Goal: Task Accomplishment & Management: Manage account settings

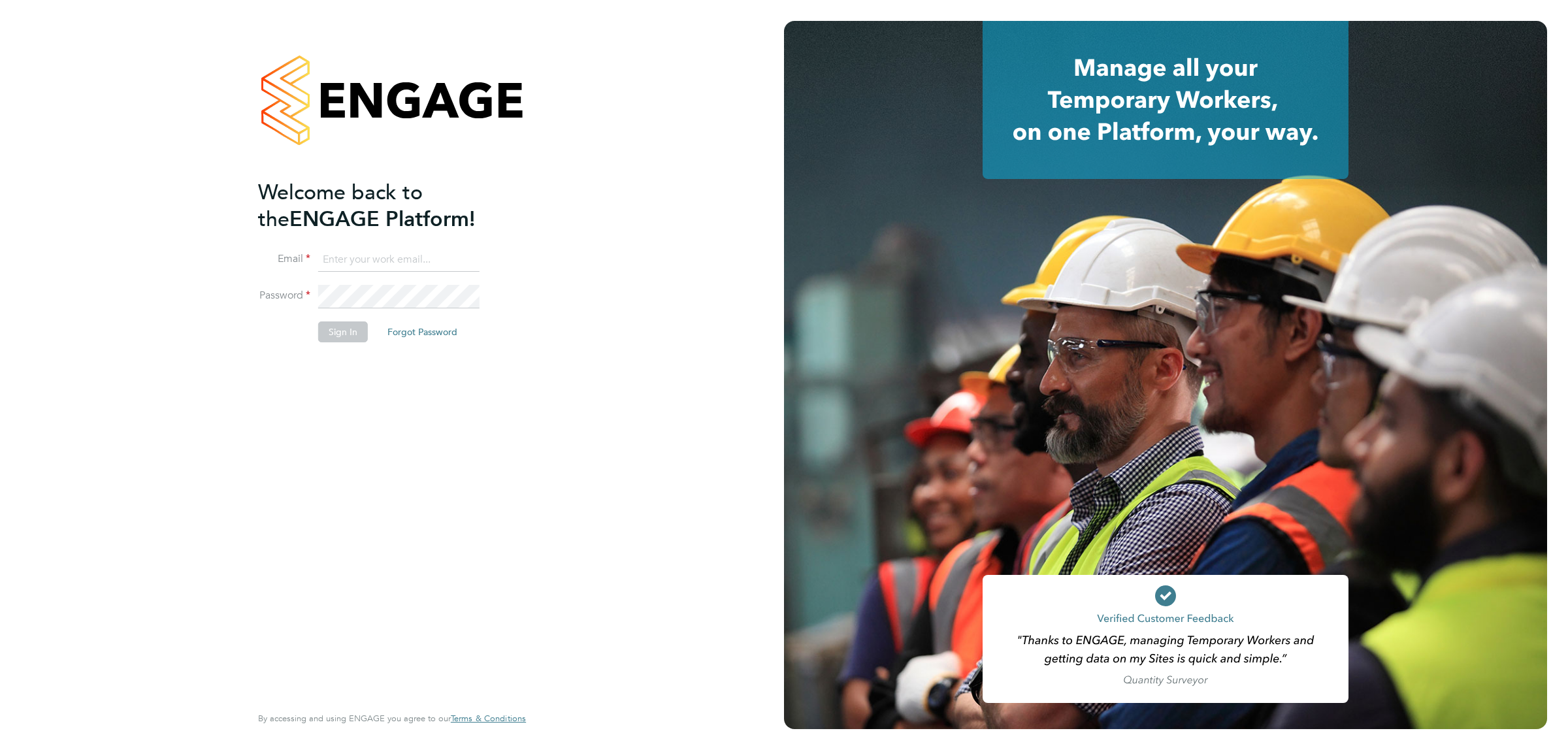
type input "[EMAIL_ADDRESS][DOMAIN_NAME]"
click at [346, 332] on button "Sign In" at bounding box center [343, 332] width 50 height 21
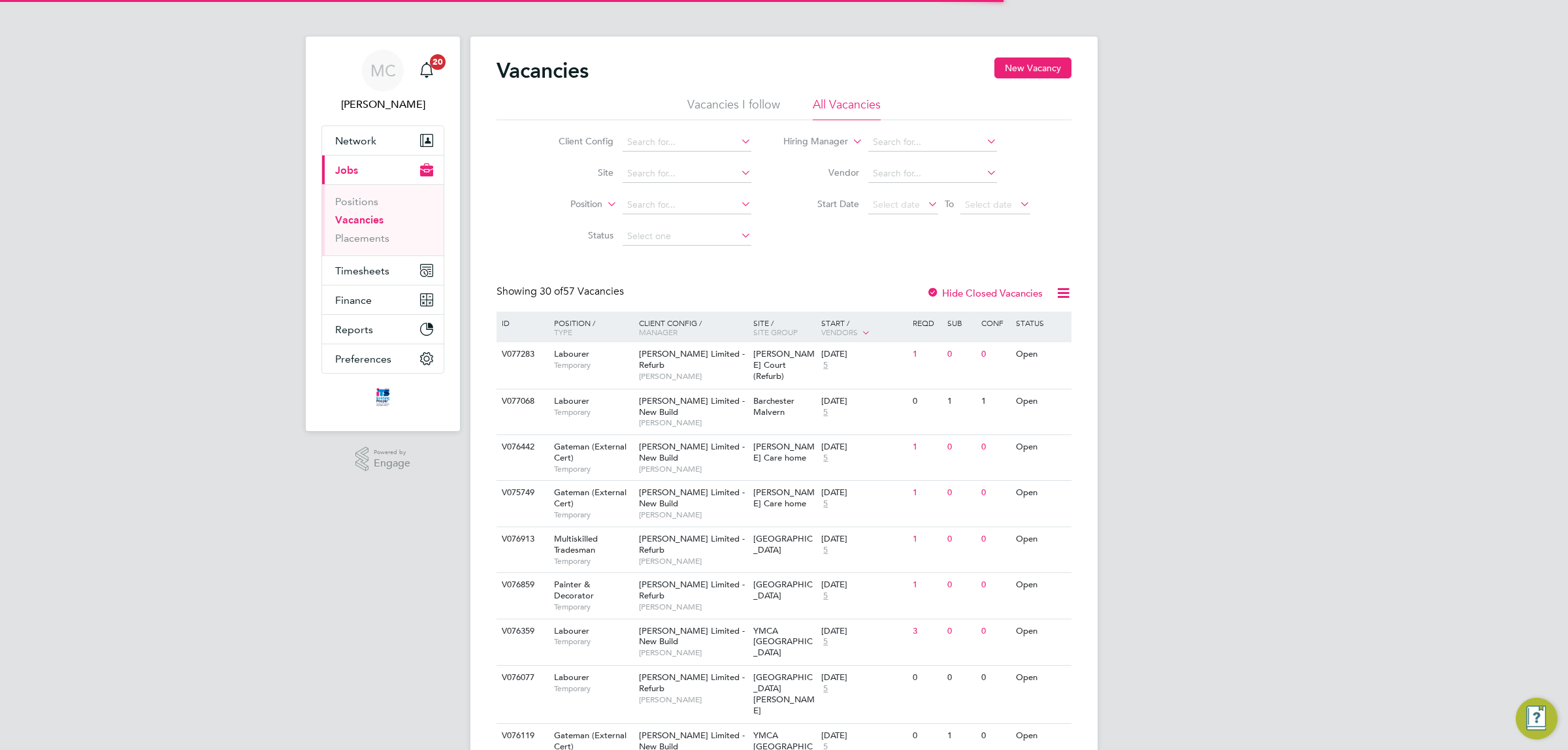
click at [366, 218] on link "Vacancies" at bounding box center [359, 220] width 49 height 12
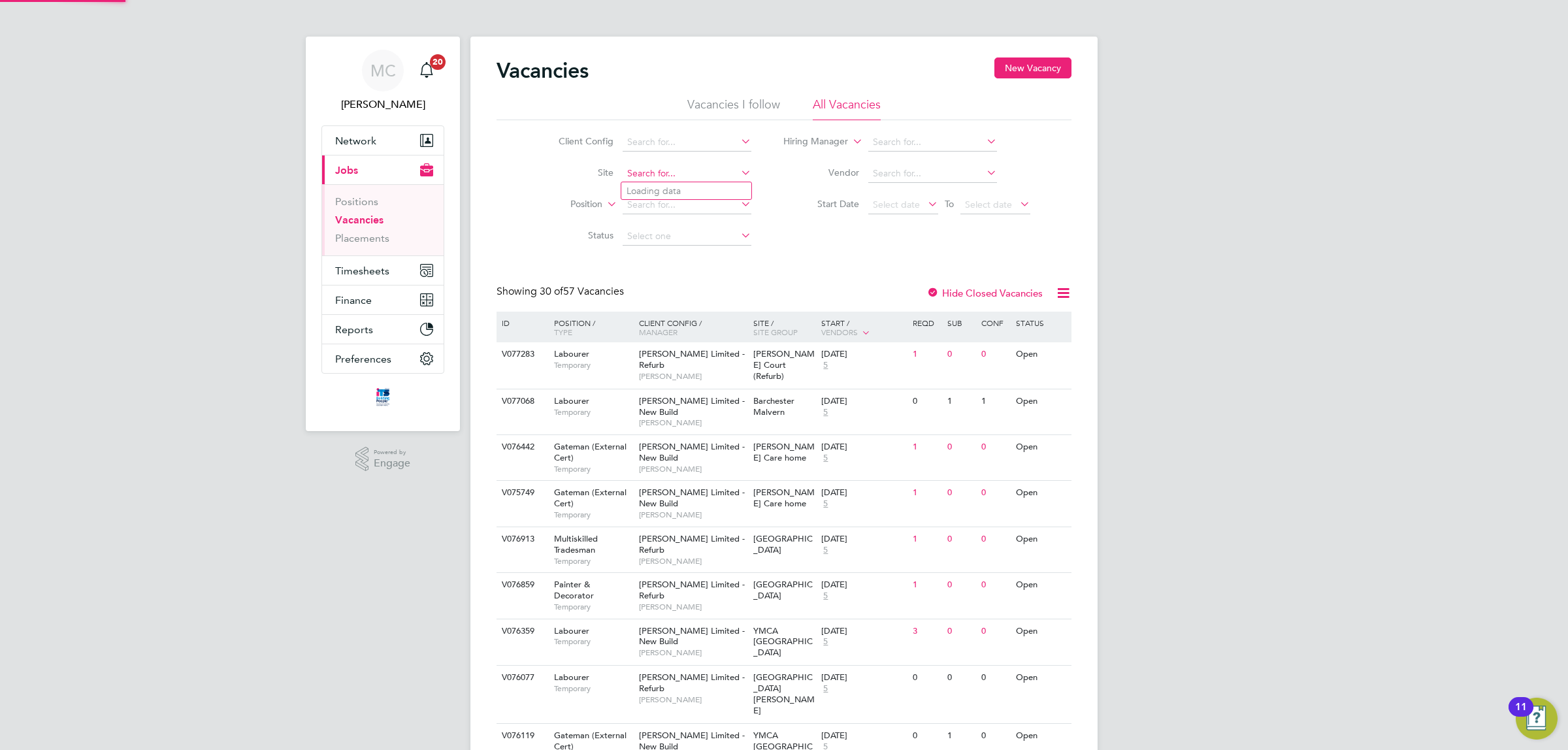
click at [668, 175] on input at bounding box center [687, 173] width 129 height 18
click at [664, 188] on li "Longr ock (Morva Beach)" at bounding box center [697, 191] width 152 height 18
type input "Longrock (Morva Beach)"
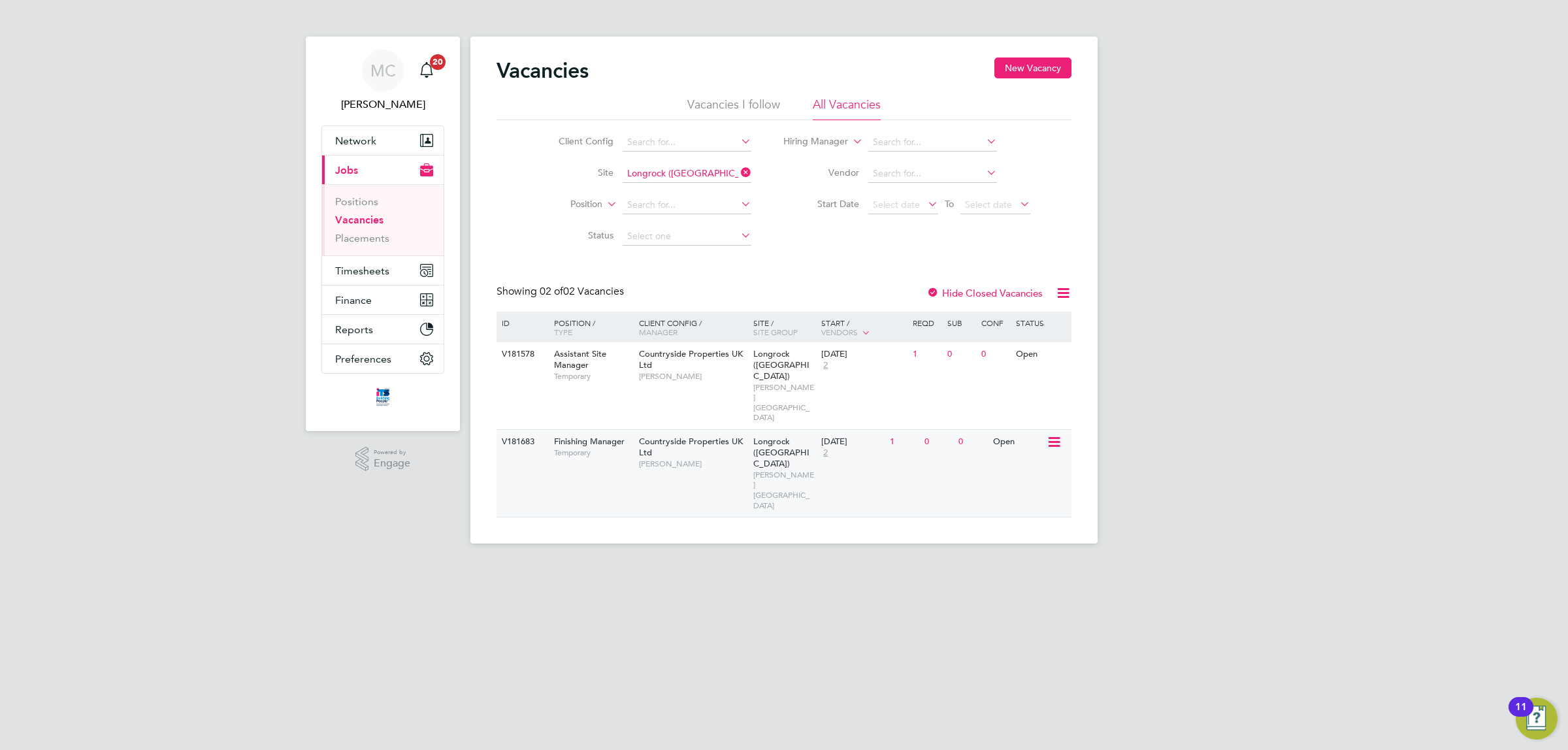
click at [578, 436] on span "Finishing Manager" at bounding box center [589, 441] width 71 height 11
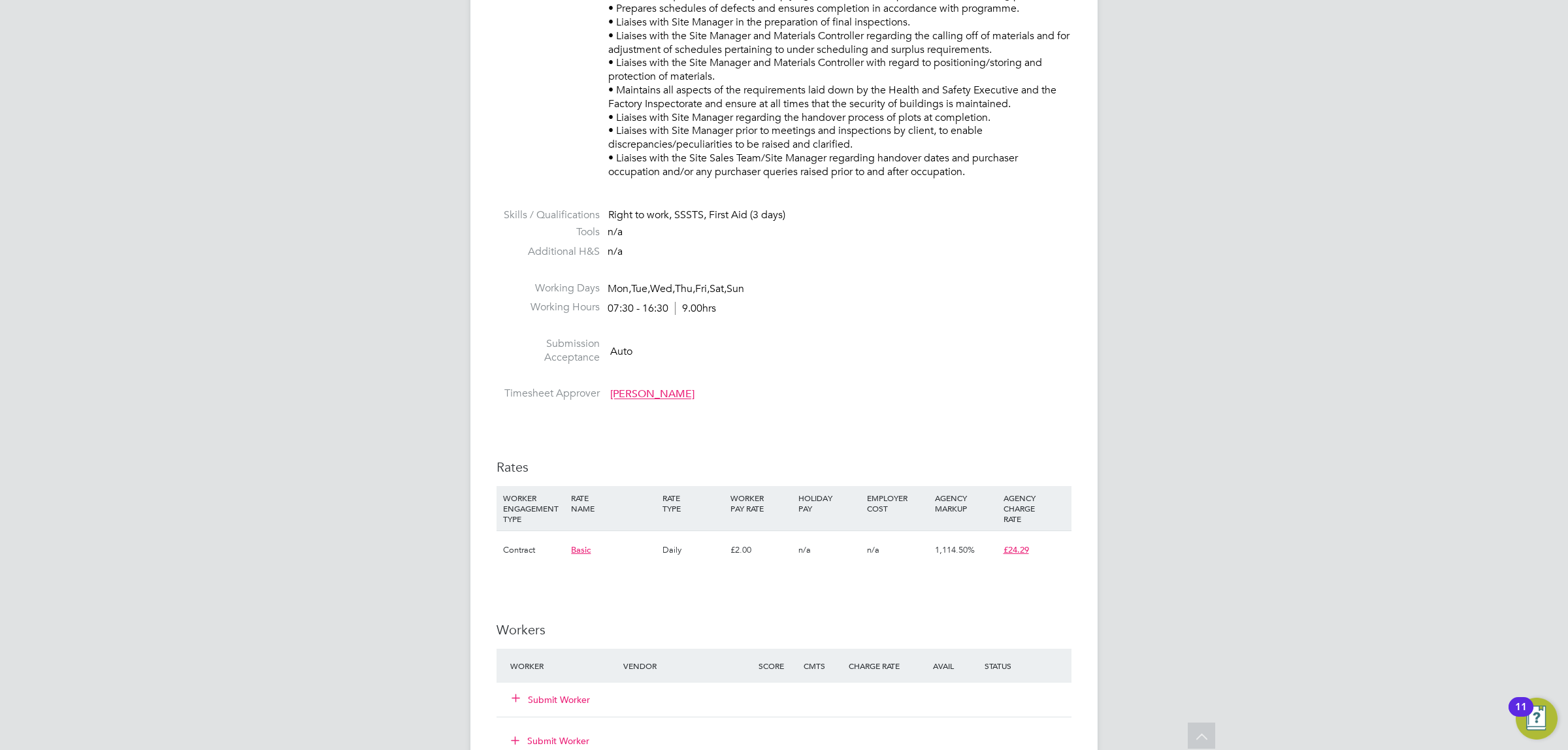
scroll to position [928, 0]
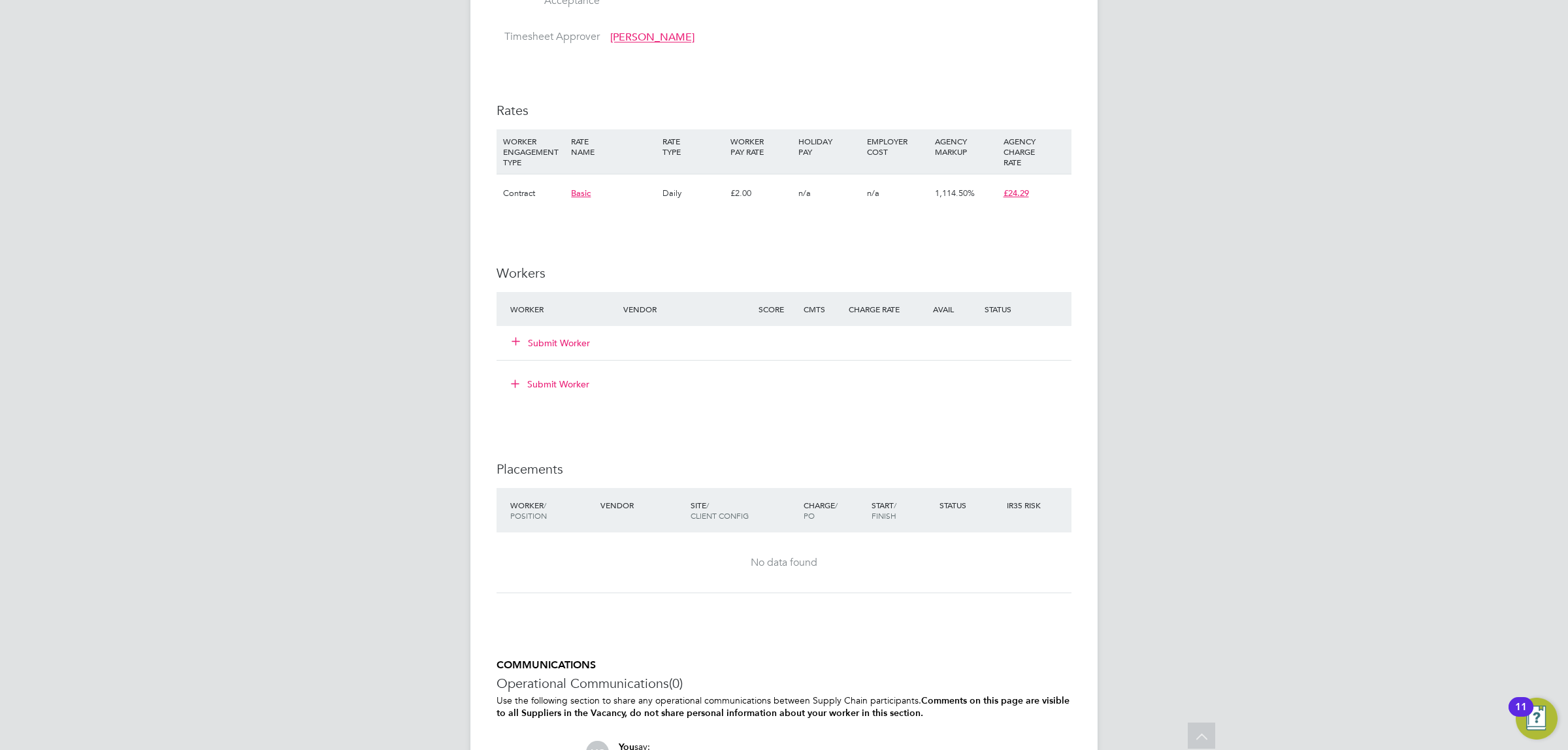
click at [1019, 193] on span "£24.29" at bounding box center [1016, 193] width 26 height 11
click at [782, 227] on div "IR35 Determination IR35 Status Inside IR35 Status Determination Statement Role_…" at bounding box center [784, 117] width 575 height 1540
click at [567, 337] on button "Submit Worker" at bounding box center [551, 343] width 78 height 13
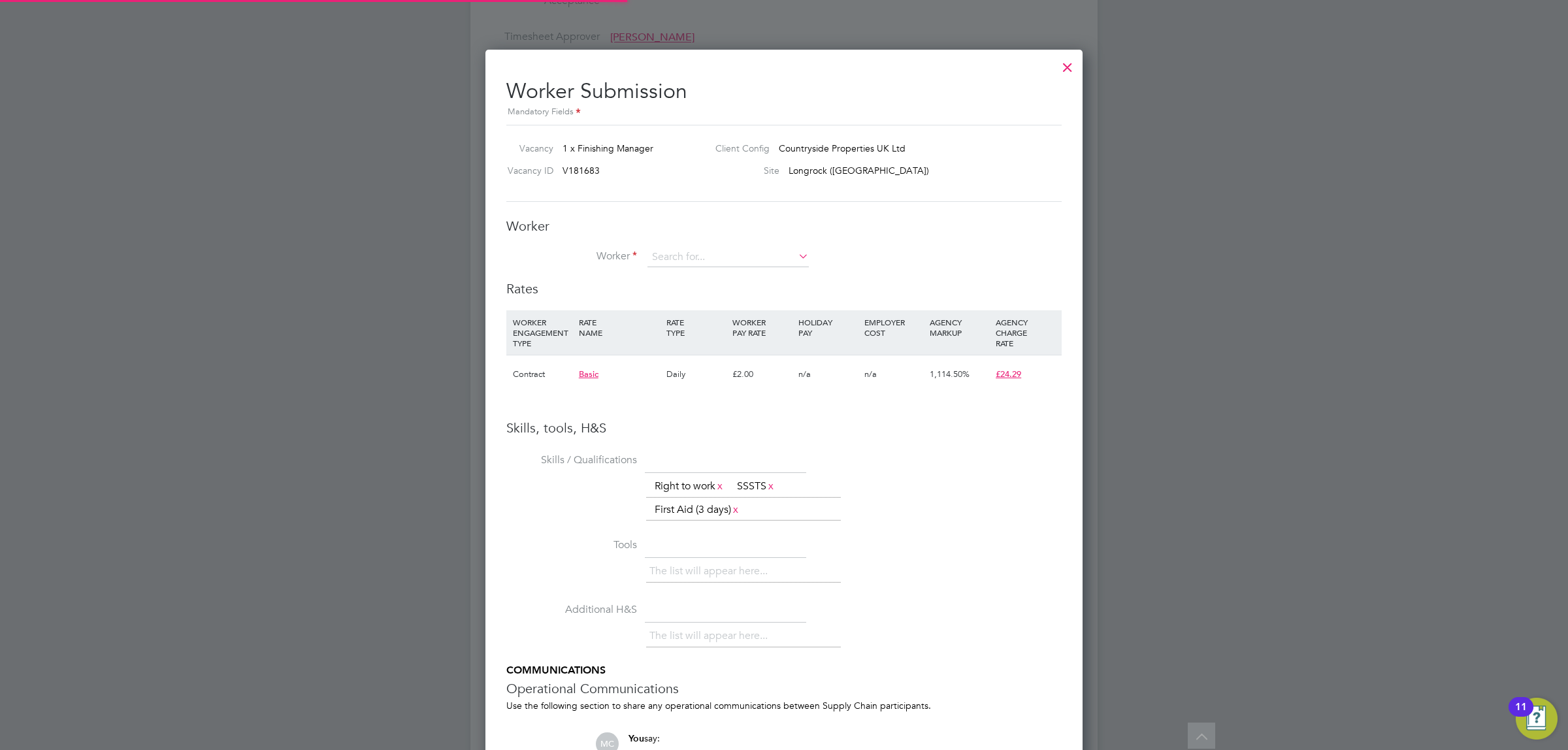
scroll to position [847, 598]
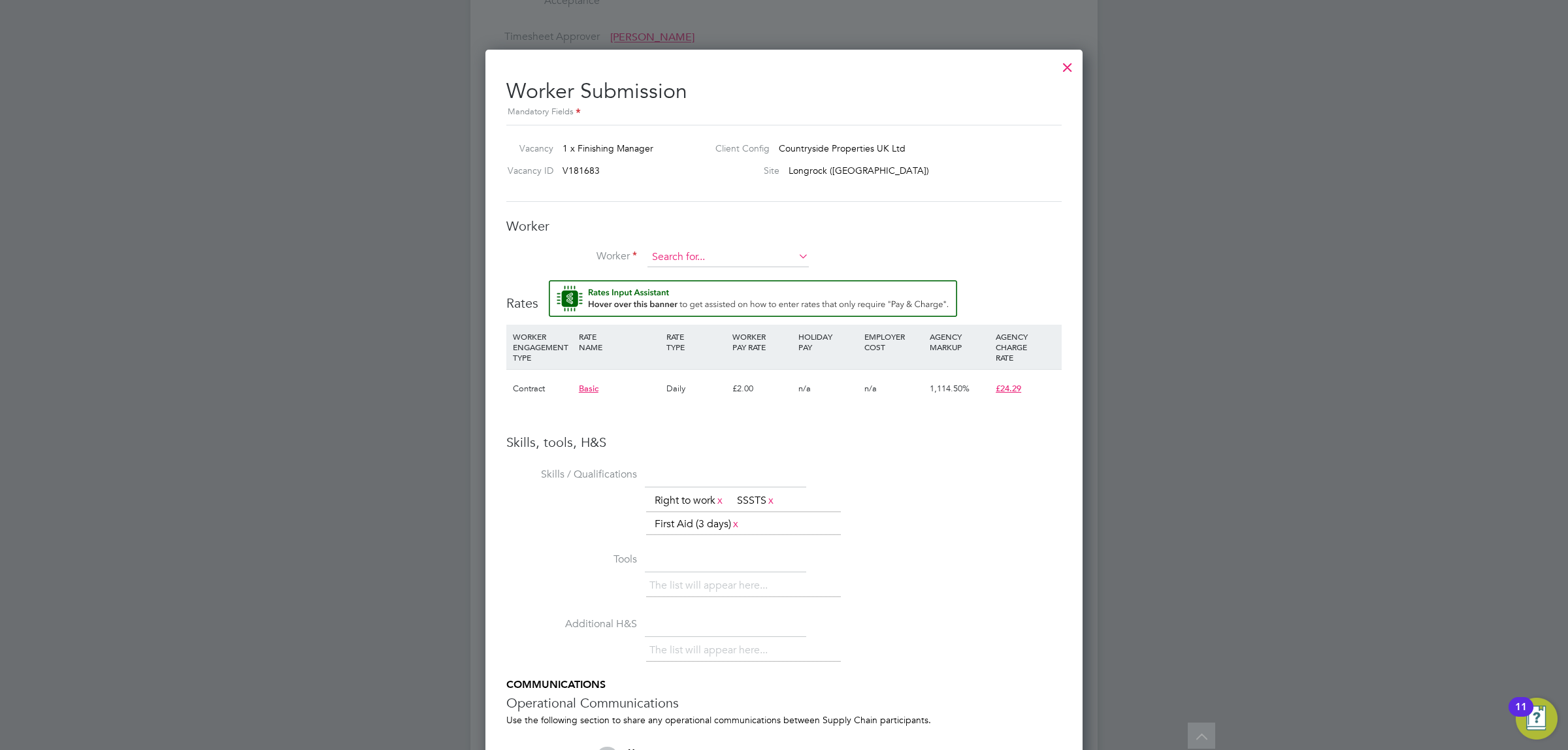
click at [717, 252] on input at bounding box center [728, 257] width 161 height 20
click at [716, 292] on li "Alan Taylor-King (ITSTAYKING)" at bounding box center [757, 294] width 221 height 18
type input "Alan Taylor-King (ITSTAYKING)"
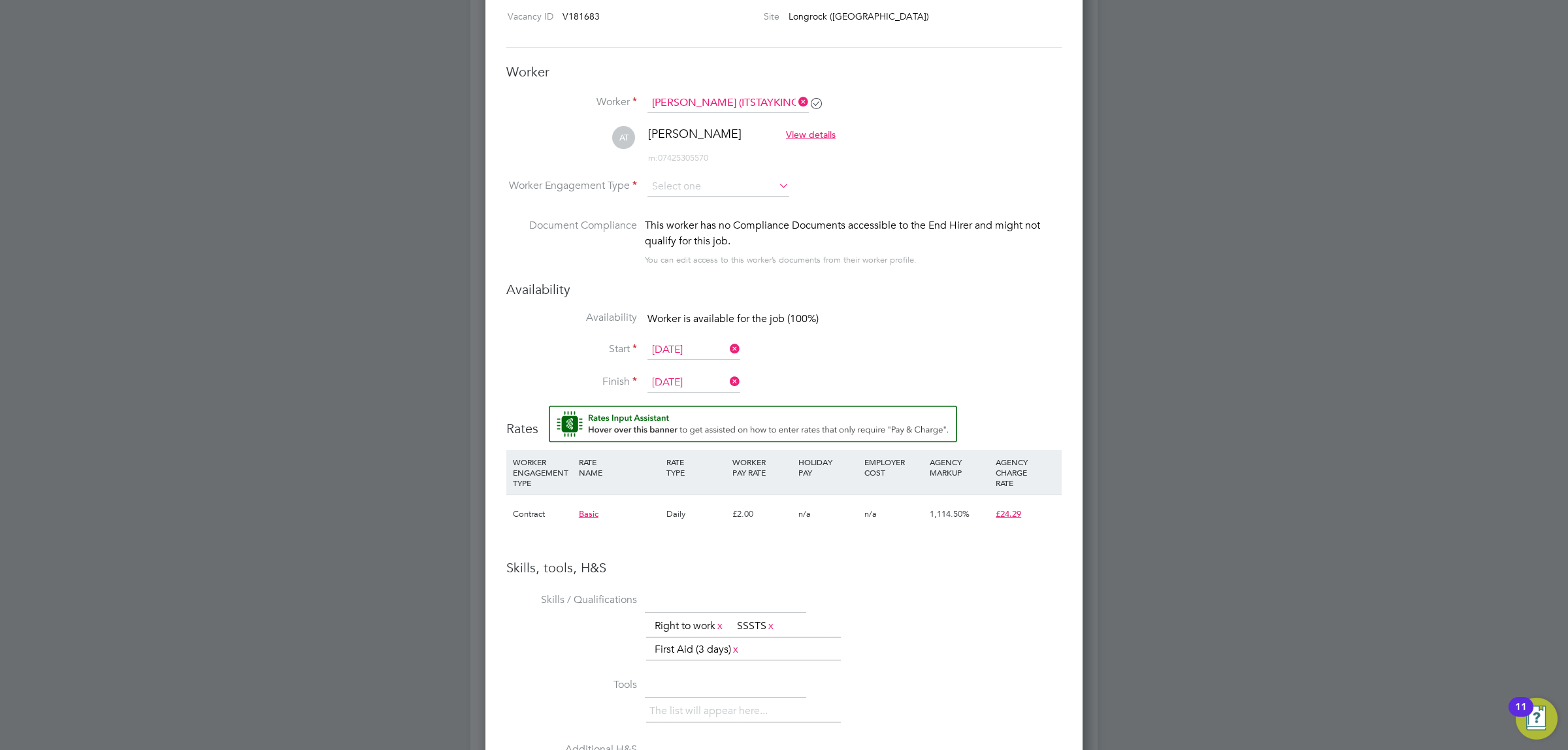
scroll to position [1091, 0]
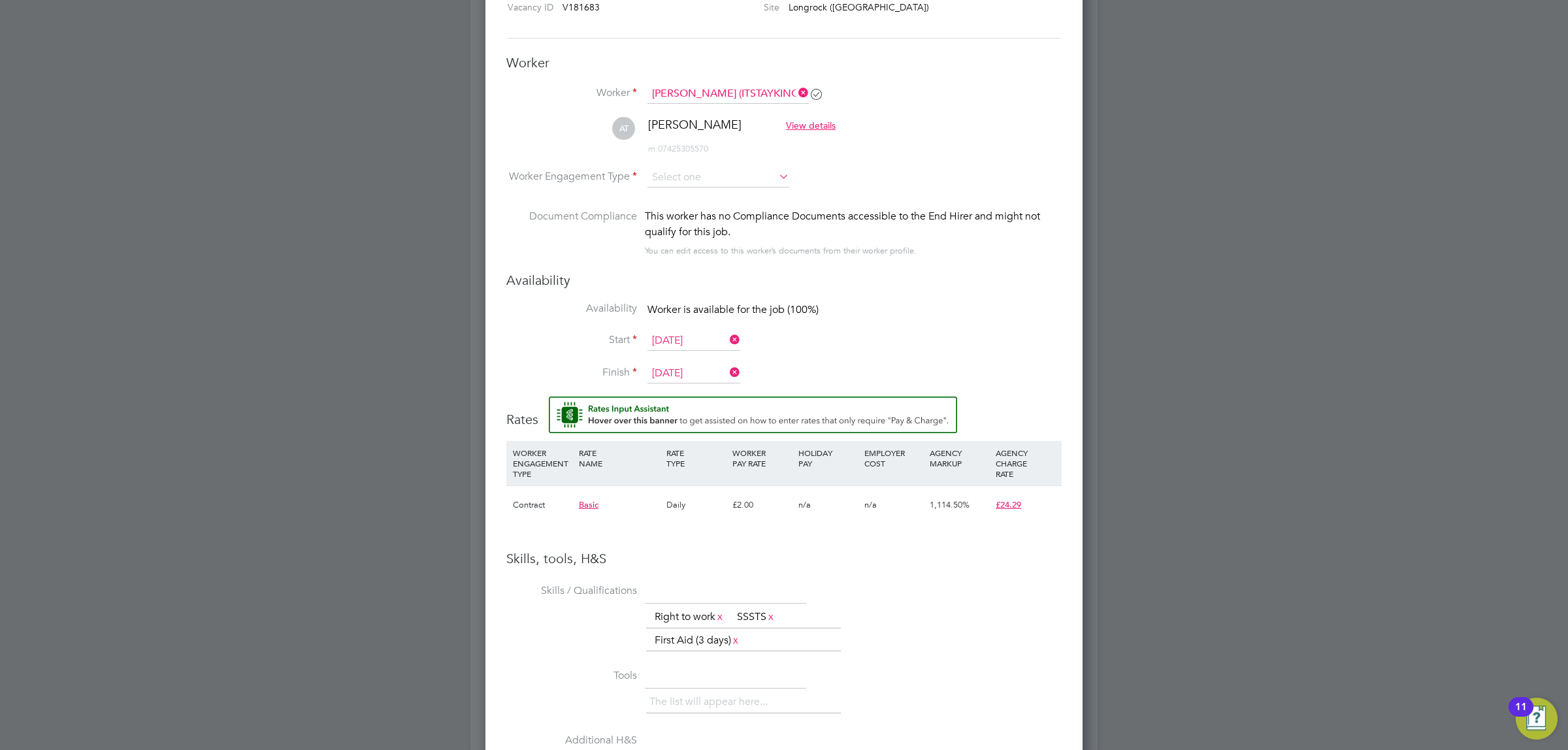
click at [592, 503] on span "Basic" at bounding box center [588, 504] width 20 height 11
click at [612, 542] on div "n/a" at bounding box center [669, 535] width 198 height 35
click at [862, 542] on li "WORKER ENGAGEMENT TYPE RATE NAME RATE TYPE WORKER PAY RATE HOLIDAY PAY EMPLOYER…" at bounding box center [784, 496] width 555 height 109
click at [1011, 505] on span "£24.29" at bounding box center [1008, 504] width 26 height 11
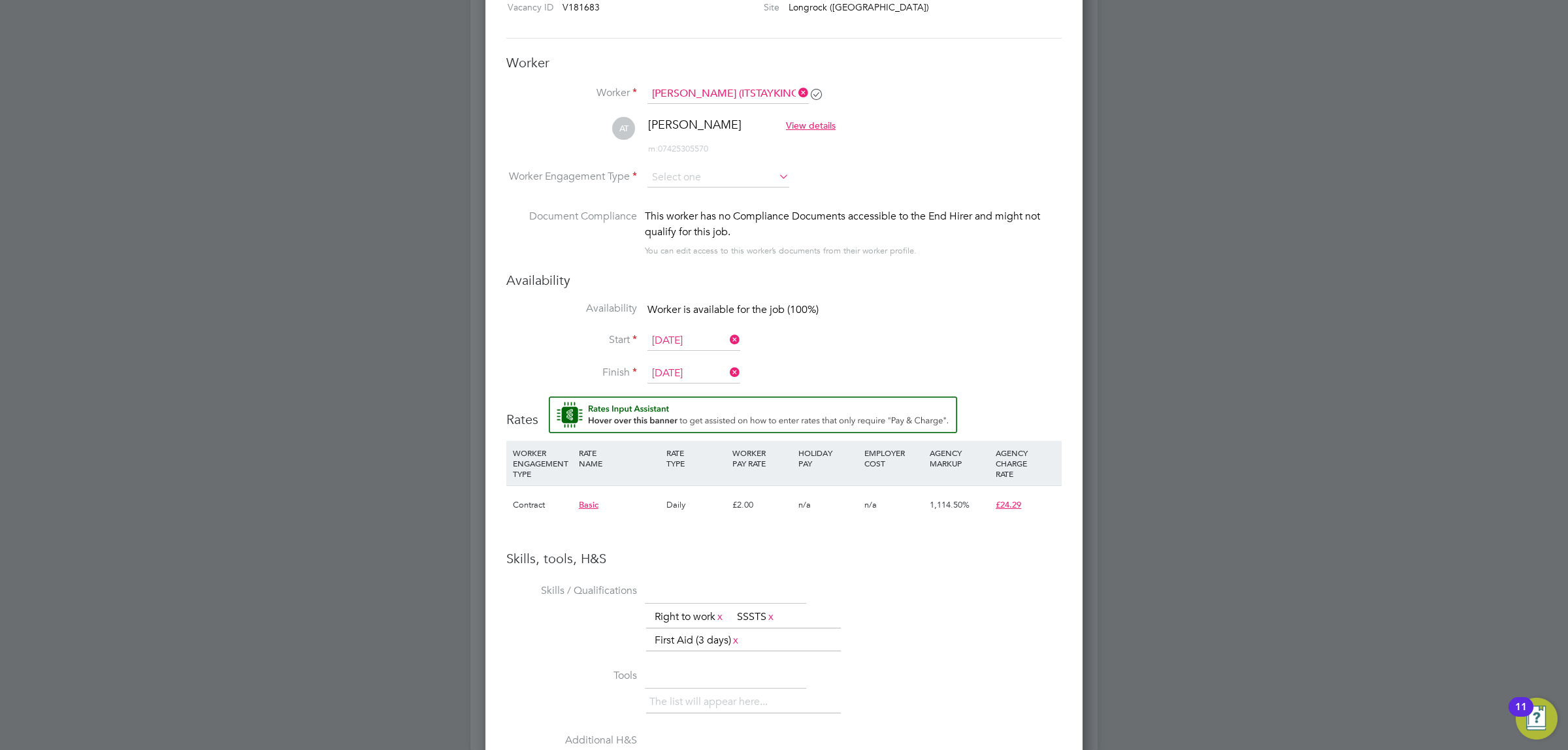
scroll to position [107, 197]
click at [784, 532] on li "WORKER ENGAGEMENT TYPE RATE NAME RATE TYPE WORKER PAY RATE HOLIDAY PAY EMPLOYER…" at bounding box center [784, 489] width 555 height 96
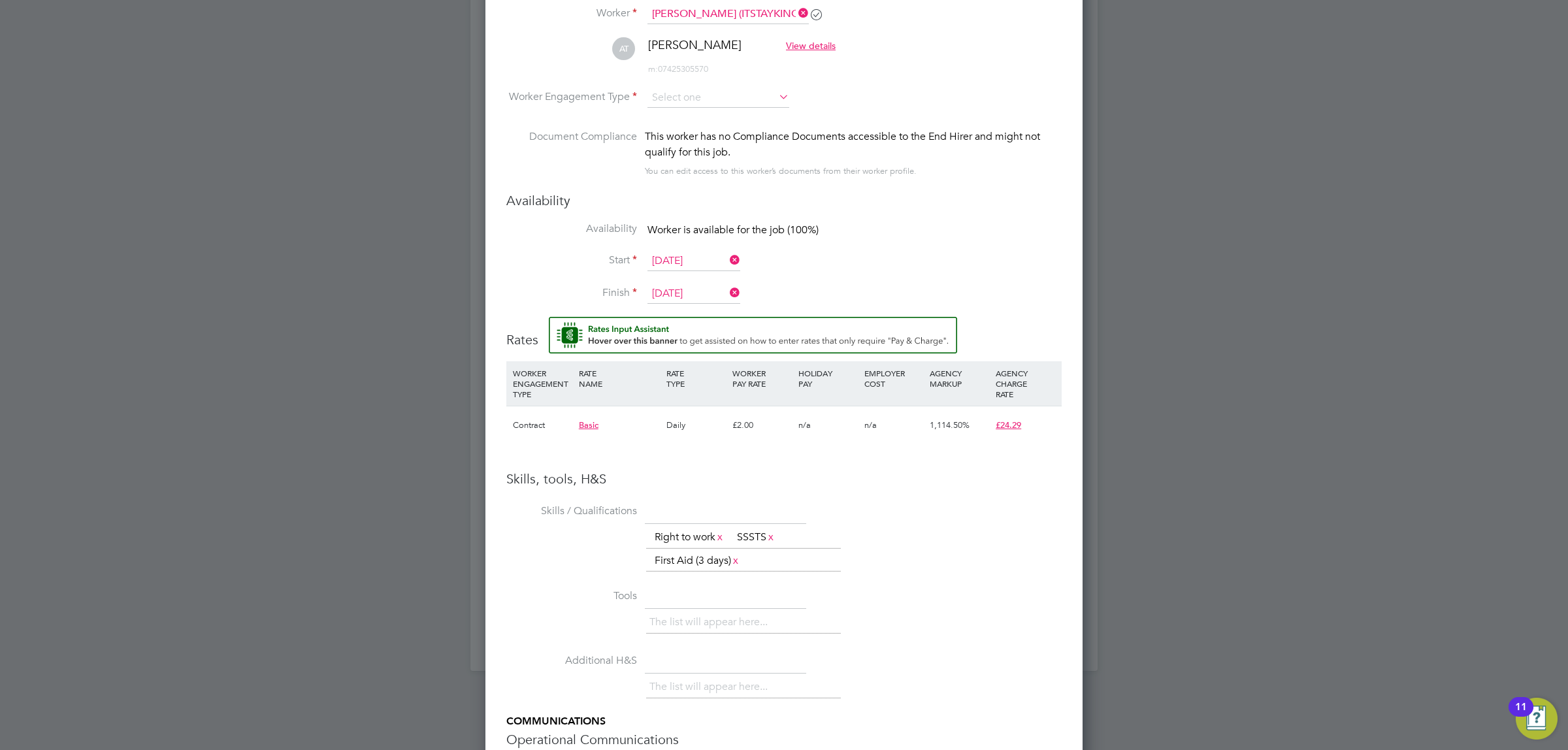
scroll to position [1124, 0]
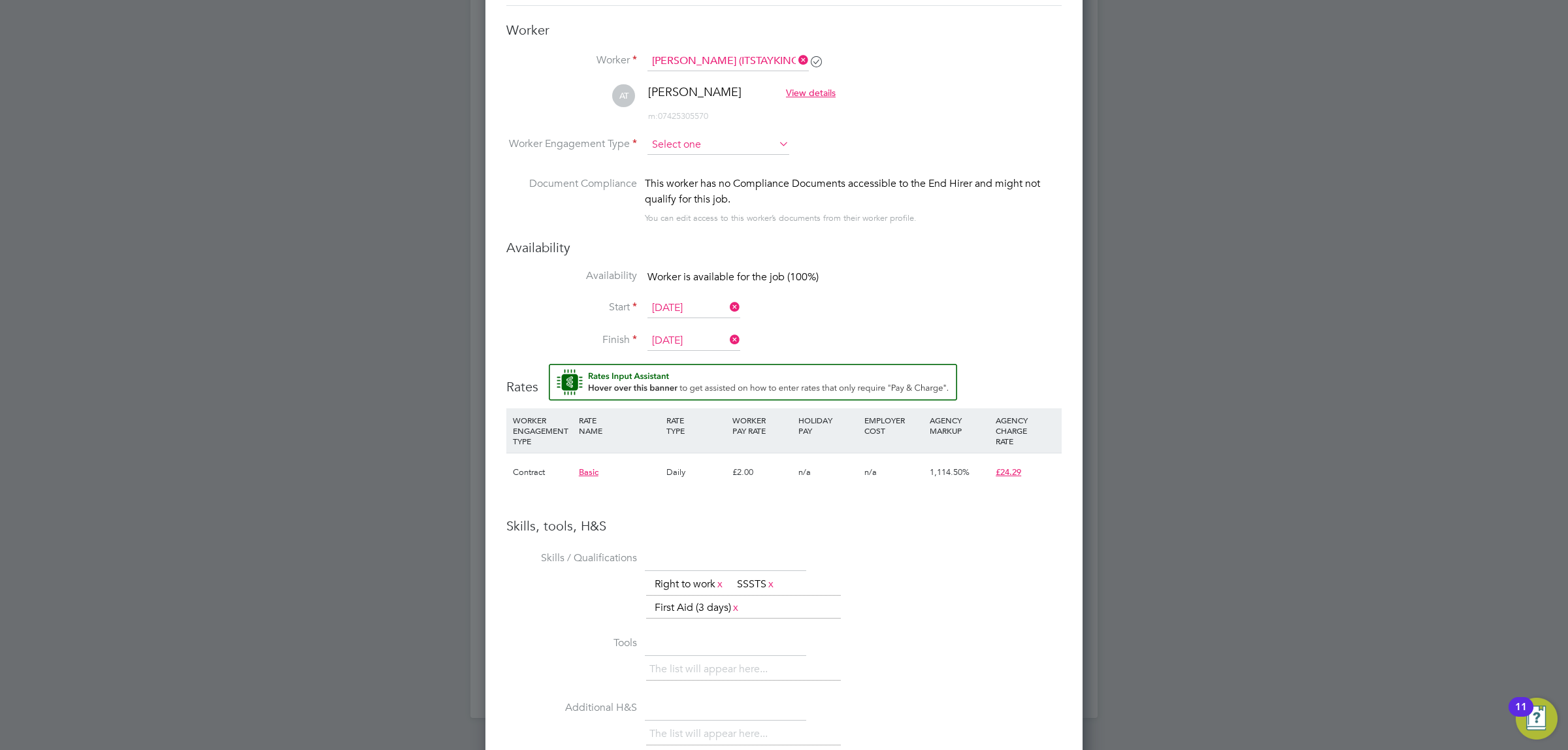
click at [739, 142] on input at bounding box center [718, 144] width 142 height 20
click at [712, 156] on li "Contract" at bounding box center [718, 164] width 143 height 17
type input "Contract"
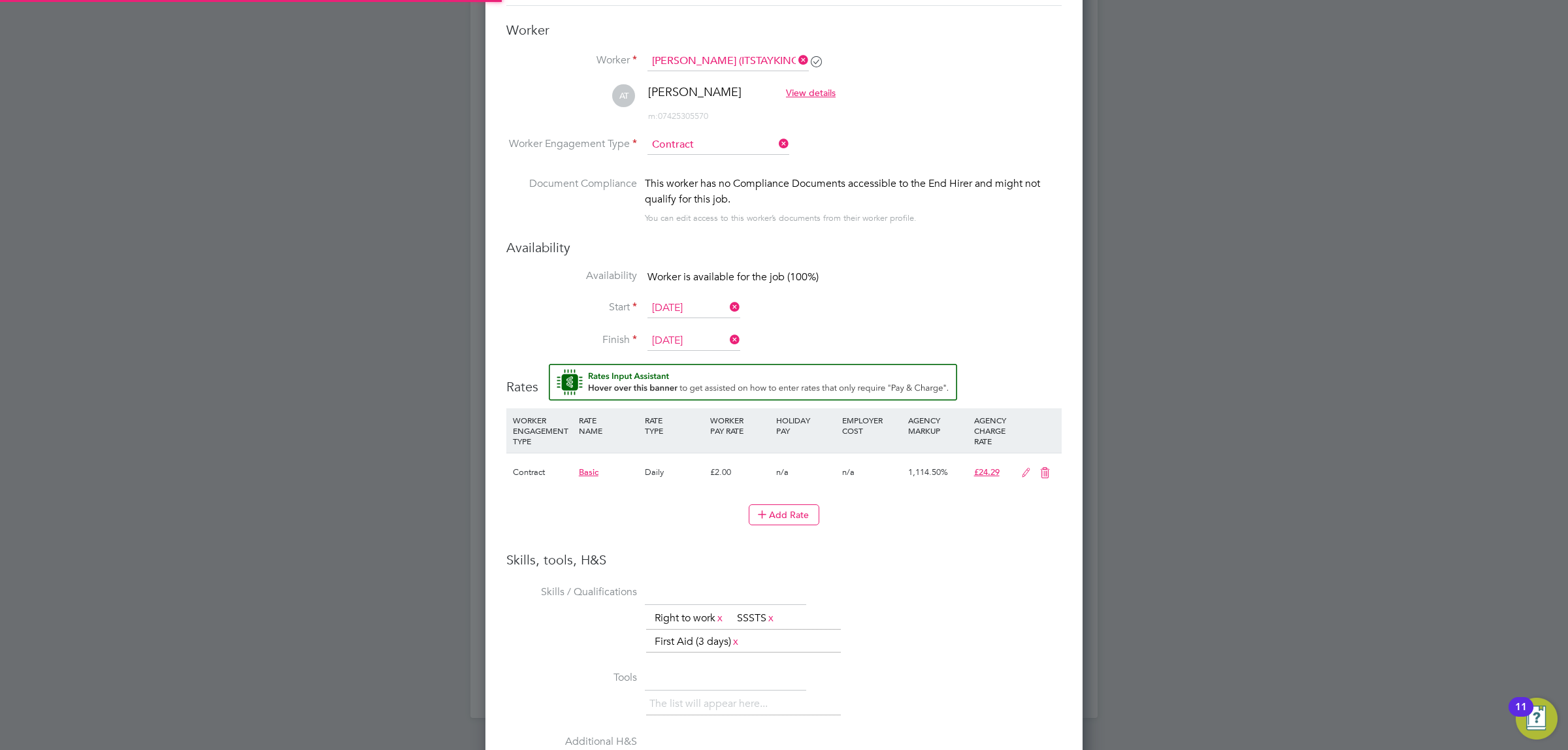
scroll to position [1176, 598]
click at [1024, 469] on icon at bounding box center [1026, 472] width 16 height 10
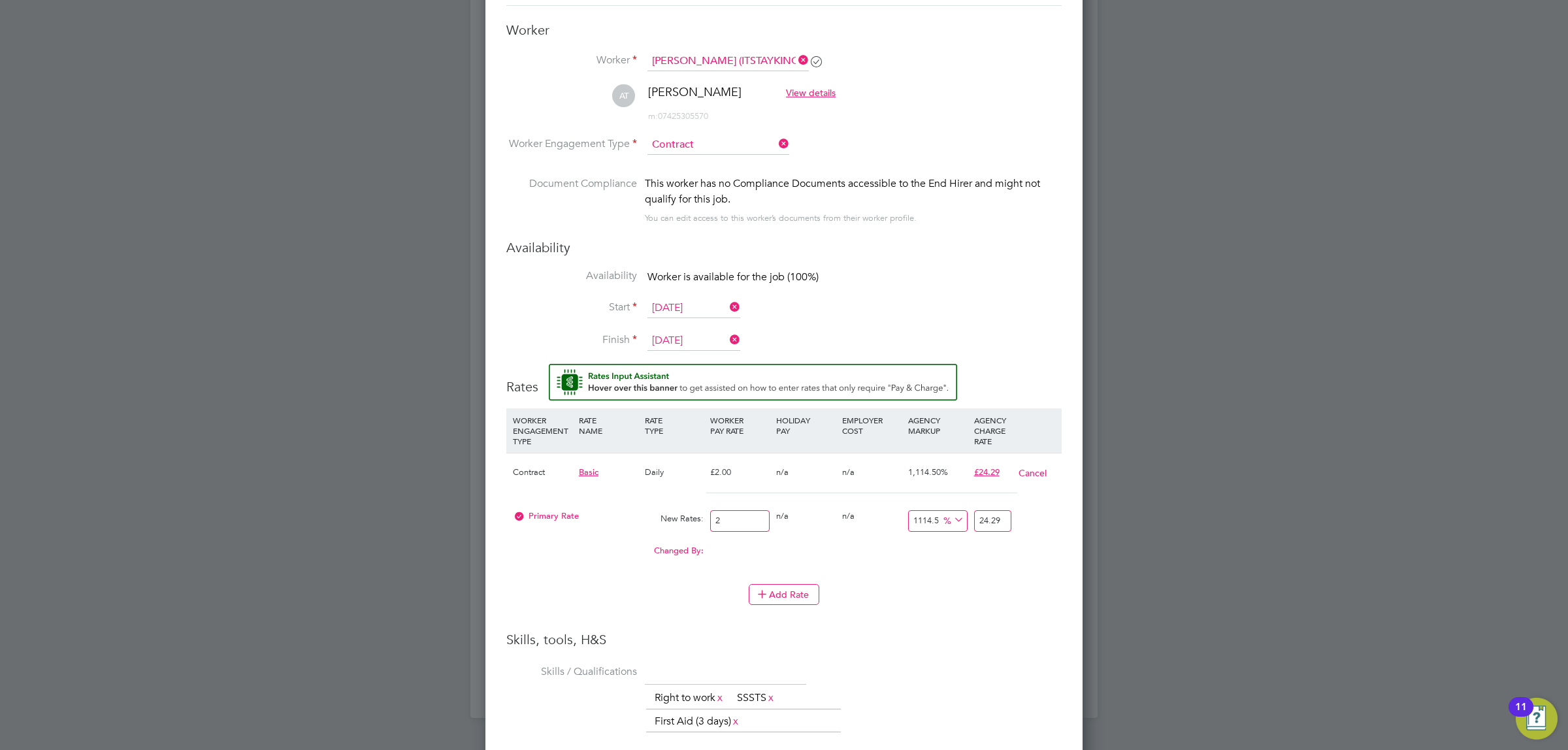
drag, startPoint x: 999, startPoint y: 523, endPoint x: 967, endPoint y: 521, distance: 32.1
click at [967, 521] on div "Primary Rate New Rates: 2 0 n/a 0 n/a 1114.5 0 % 24.29" at bounding box center [784, 521] width 555 height 34
drag, startPoint x: 729, startPoint y: 520, endPoint x: 688, endPoint y: 520, distance: 41.0
click at [688, 520] on div "Primary Rate New Rates: 2 0 n/a 0 n/a 1114.5 22.29 % 24.29" at bounding box center [784, 521] width 555 height 34
type input "0.00"
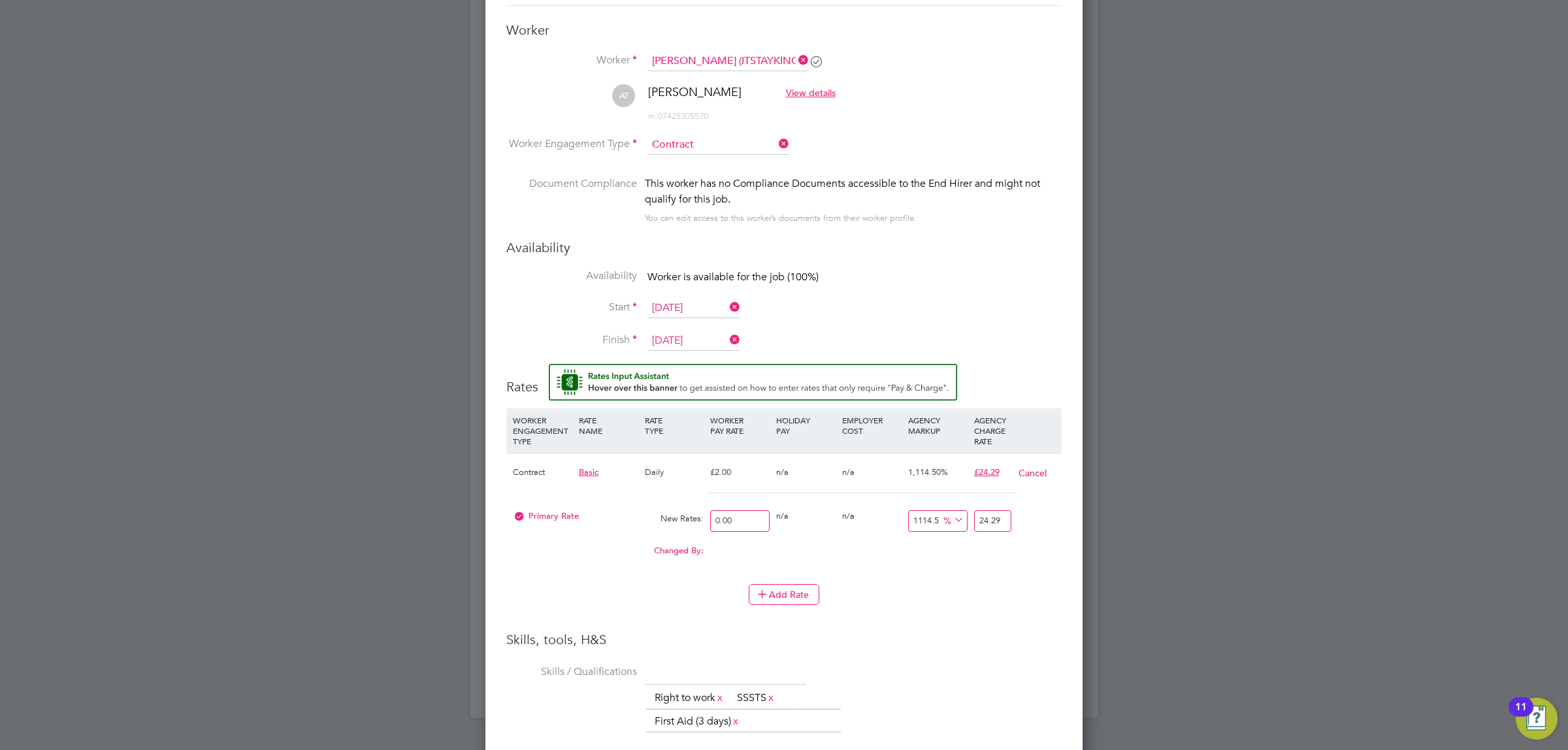
type input "0"
click at [938, 590] on div "Add Rate" at bounding box center [784, 594] width 555 height 21
drag, startPoint x: 987, startPoint y: 523, endPoint x: 972, endPoint y: 521, distance: 15.1
click at [972, 521] on div "0" at bounding box center [992, 521] width 44 height 34
type input "3"
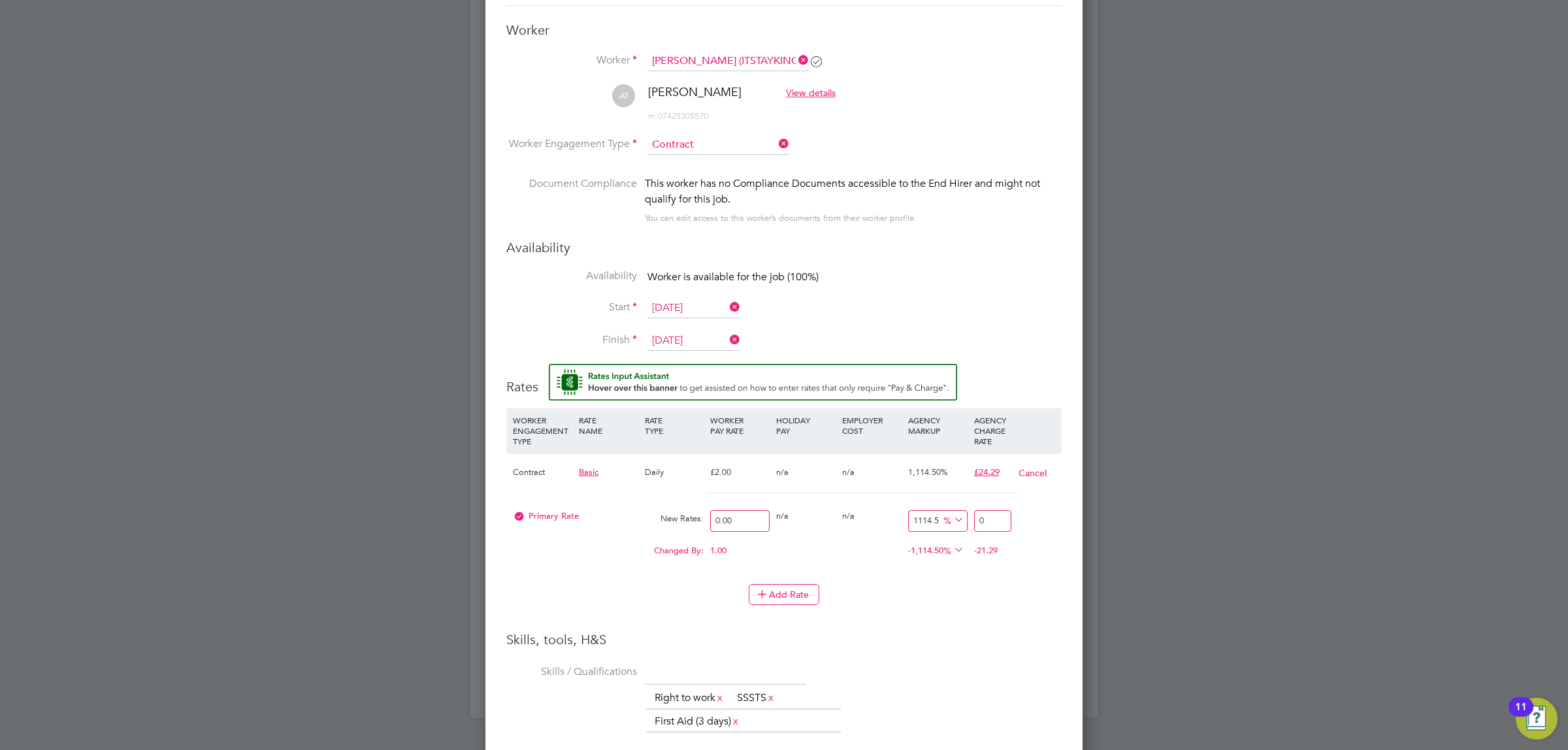
type input "0"
type input "3"
type input "900"
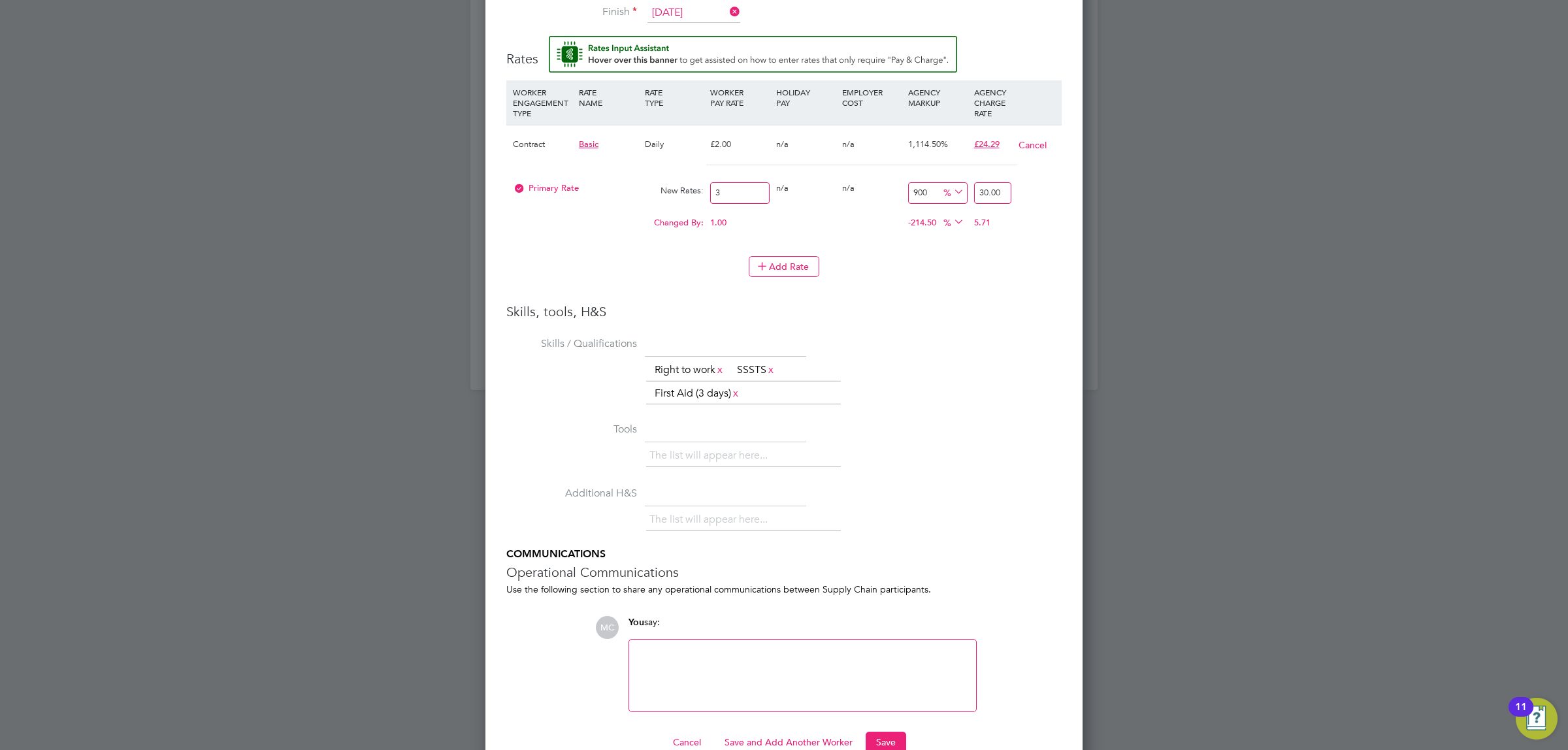
scroll to position [1484, 0]
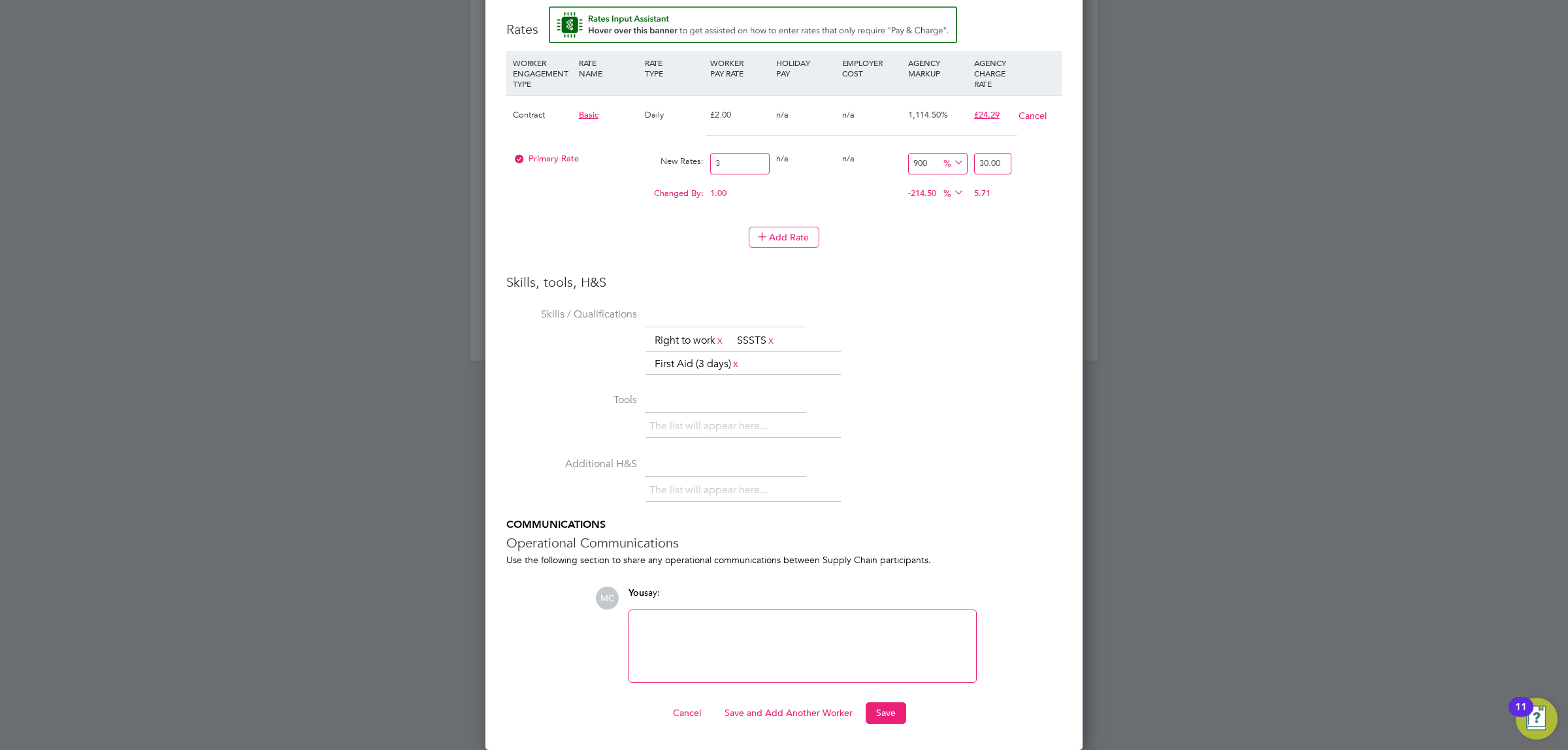
type input "30.00"
drag, startPoint x: 740, startPoint y: 167, endPoint x: 691, endPoint y: 165, distance: 49.0
click at [691, 165] on div "Primary Rate New Rates: 3 0 n/a 0 n/a 900 27 % 30.00" at bounding box center [784, 163] width 555 height 34
type input "0.00"
type input "0"
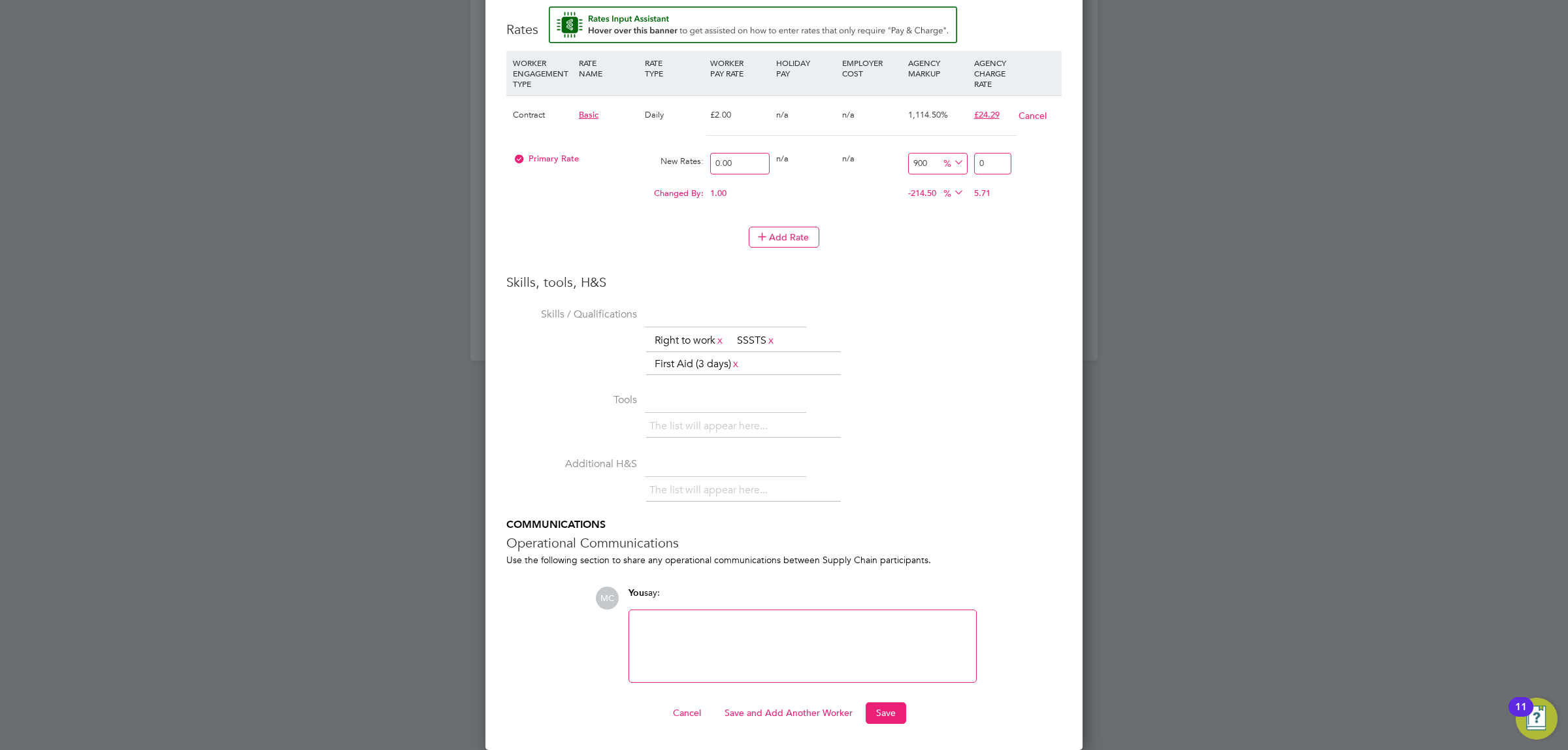
click at [948, 273] on li "WORKER ENGAGEMENT TYPE RATE NAME RATE TYPE WORKER PAY RATE HOLIDAY PAY EMPLOYER…" at bounding box center [784, 163] width 555 height 223
drag, startPoint x: 973, startPoint y: 161, endPoint x: 996, endPoint y: 190, distance: 37.0
click at [970, 161] on div "0" at bounding box center [992, 163] width 44 height 34
type input "2"
type input "0"
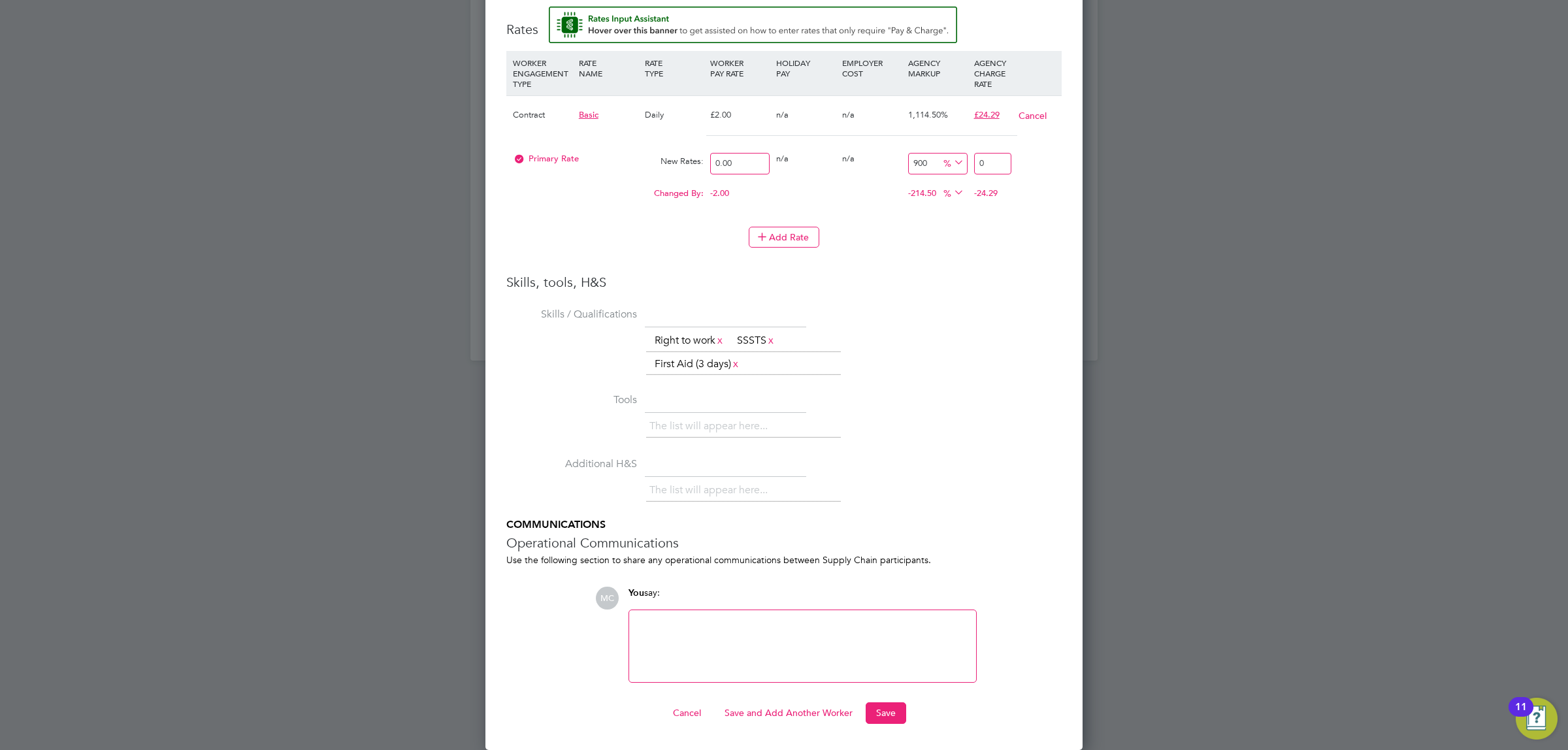
type input "2"
type input "1350"
type input "29"
type input "0"
type input "2"
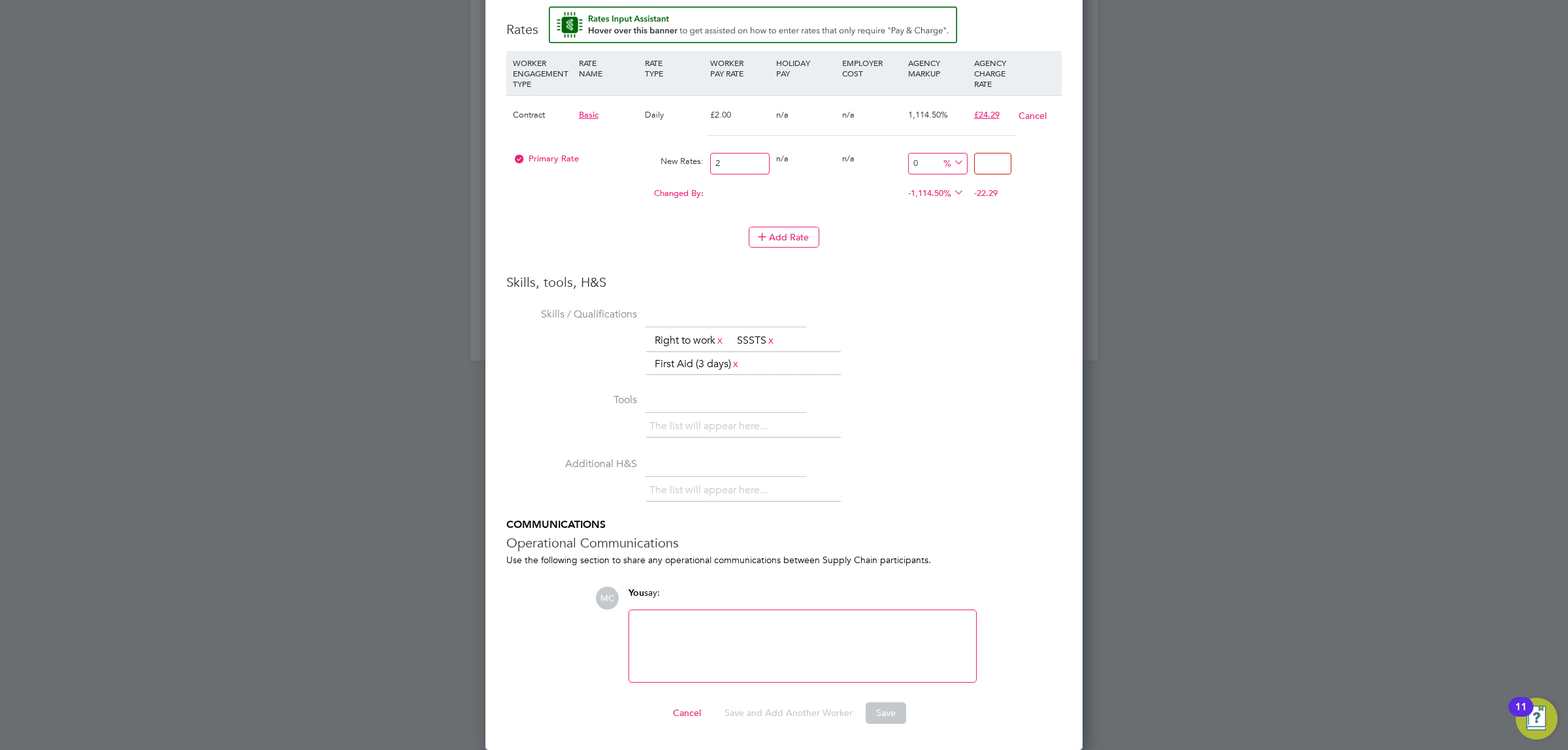
type input "50"
type input "3"
type input "1400"
type input "30.00"
click at [1012, 229] on div "Add Rate" at bounding box center [784, 237] width 555 height 21
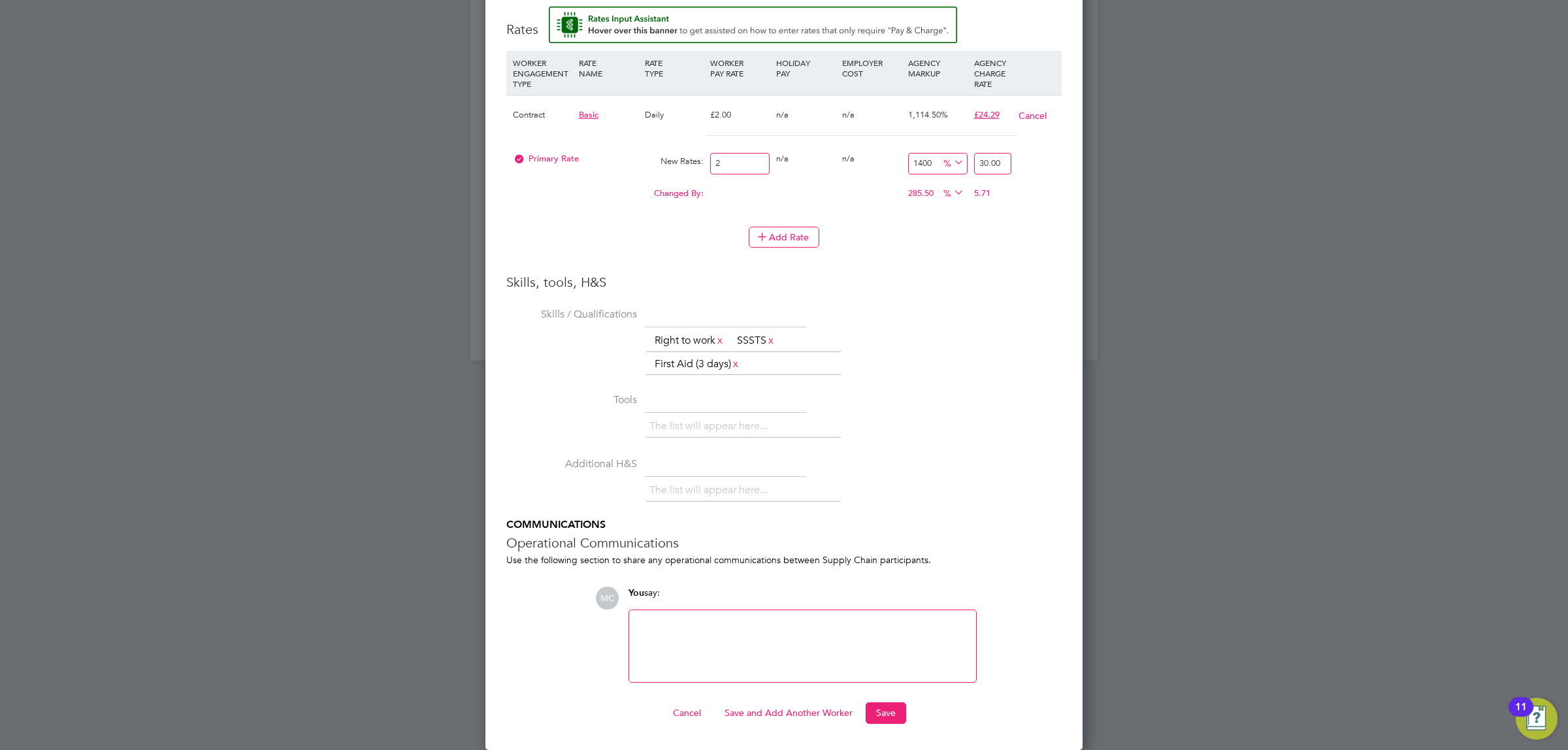
click at [981, 277] on h3 "Skills, tools, H&S" at bounding box center [784, 282] width 555 height 17
click at [882, 716] on button "Save" at bounding box center [885, 712] width 40 height 21
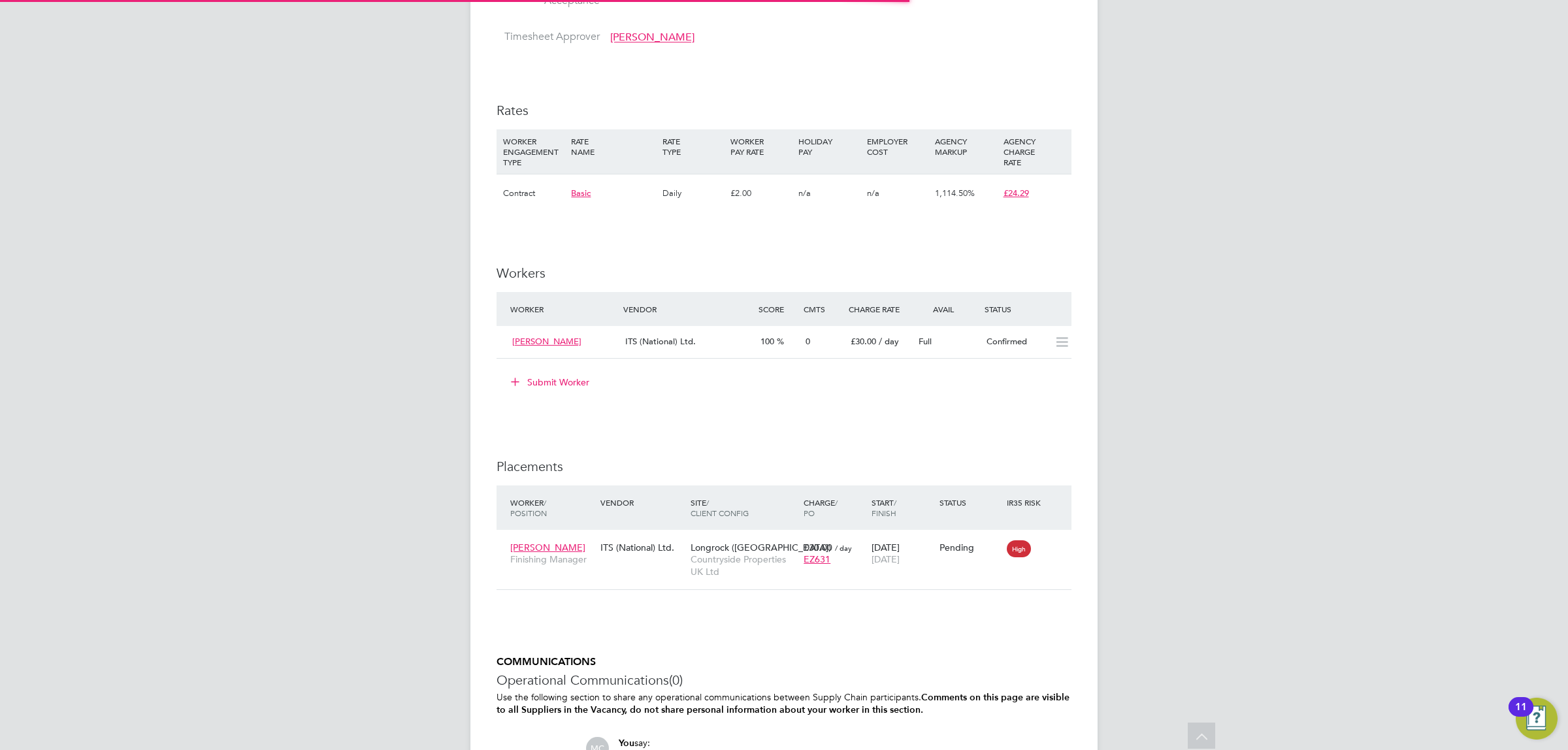
scroll to position [37, 92]
click at [1056, 341] on icon at bounding box center [1062, 342] width 16 height 10
click at [547, 341] on span "[PERSON_NAME]" at bounding box center [546, 341] width 69 height 11
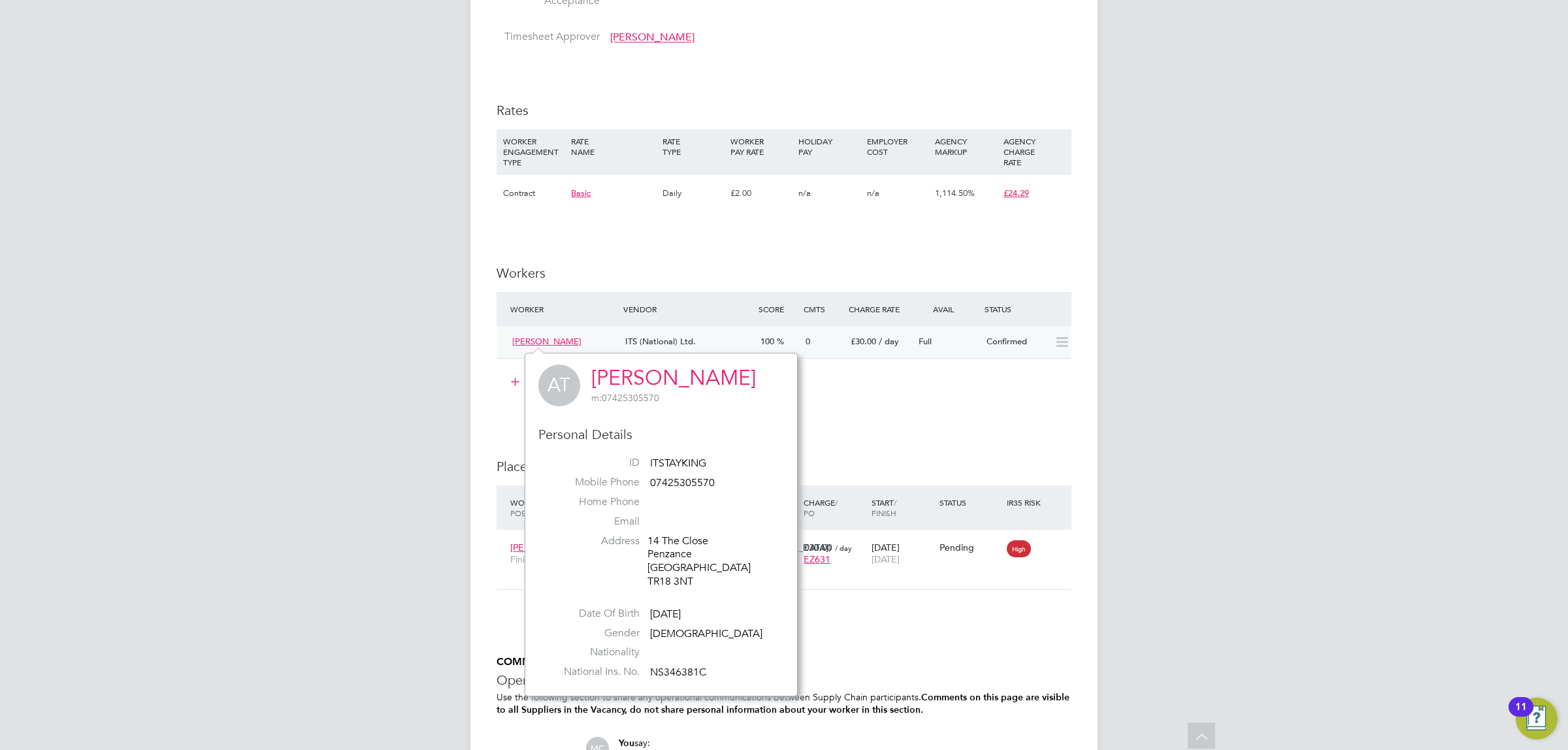
drag, startPoint x: 929, startPoint y: 425, endPoint x: 925, endPoint y: 418, distance: 8.1
click at [929, 424] on div "IR35 Determination IR35 Status Inside IR35 Status Determination Statement Role_…" at bounding box center [784, 115] width 575 height 1536
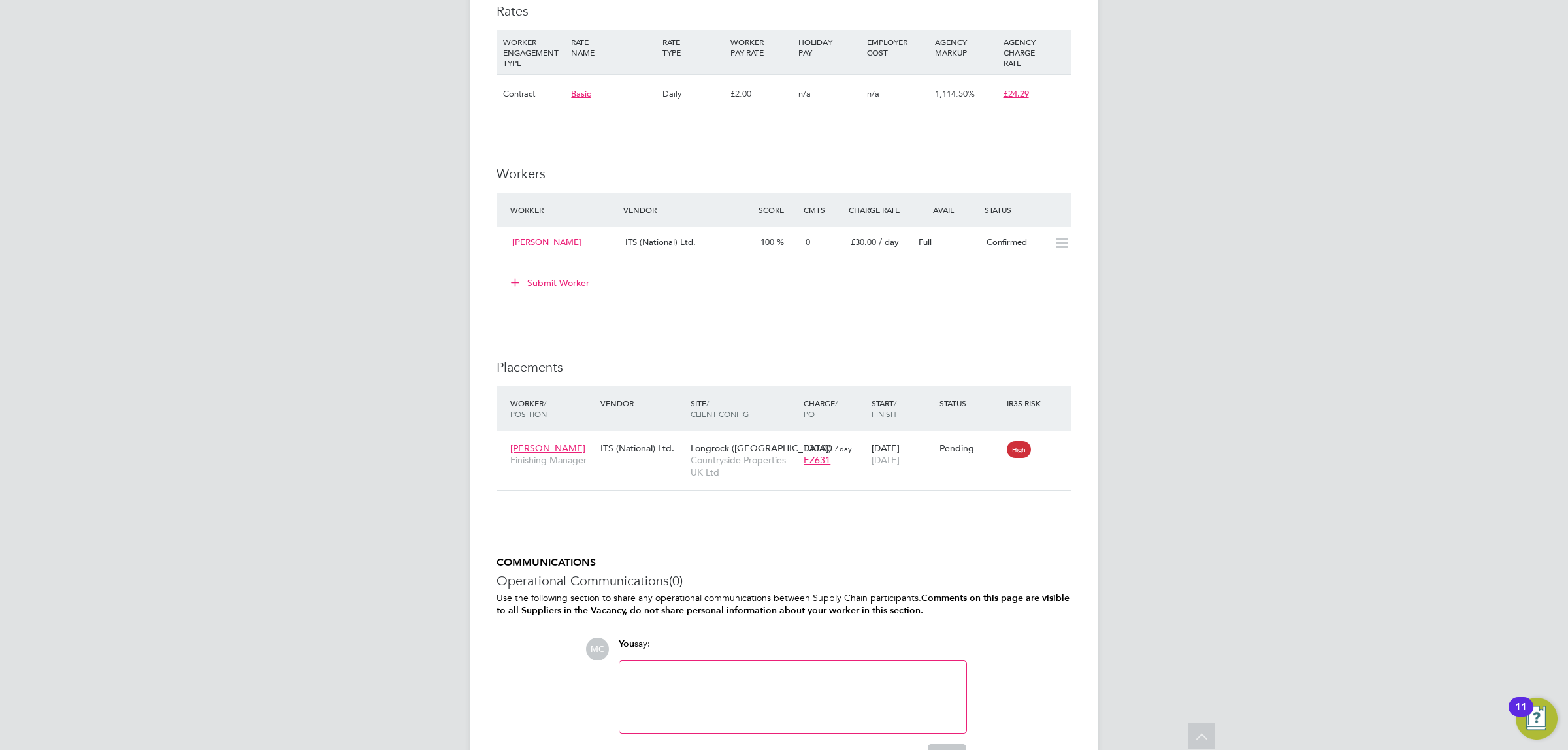
scroll to position [1111, 0]
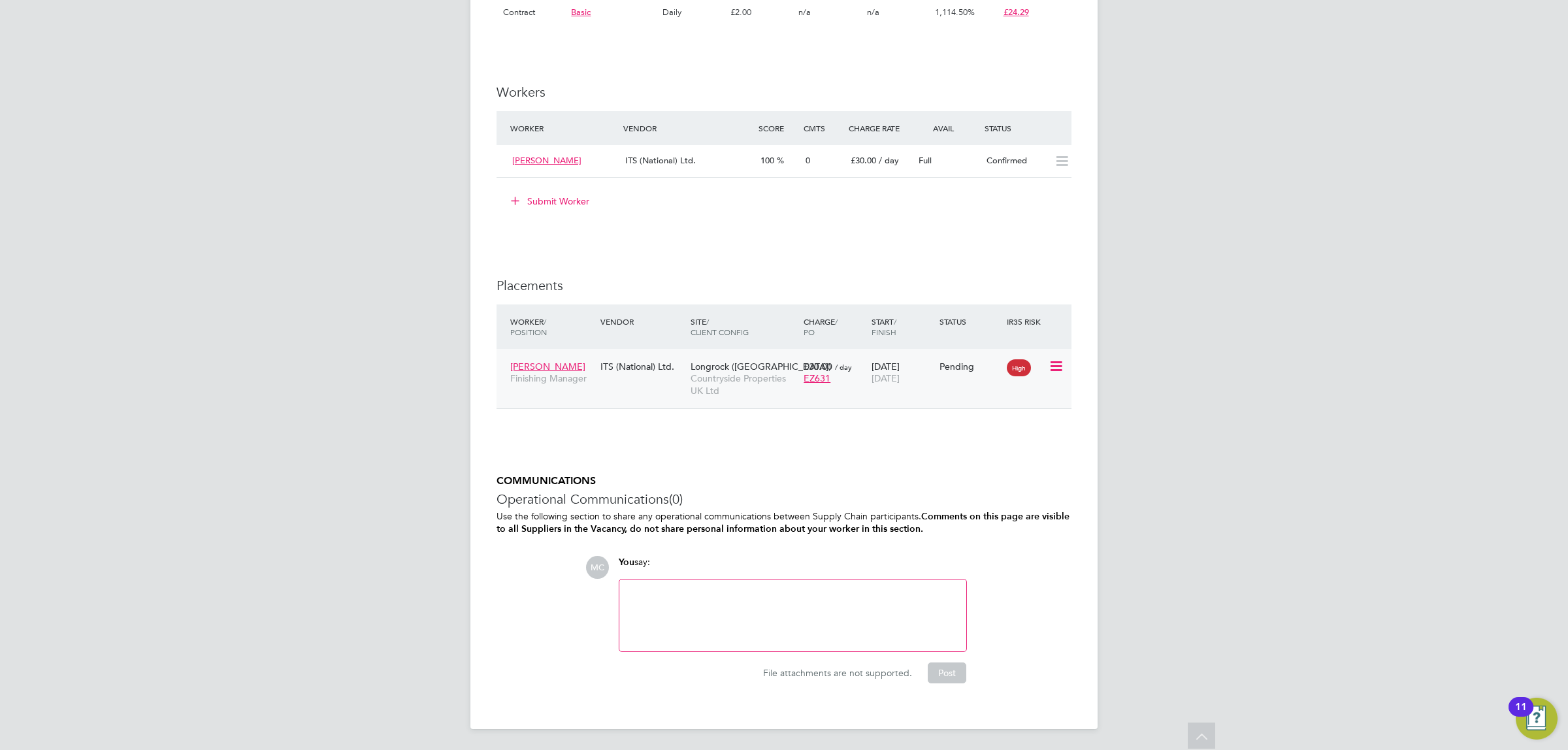
click at [723, 374] on span "Countryside Properties UK Ltd" at bounding box center [744, 384] width 107 height 24
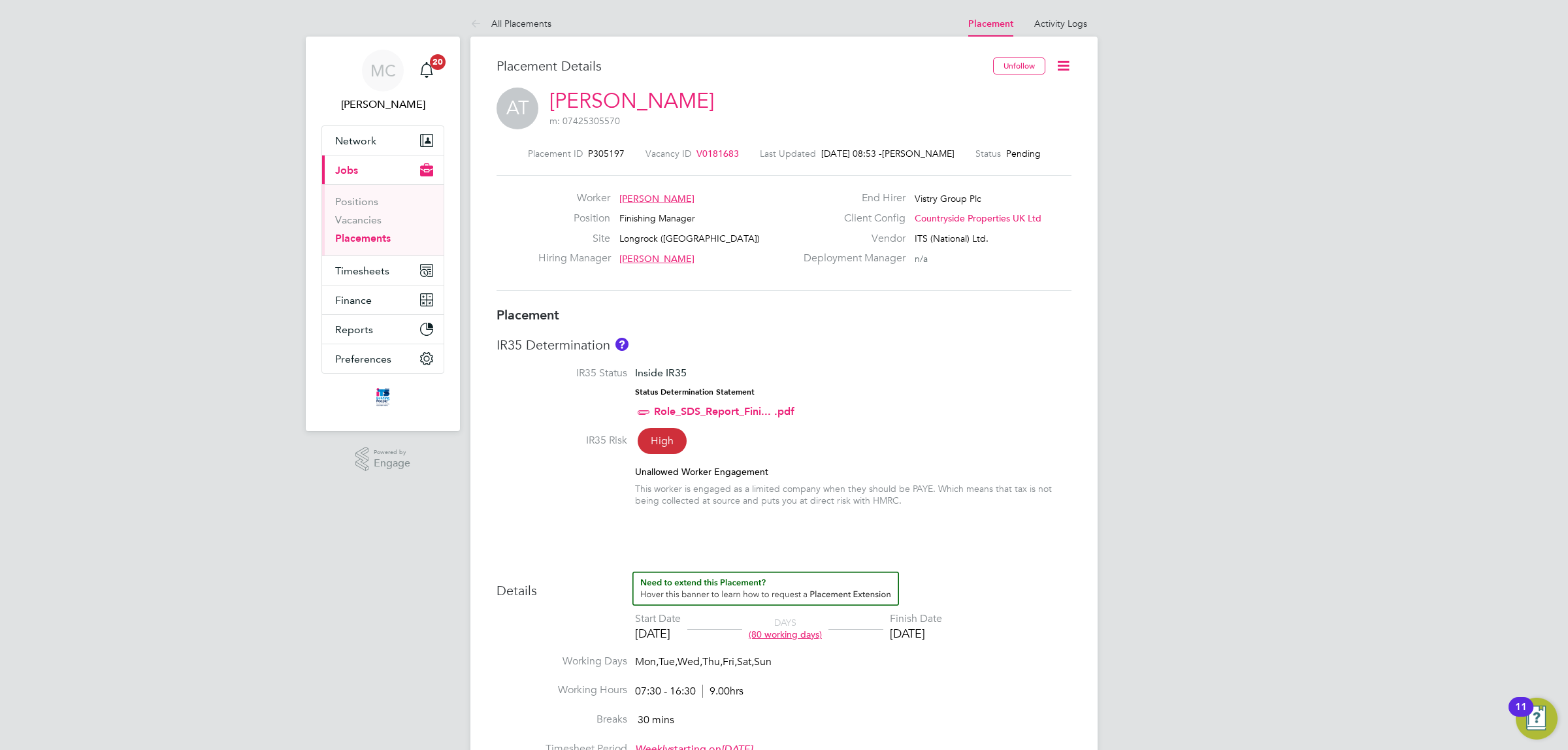
click at [1062, 64] on icon at bounding box center [1063, 65] width 16 height 16
click at [1008, 92] on li "Edit Placement e" at bounding box center [1020, 96] width 96 height 18
type input "Jerry Dawkins"
type input "Paul Thomas"
type input "01 Oct 2025"
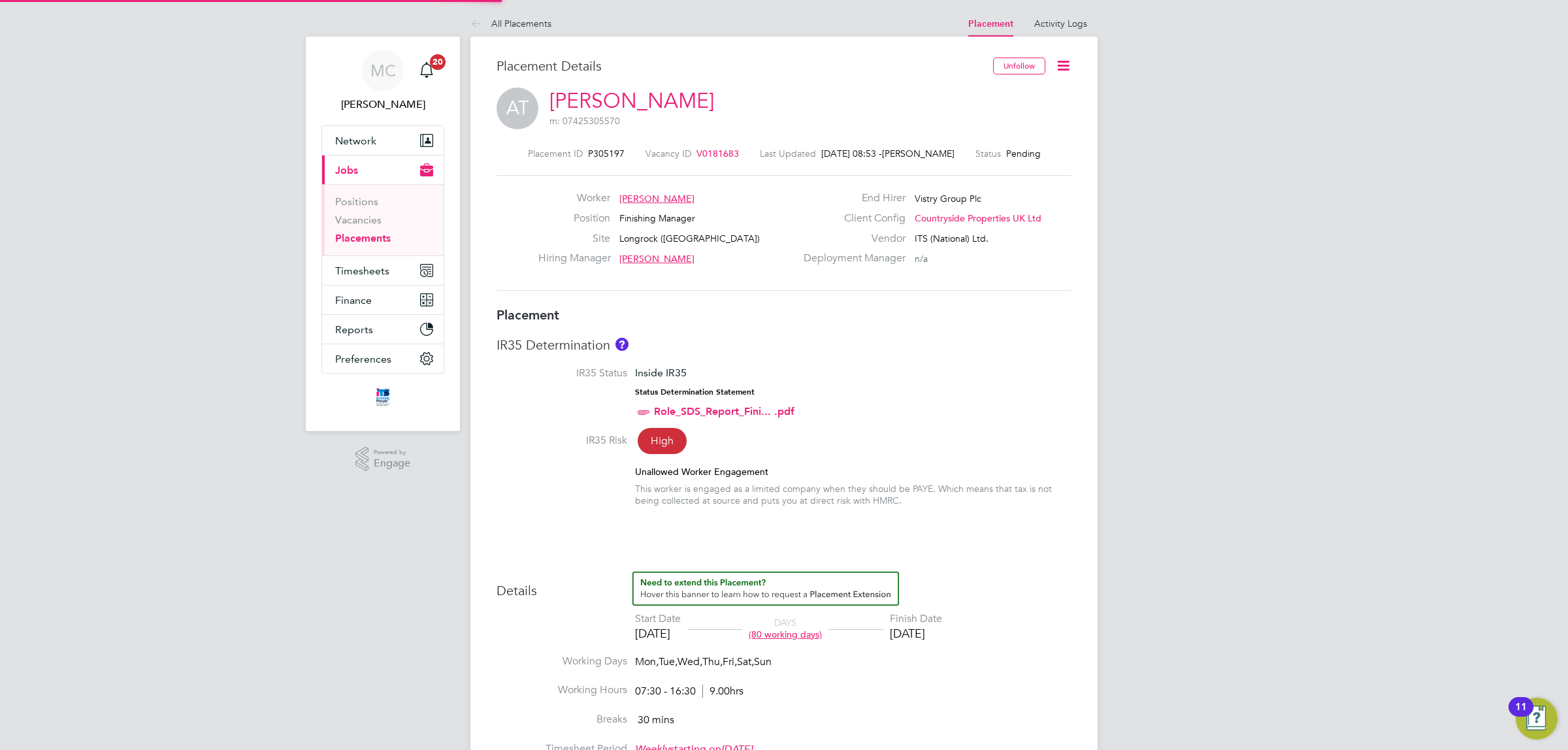
type input "19 Dec 2025"
type input "07:30"
type input "16:30"
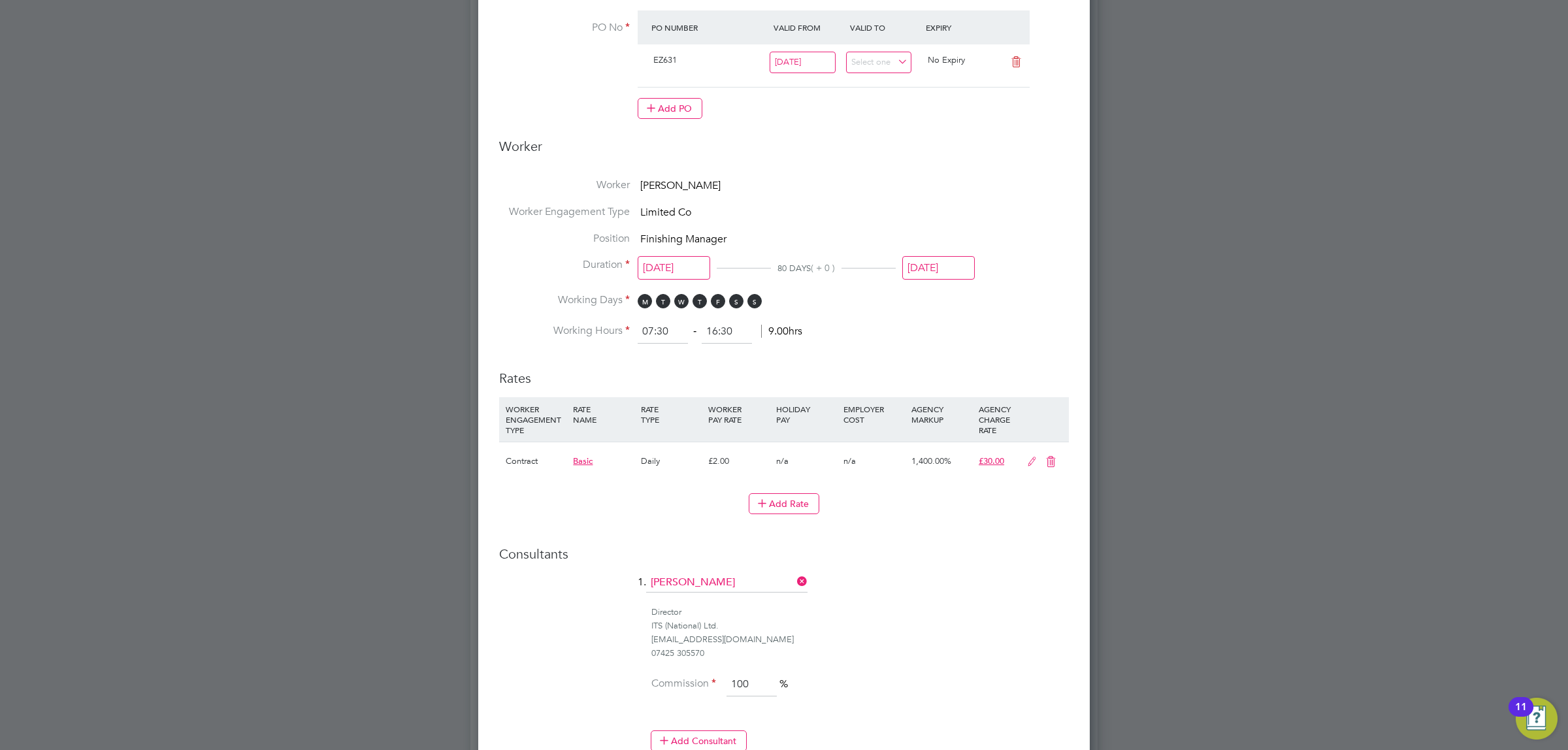
click at [1049, 457] on icon at bounding box center [1051, 461] width 16 height 10
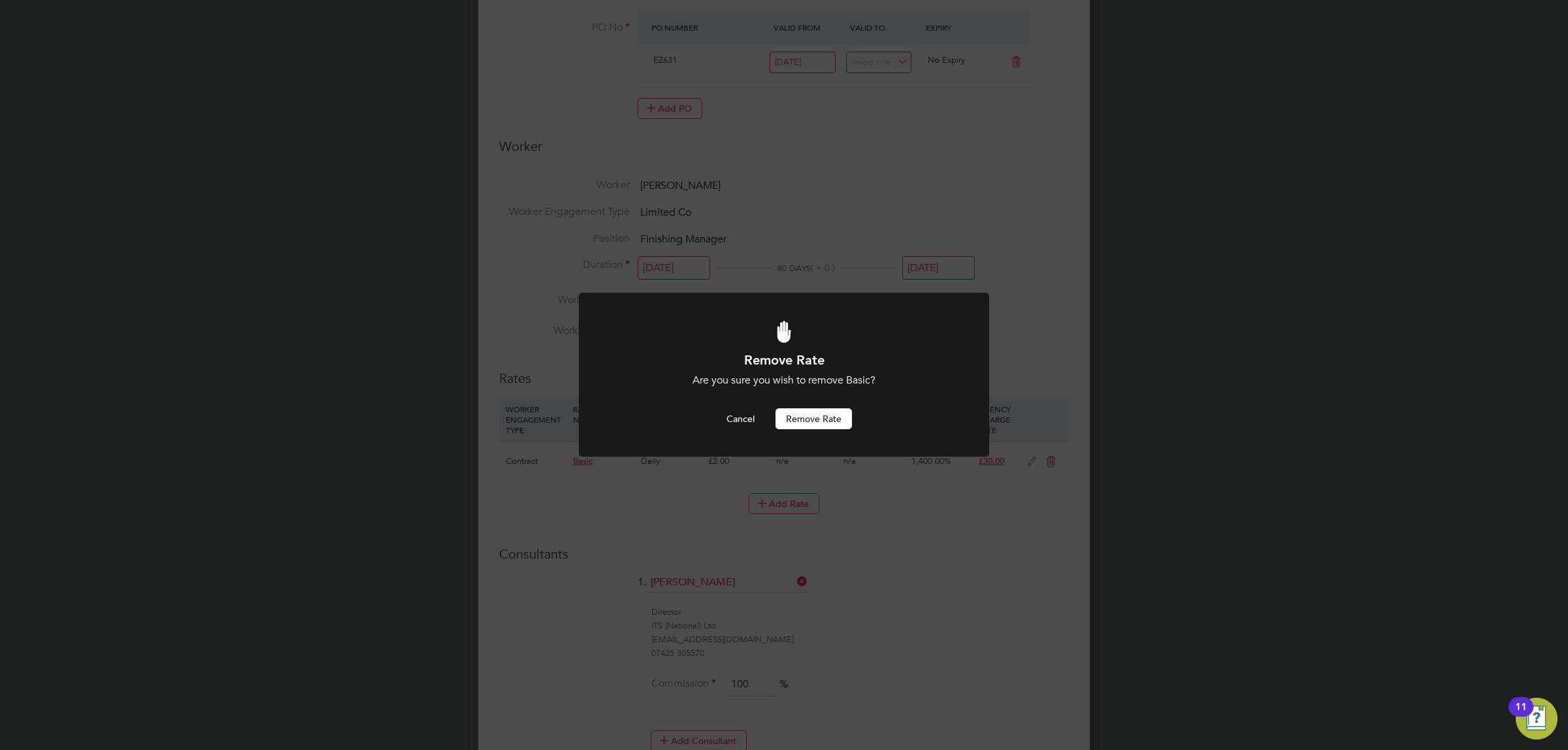
click at [840, 418] on button "Remove rate" at bounding box center [813, 418] width 76 height 21
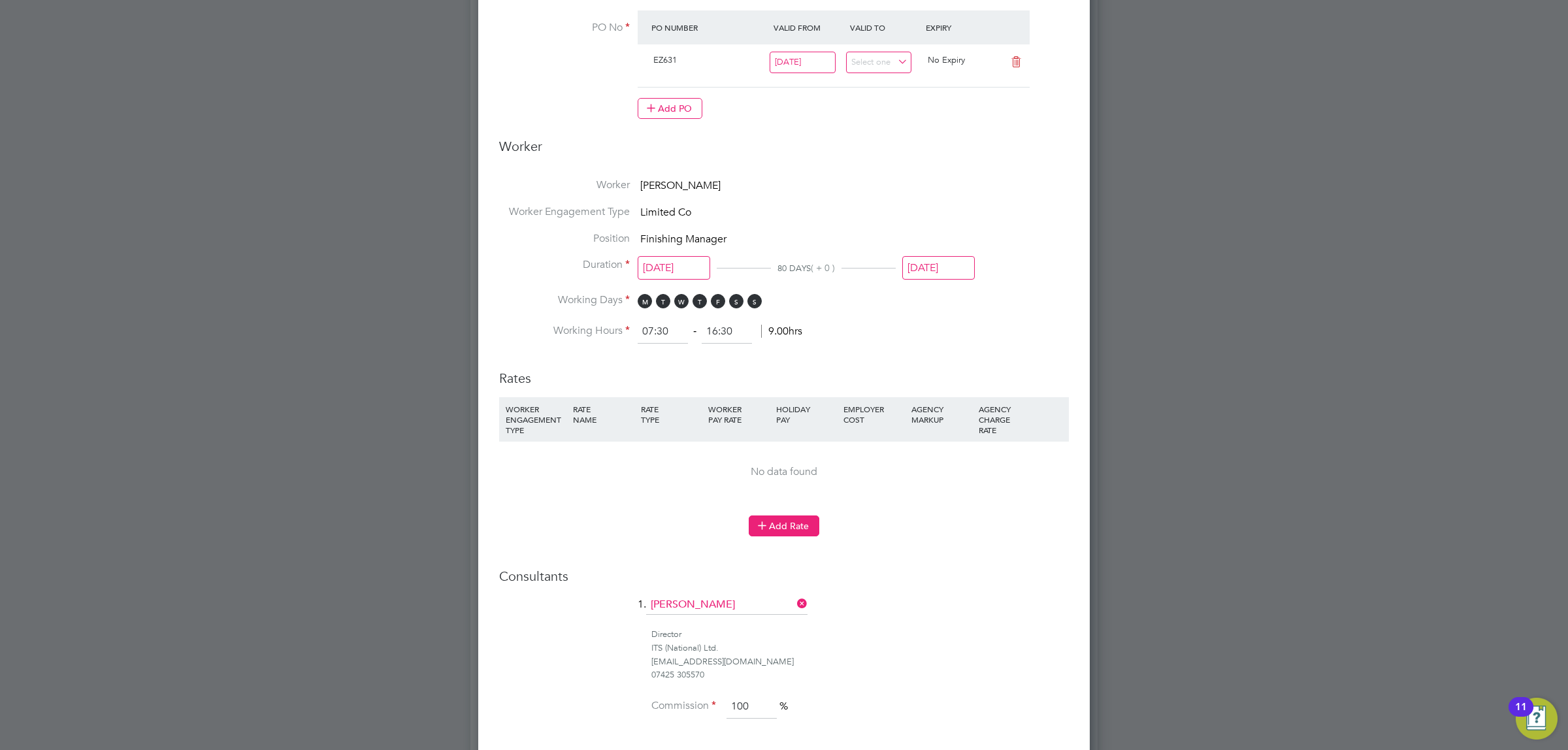
click at [788, 521] on button "Add Rate" at bounding box center [784, 525] width 71 height 21
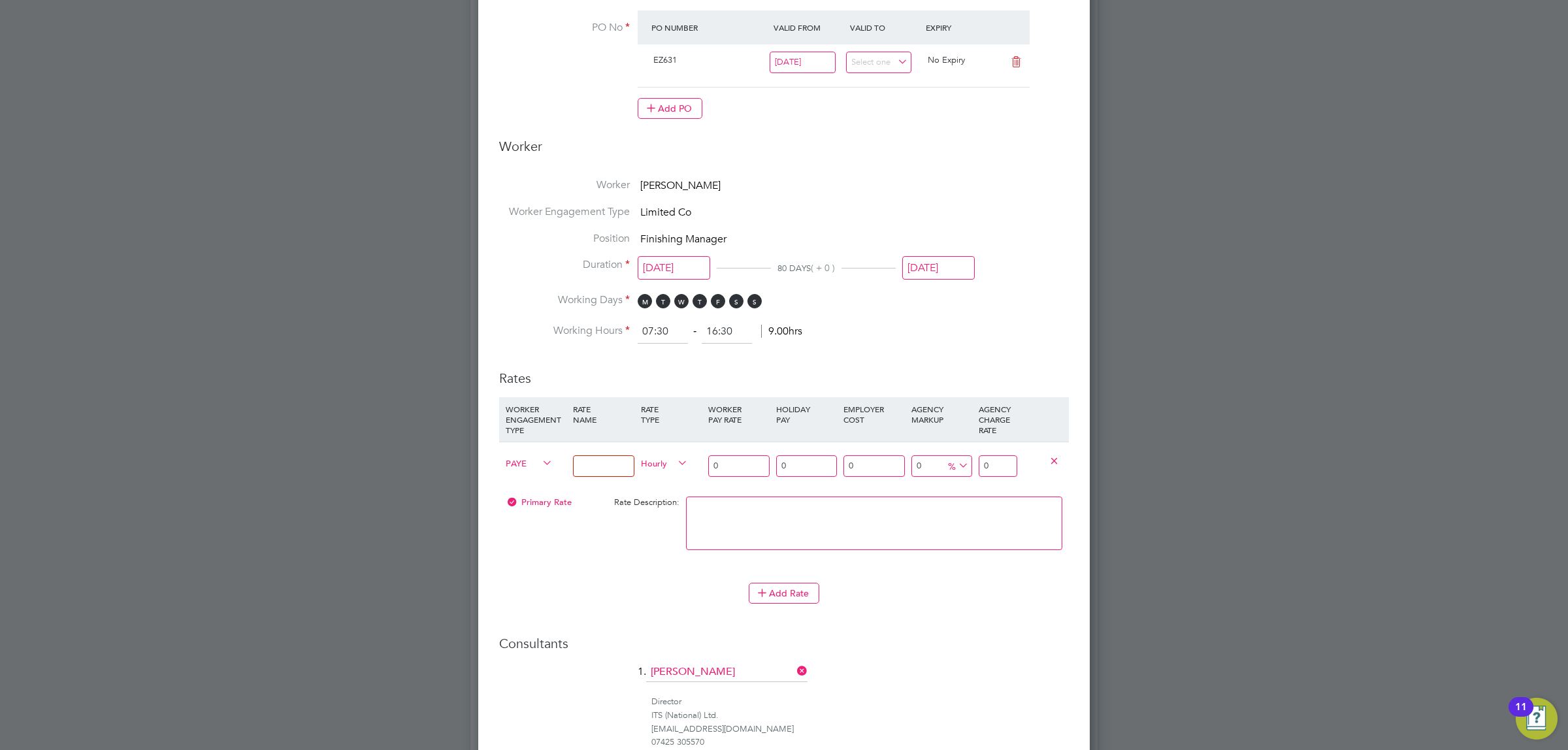
click at [605, 459] on input at bounding box center [603, 466] width 61 height 22
type input "Basic"
drag, startPoint x: 999, startPoint y: 467, endPoint x: 975, endPoint y: 464, distance: 24.2
click at [975, 464] on div "0" at bounding box center [997, 466] width 45 height 48
type input "30.00"
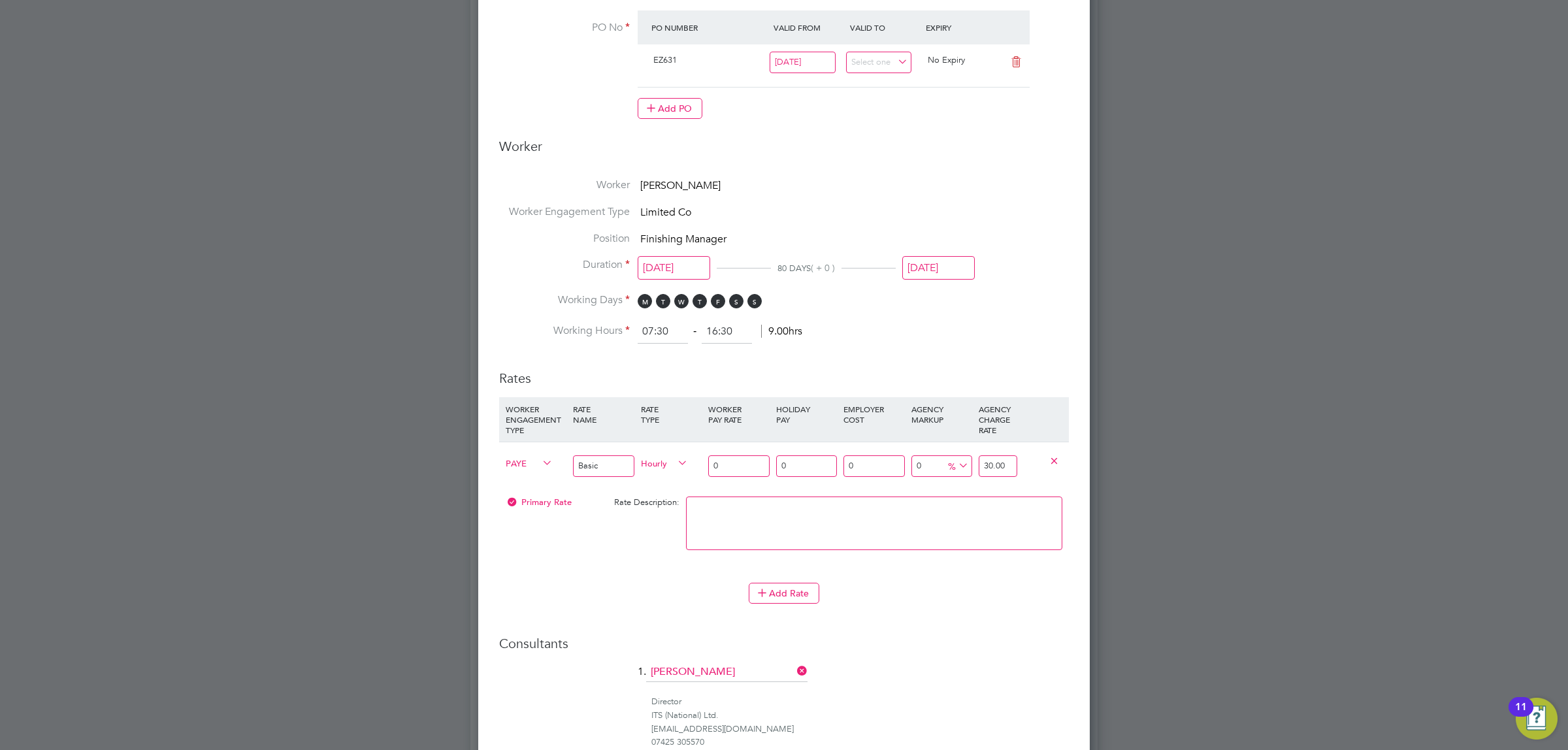
click at [923, 572] on li "WORKER ENGAGEMENT TYPE RATE NAME RATE TYPE WORKER PAY RATE HOLIDAY PAY EMPLOYER…" at bounding box center [784, 490] width 570 height 185
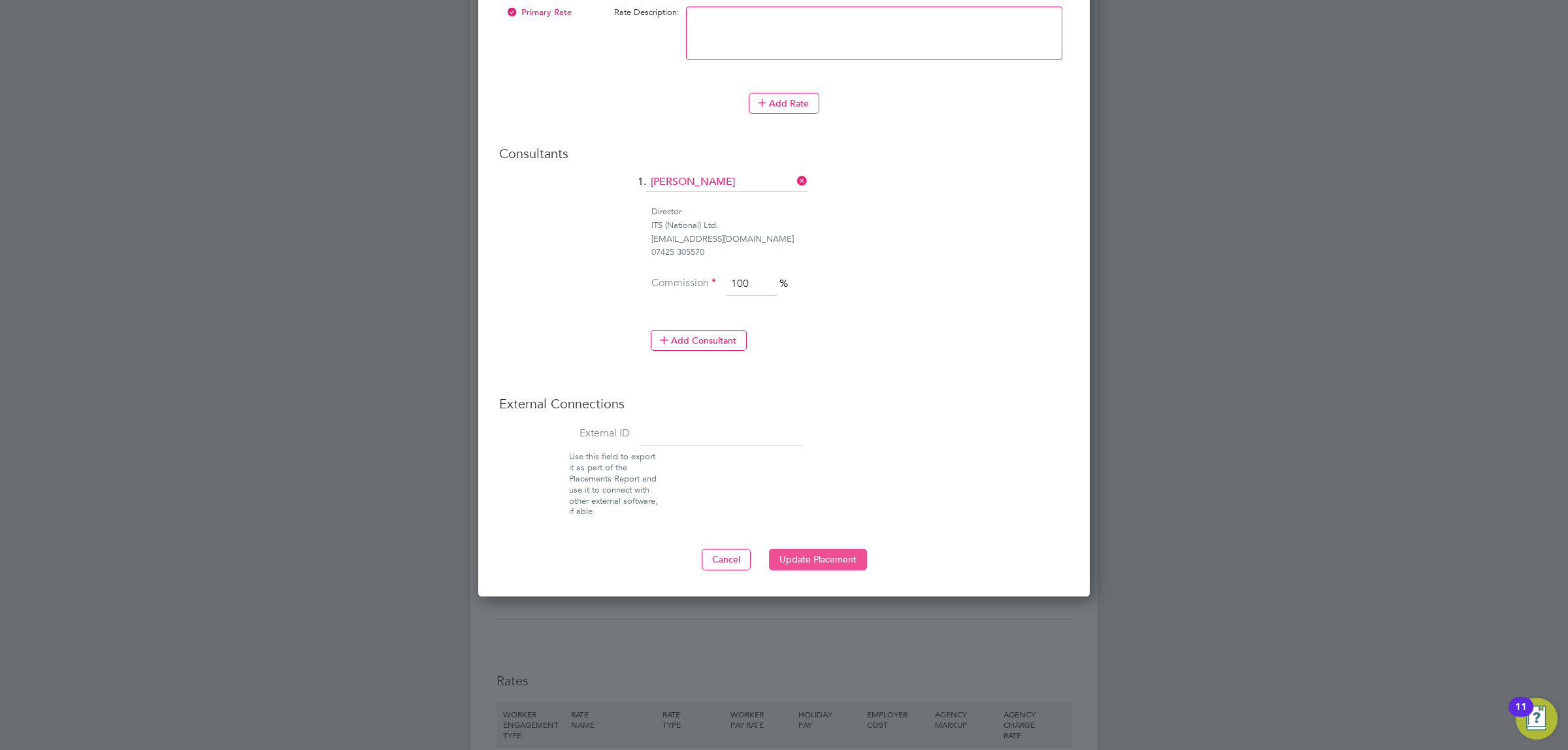
click at [821, 552] on button "Update Placement" at bounding box center [817, 559] width 98 height 21
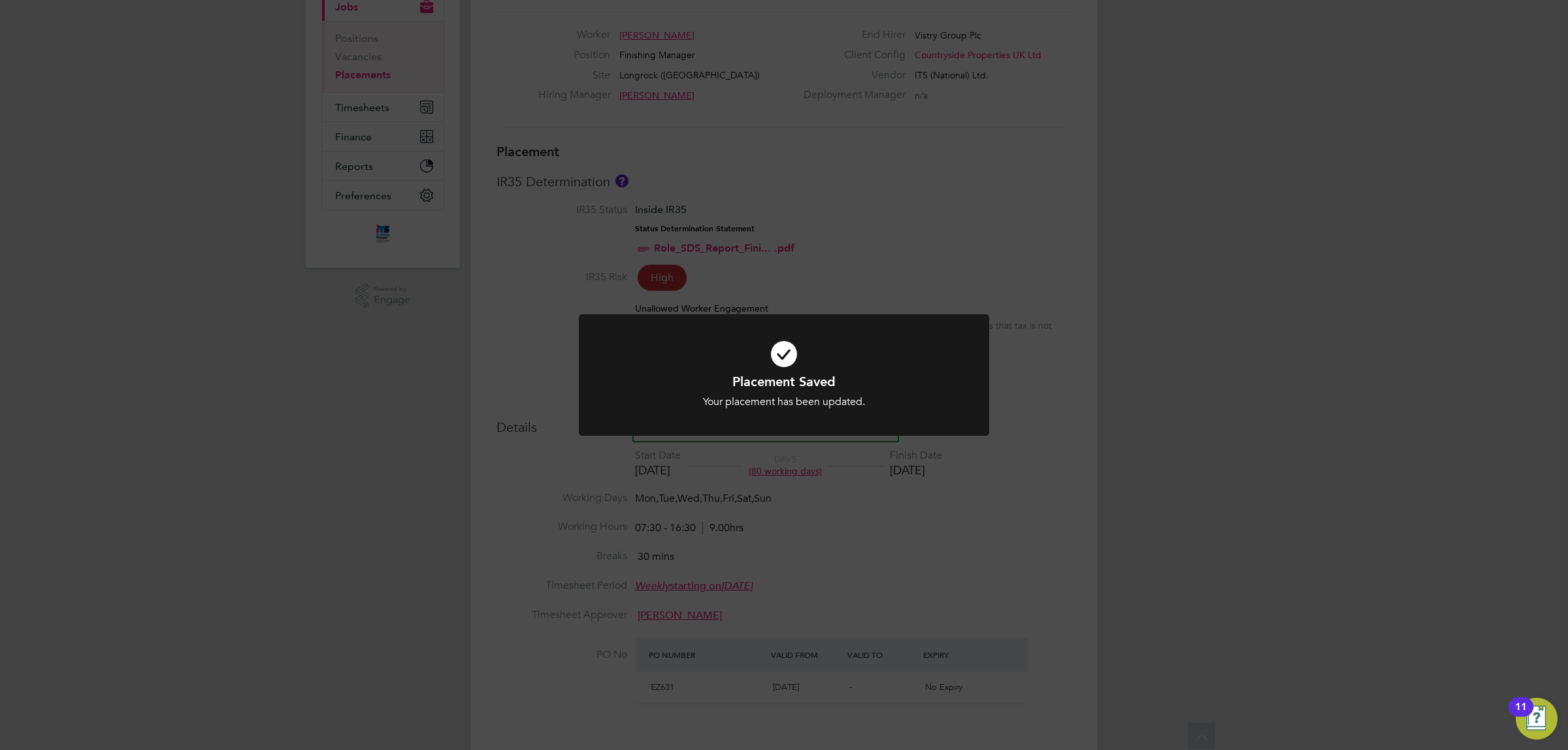
click at [961, 510] on div "Placement Saved Your placement has been updated. Cancel Okay" at bounding box center [784, 375] width 1568 height 750
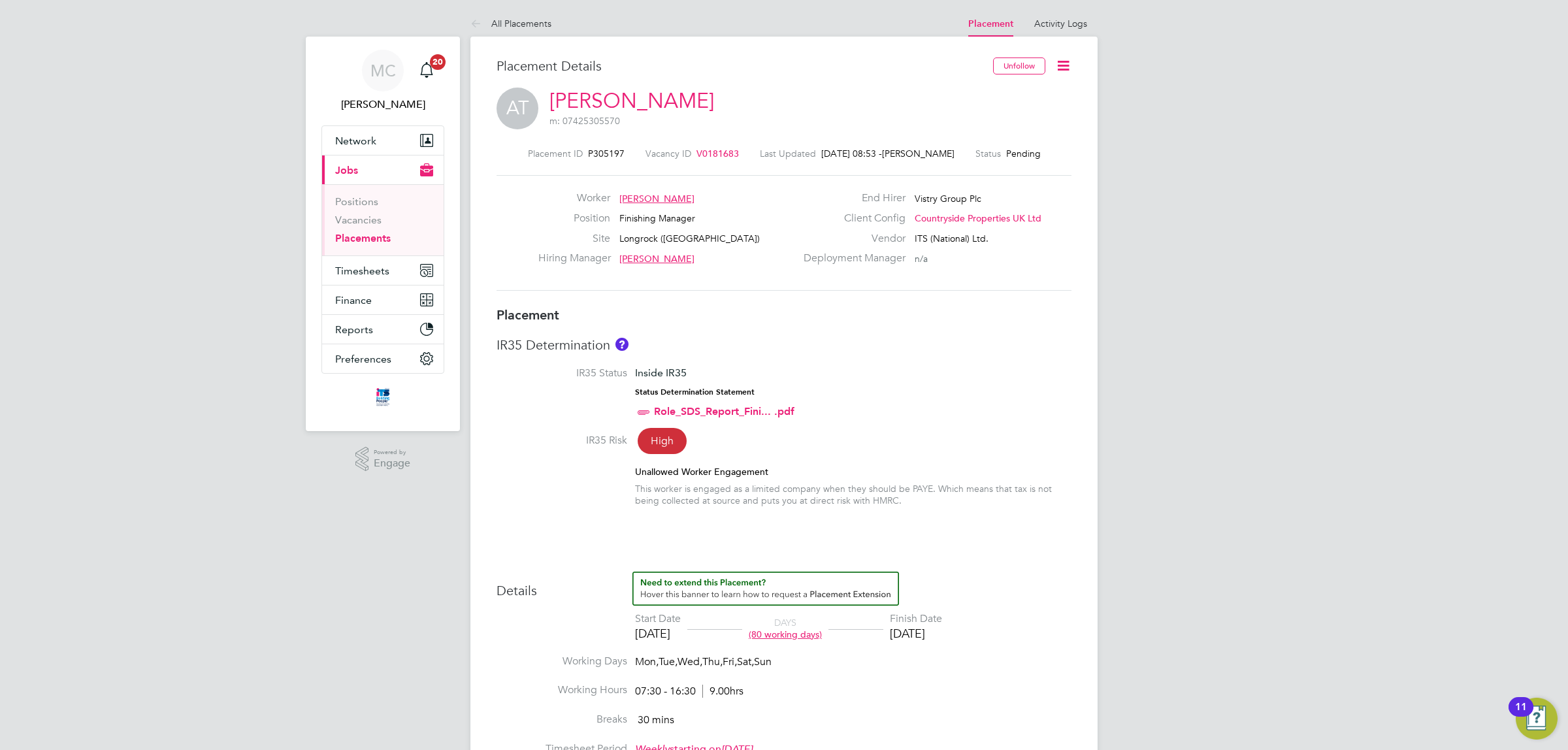
click at [1060, 59] on icon at bounding box center [1063, 65] width 16 height 16
click at [987, 138] on li "Start" at bounding box center [1020, 140] width 96 height 18
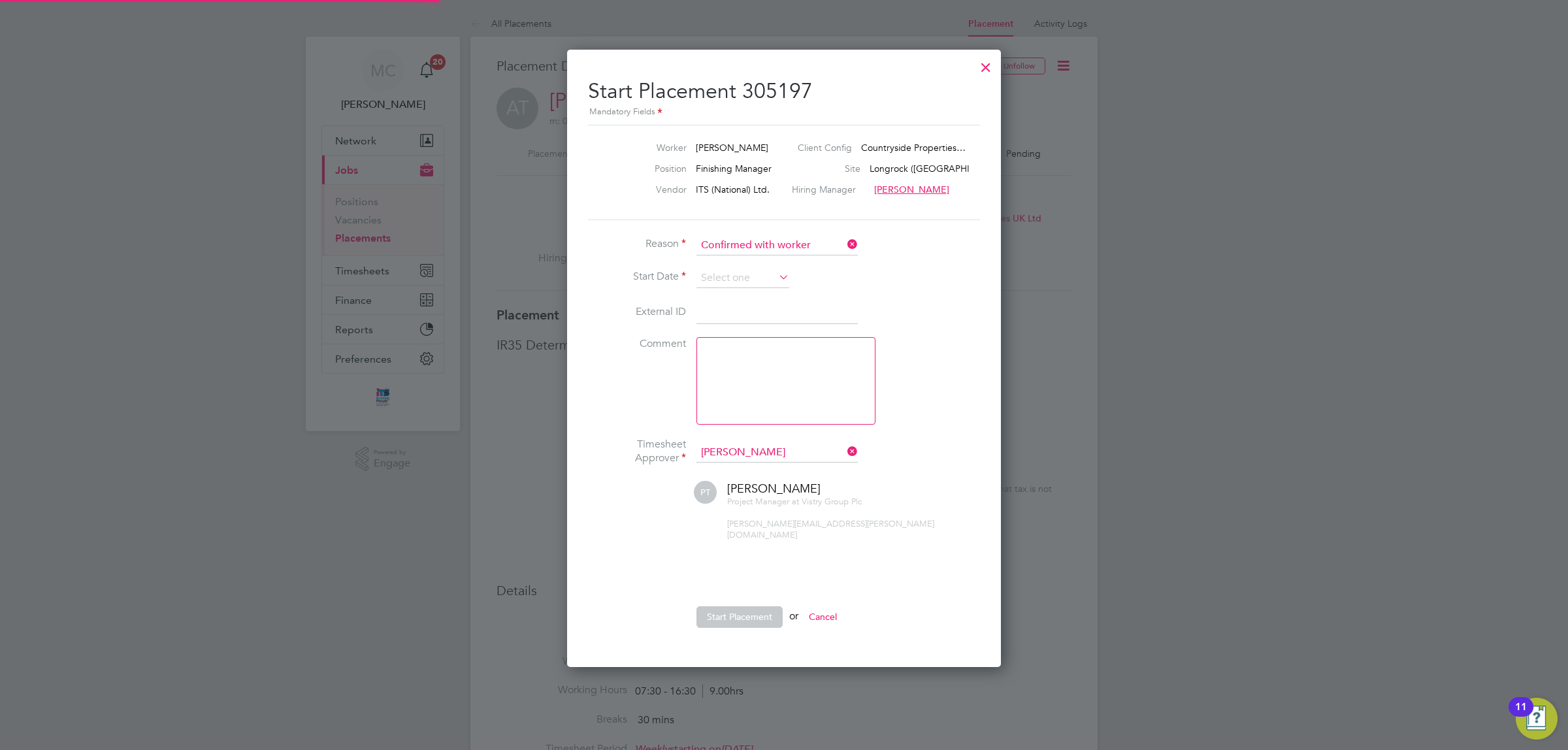
scroll to position [13, 161]
click at [758, 266] on li "Reason Confirmed with worker" at bounding box center [784, 252] width 392 height 32
click at [772, 275] on input at bounding box center [743, 278] width 93 height 20
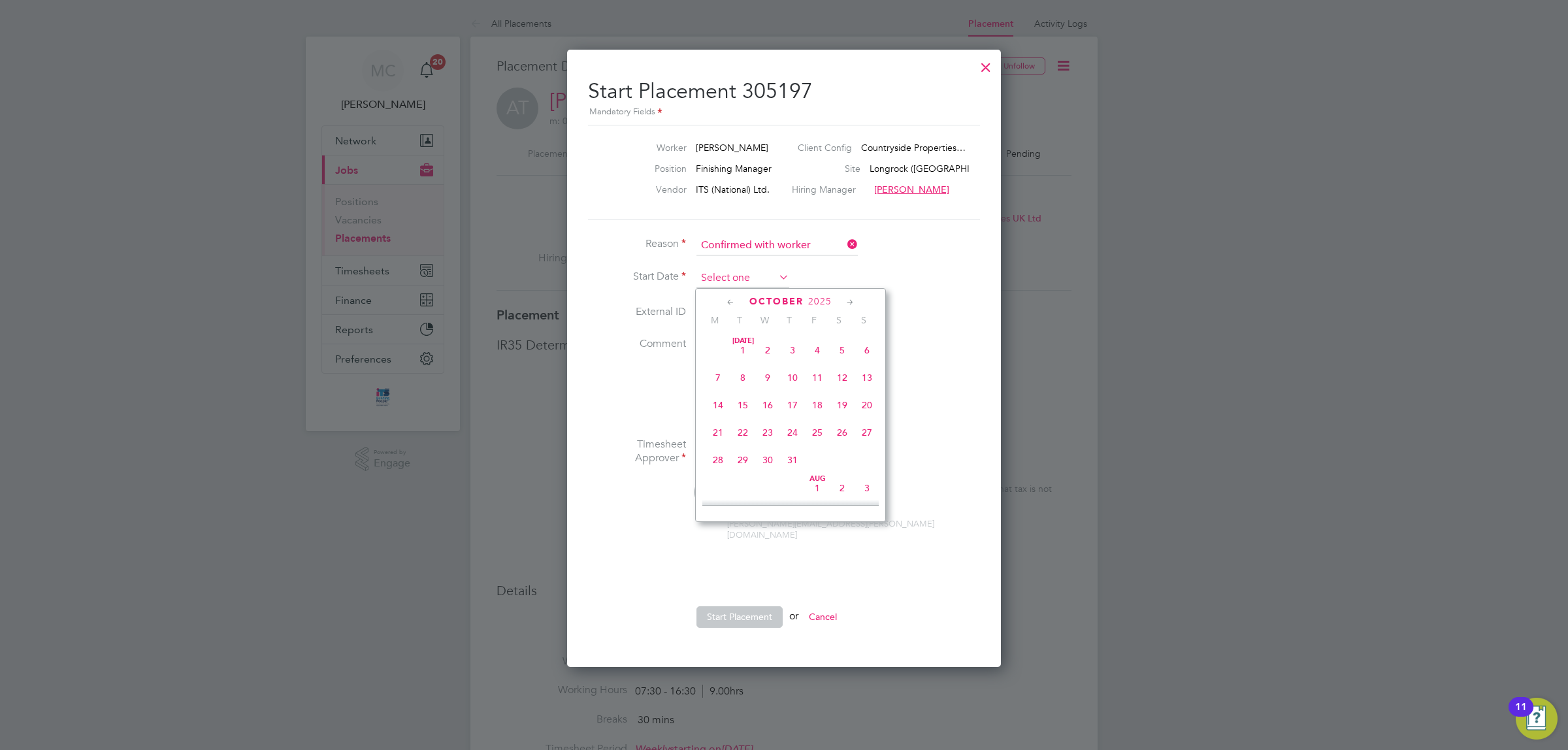
scroll to position [372, 0]
click at [765, 403] on span "Oct 1" at bounding box center [767, 391] width 25 height 25
type input "[DATE]"
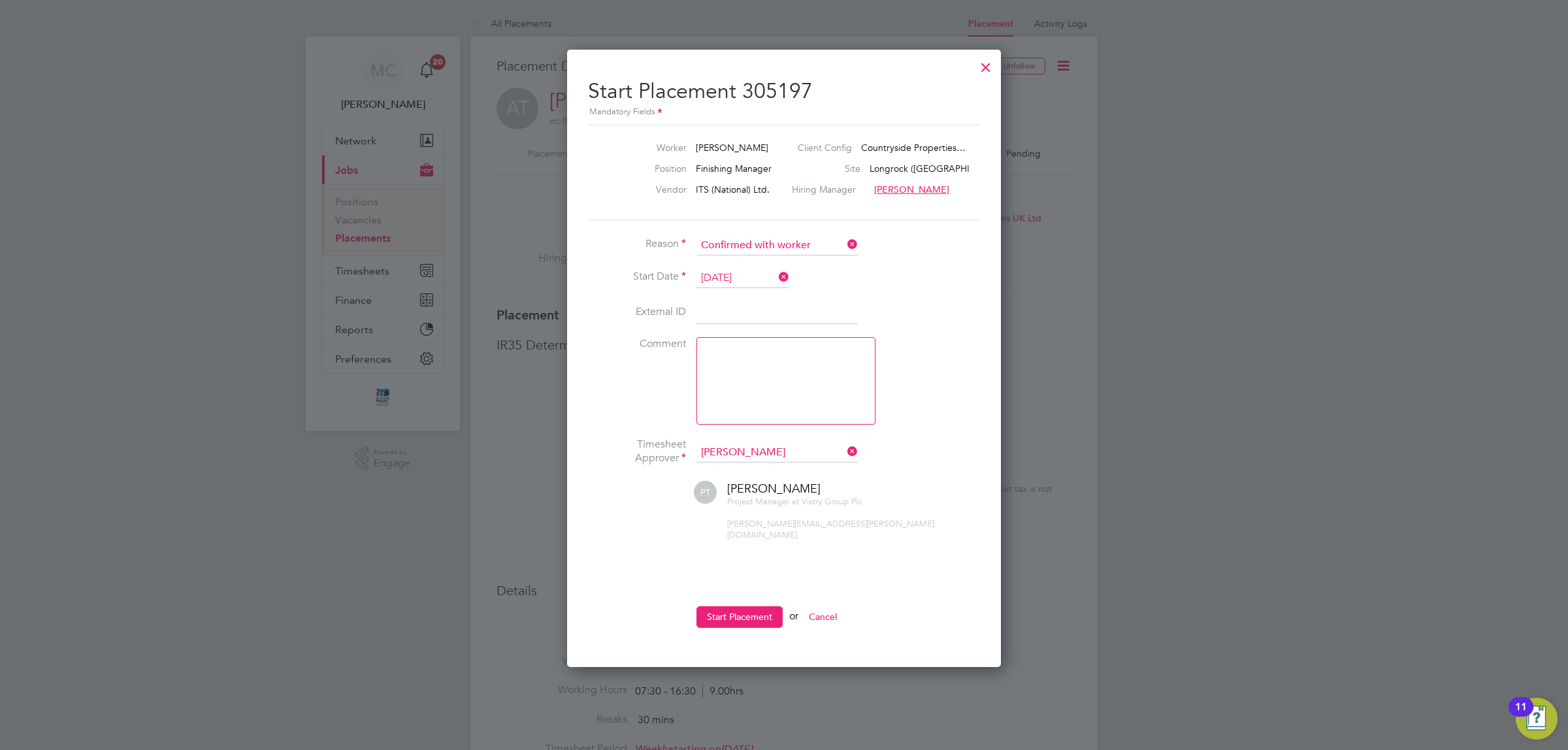
click at [834, 606] on button "Cancel" at bounding box center [823, 616] width 49 height 21
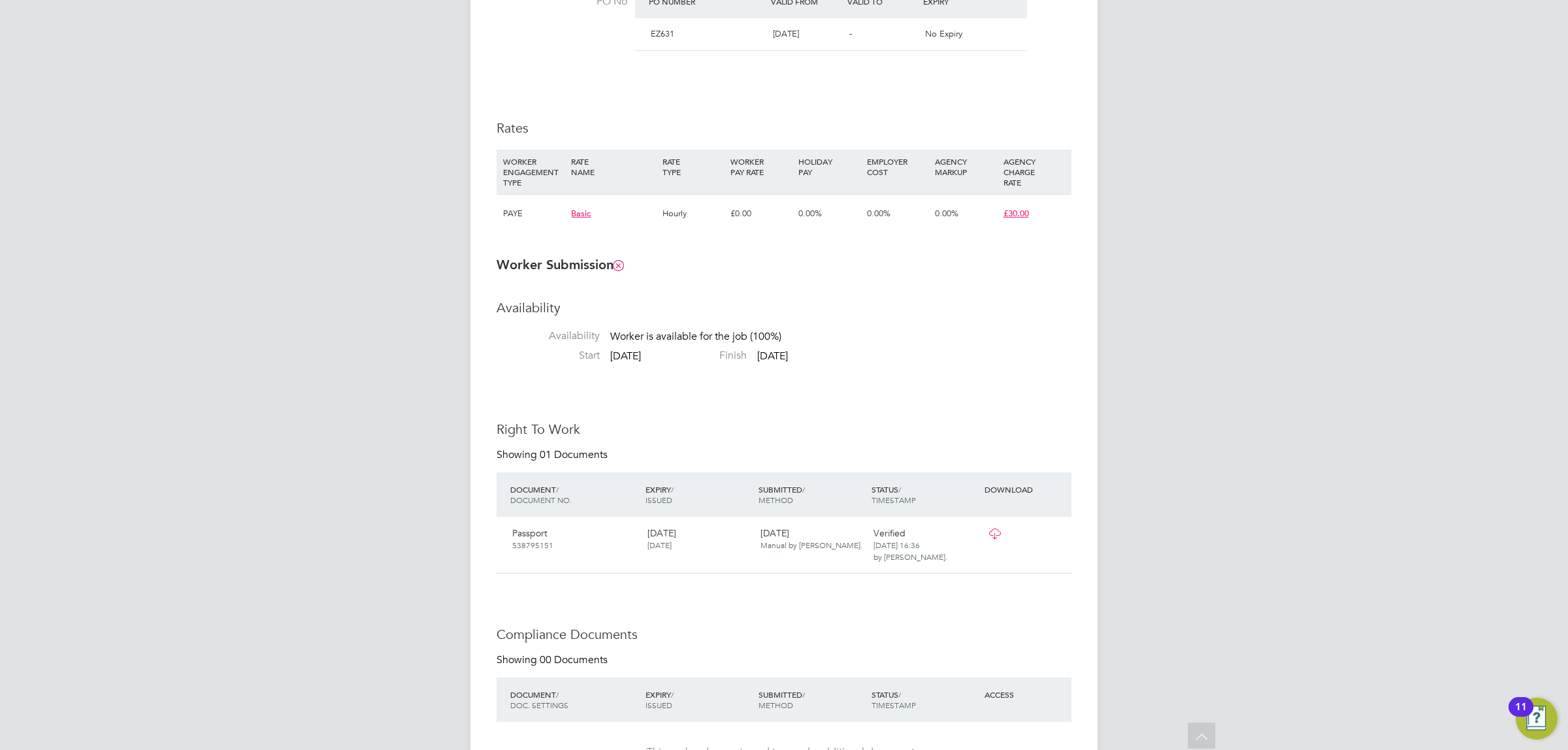
scroll to position [0, 0]
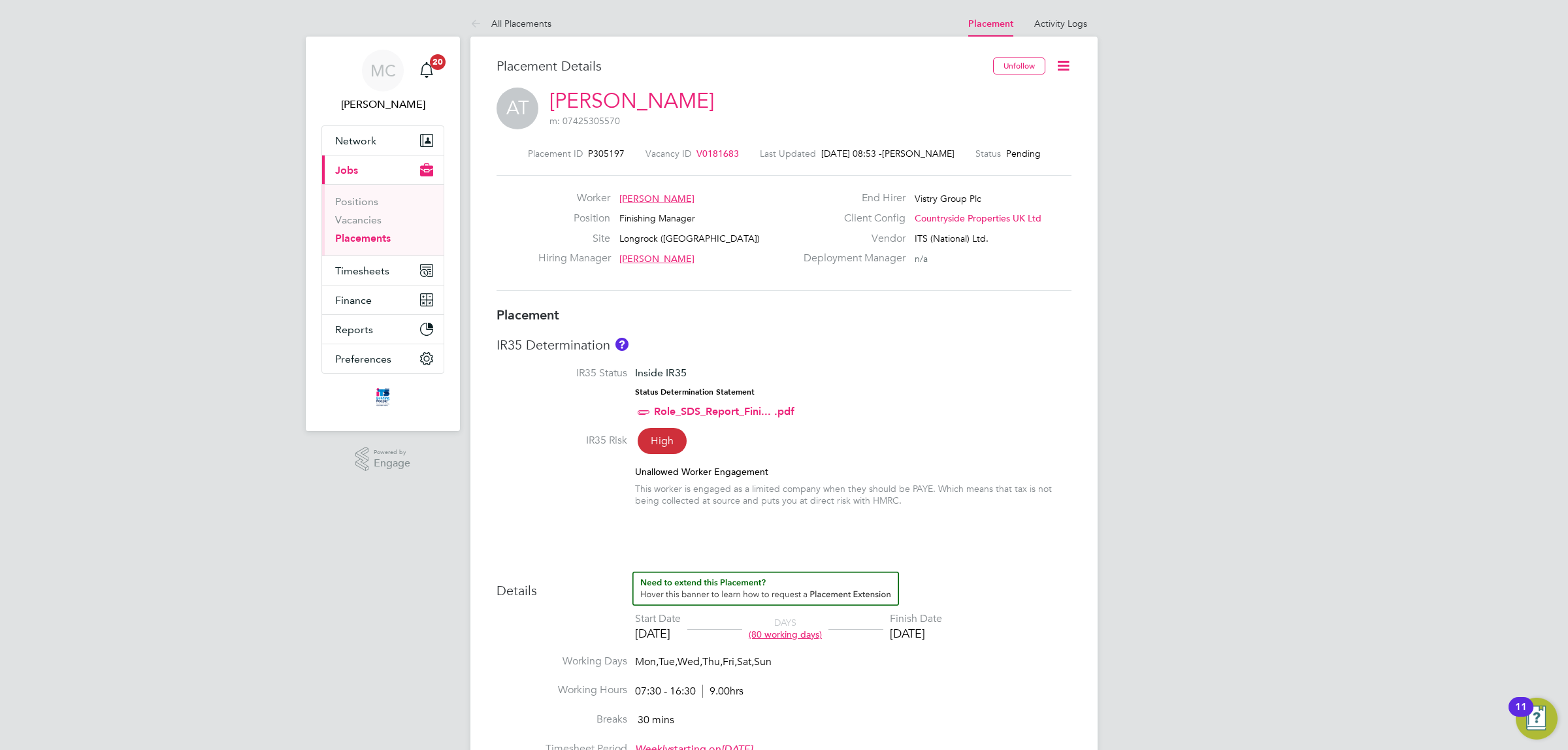
click at [1067, 60] on icon at bounding box center [1063, 65] width 16 height 16
click at [1010, 93] on li "Edit Placement e" at bounding box center [1020, 96] width 96 height 18
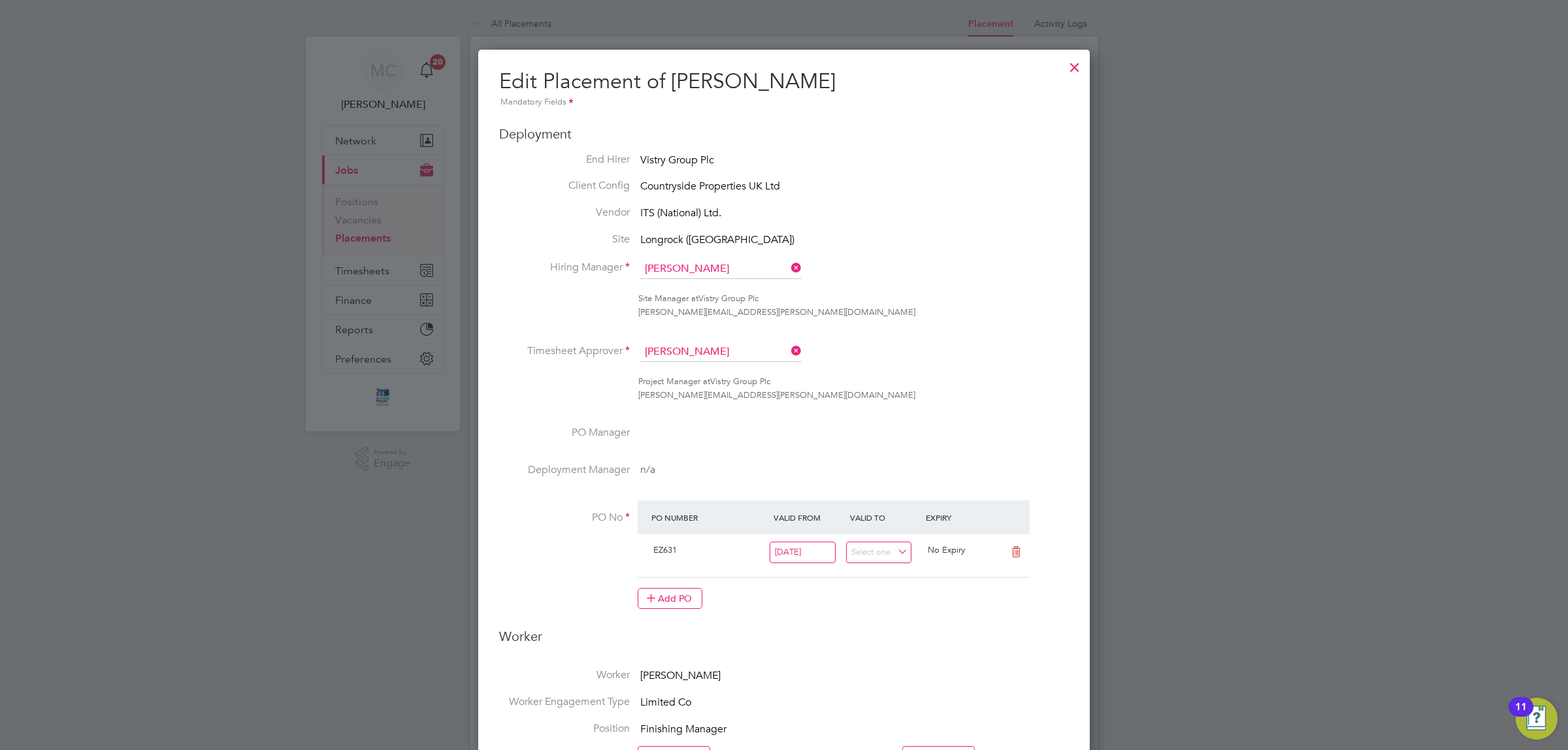
click at [1075, 64] on div at bounding box center [1074, 63] width 24 height 24
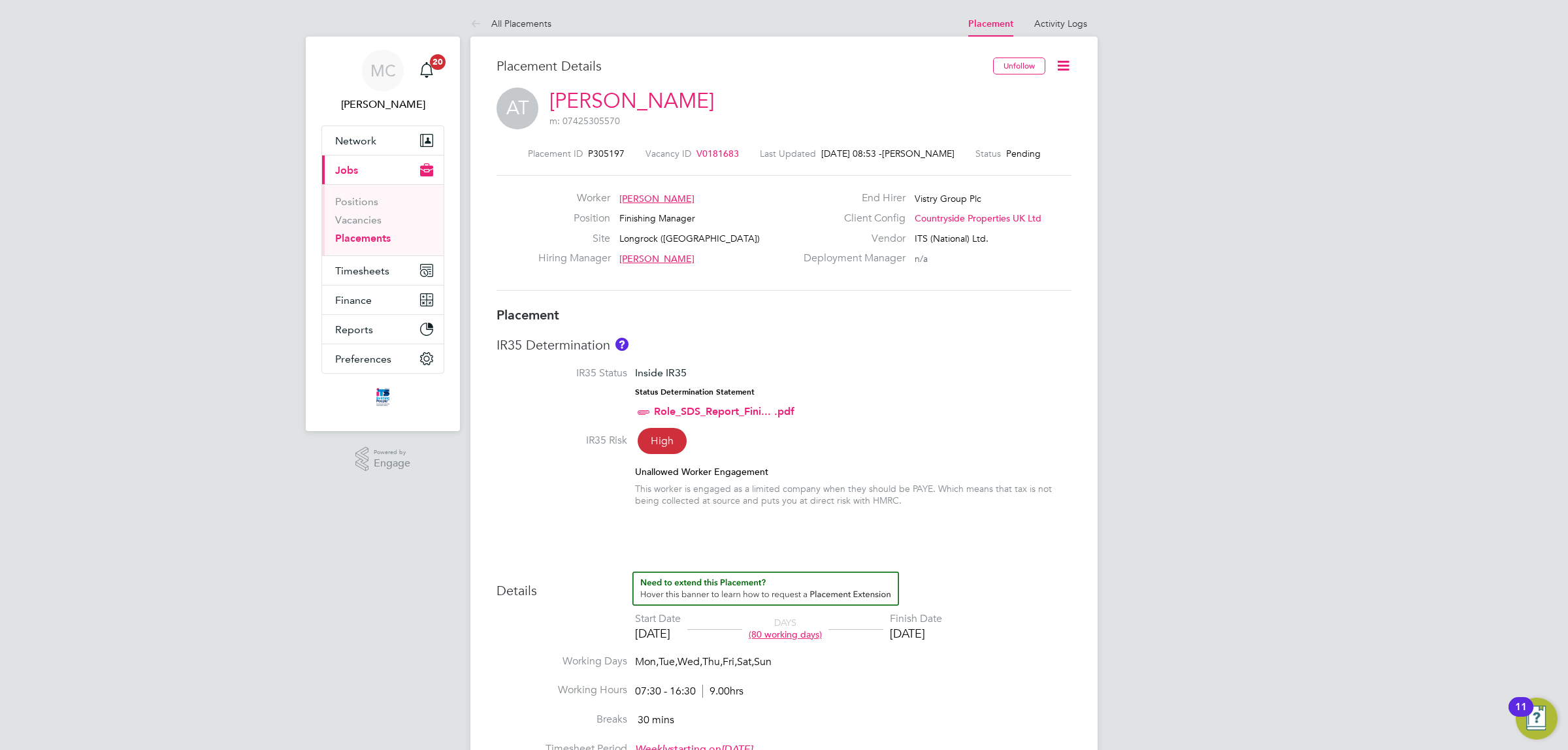
click at [1060, 63] on icon at bounding box center [1063, 65] width 16 height 16
click at [993, 138] on li "Start" at bounding box center [1020, 140] width 96 height 18
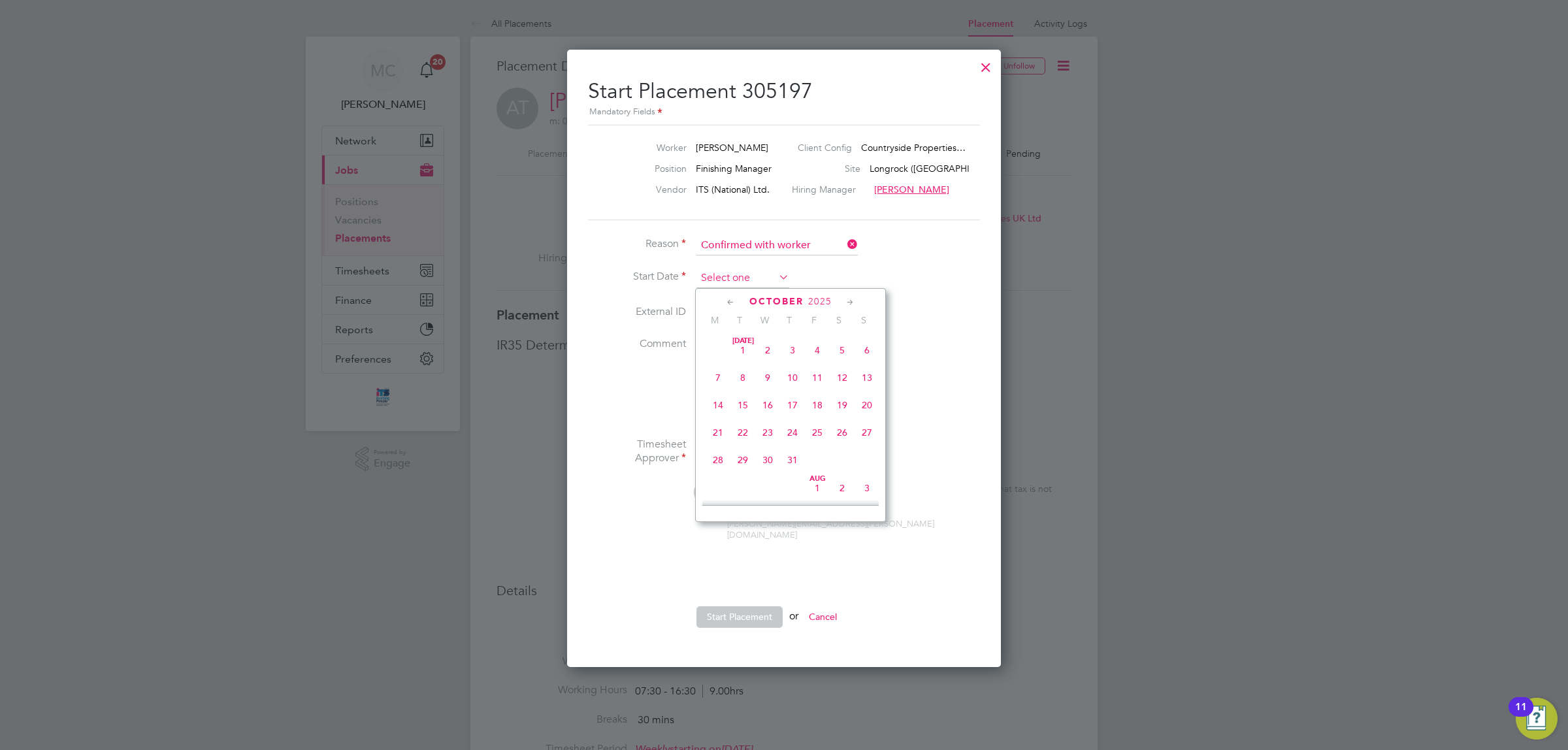
click at [732, 275] on input at bounding box center [743, 278] width 93 height 20
click at [980, 59] on div at bounding box center [985, 63] width 24 height 24
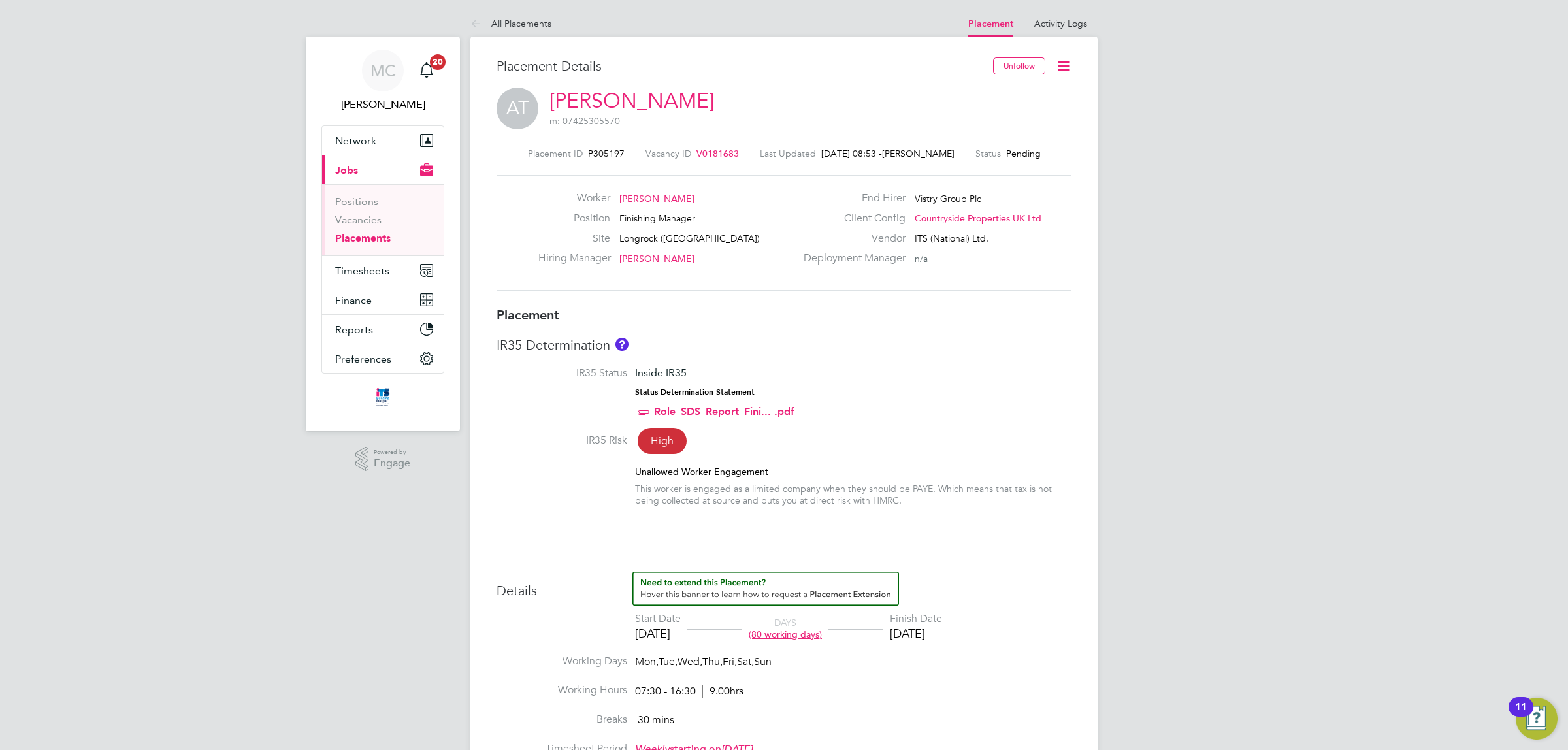
click at [360, 239] on link "Placements" at bounding box center [363, 238] width 55 height 12
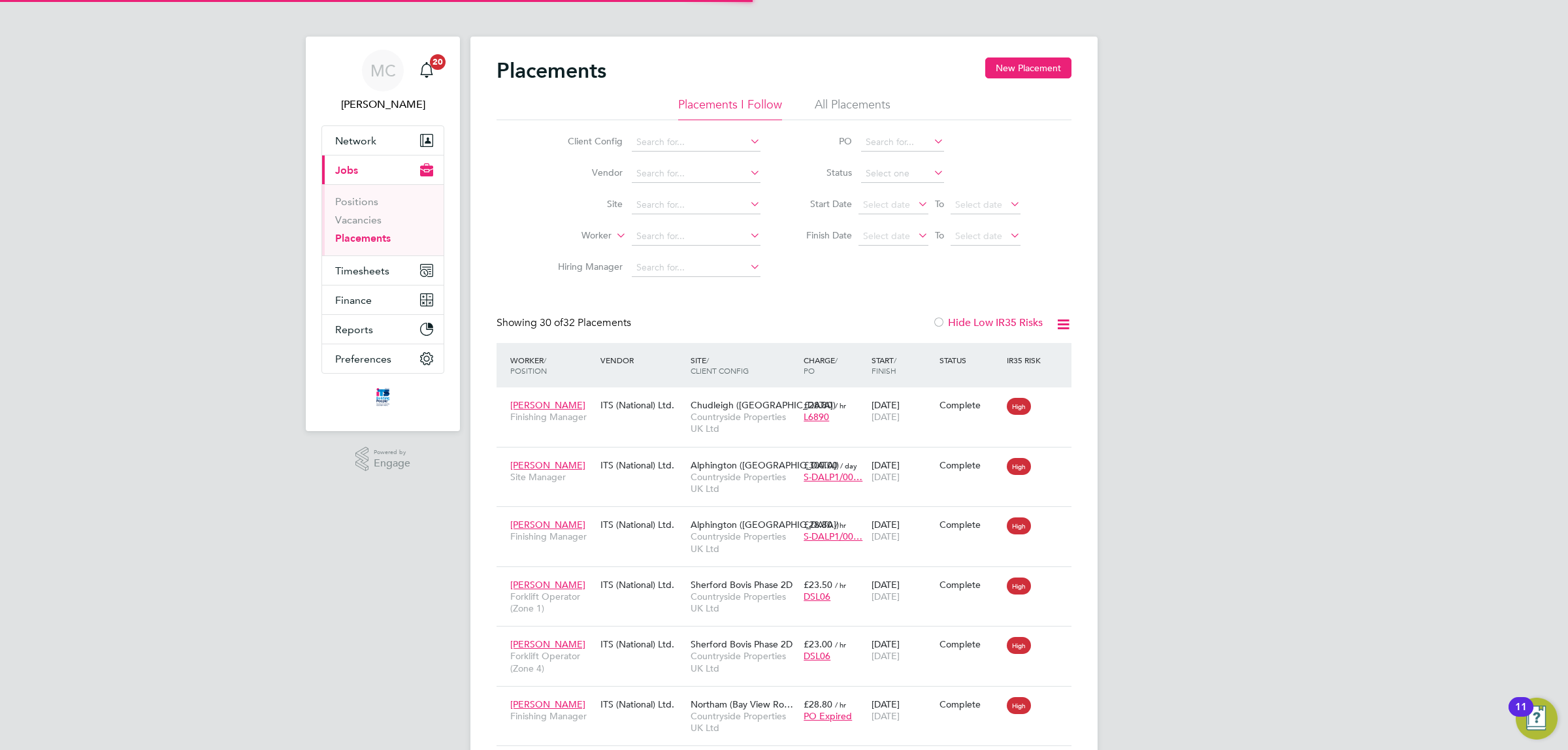
scroll to position [37, 92]
click at [683, 201] on input at bounding box center [696, 205] width 129 height 18
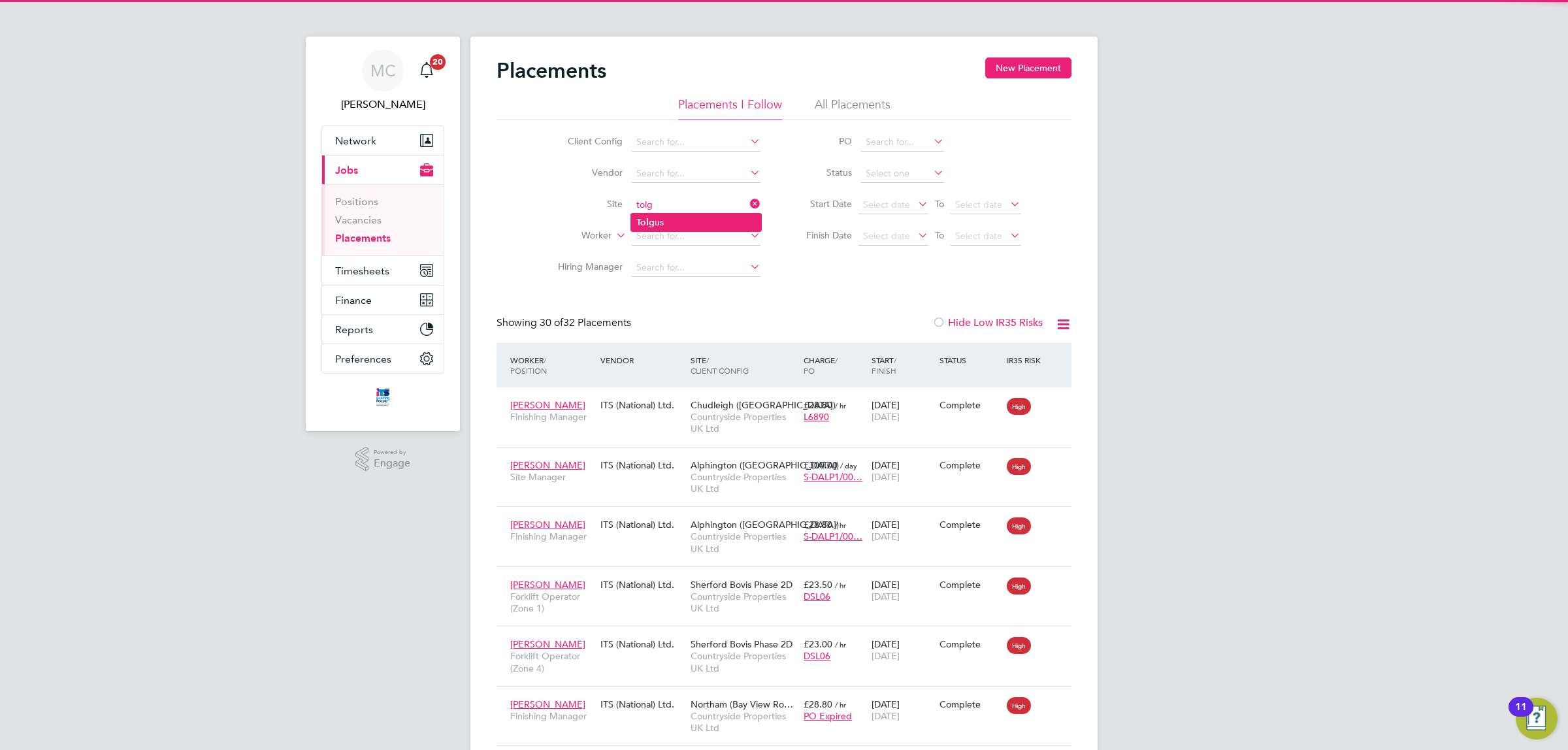
click at [680, 218] on li "Tolg us" at bounding box center [696, 223] width 130 height 18
type input "Tolgus"
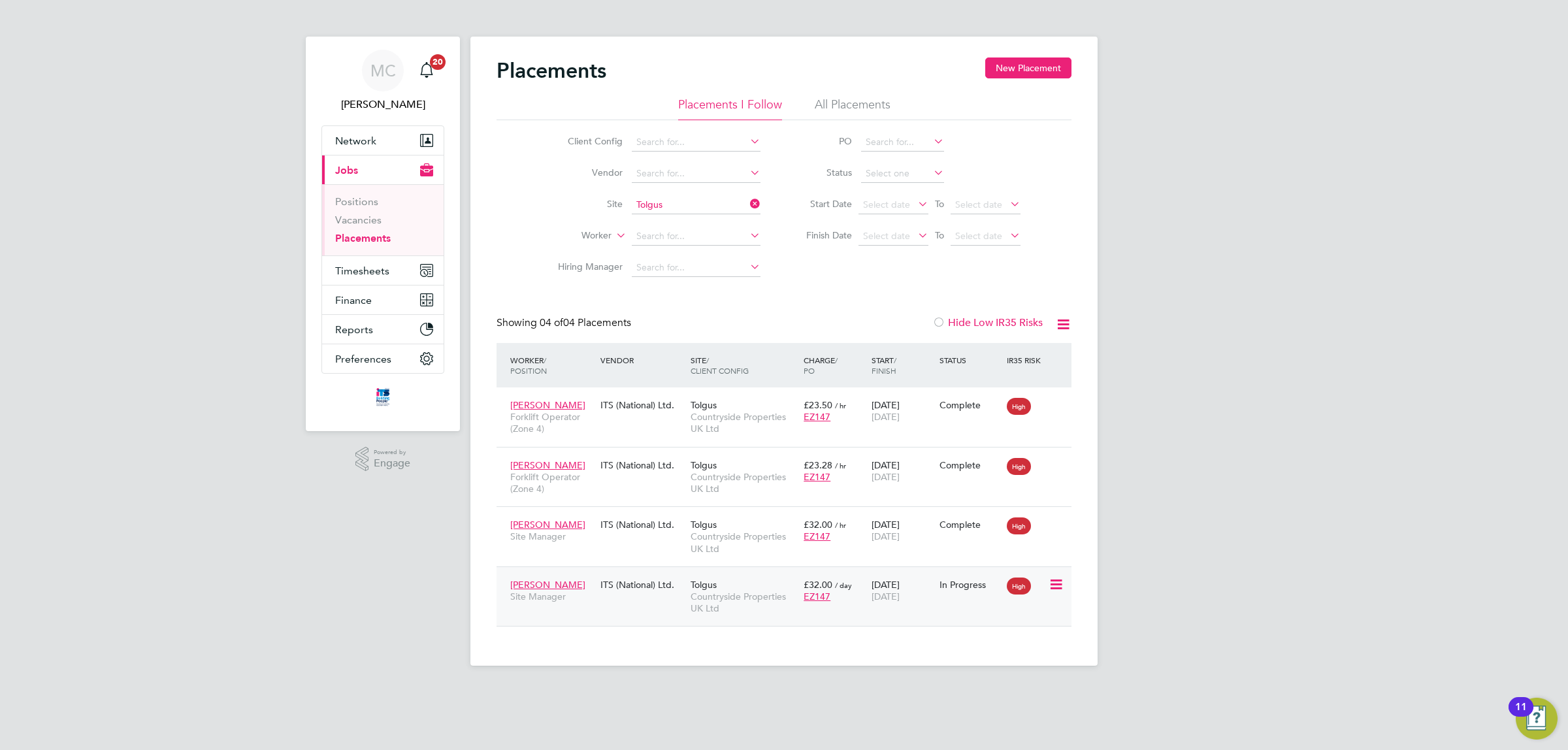
click at [557, 582] on span "[PERSON_NAME]" at bounding box center [547, 584] width 75 height 11
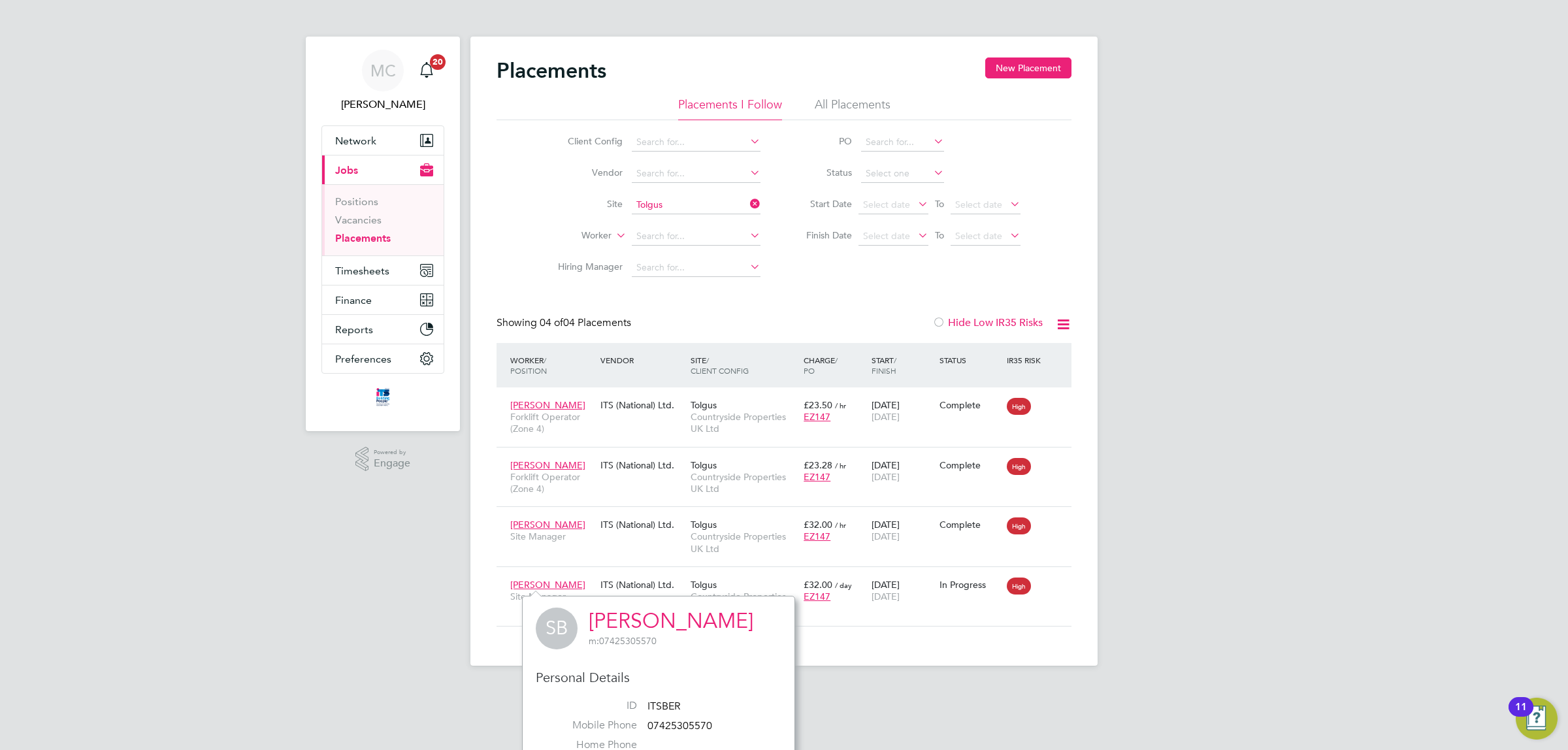
click at [1294, 473] on div "MC Matthew Clark Notifications 20 Applications: Network Team Members Businesses…" at bounding box center [784, 343] width 1568 height 687
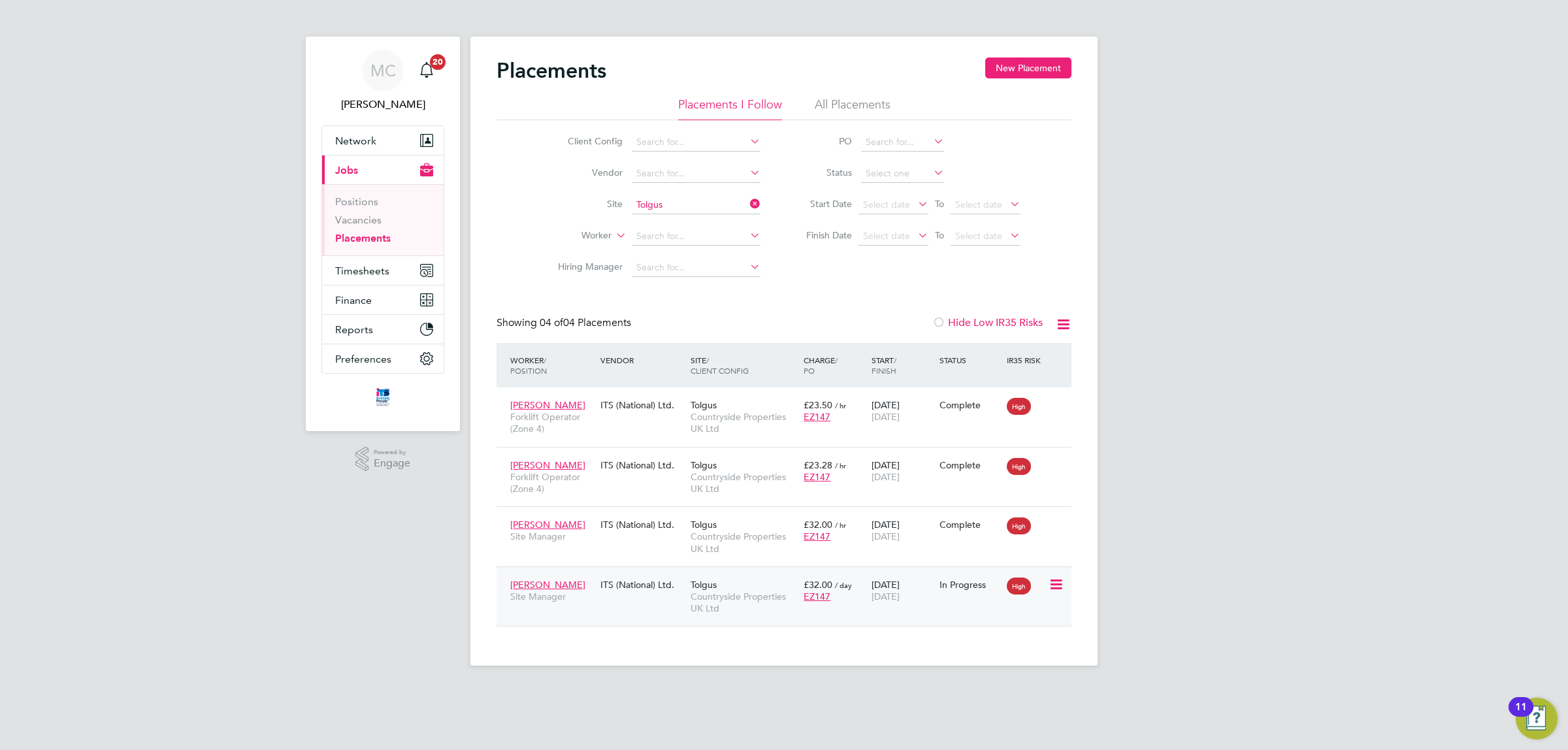
click at [758, 592] on span "Countryside Properties UK Ltd" at bounding box center [744, 602] width 107 height 24
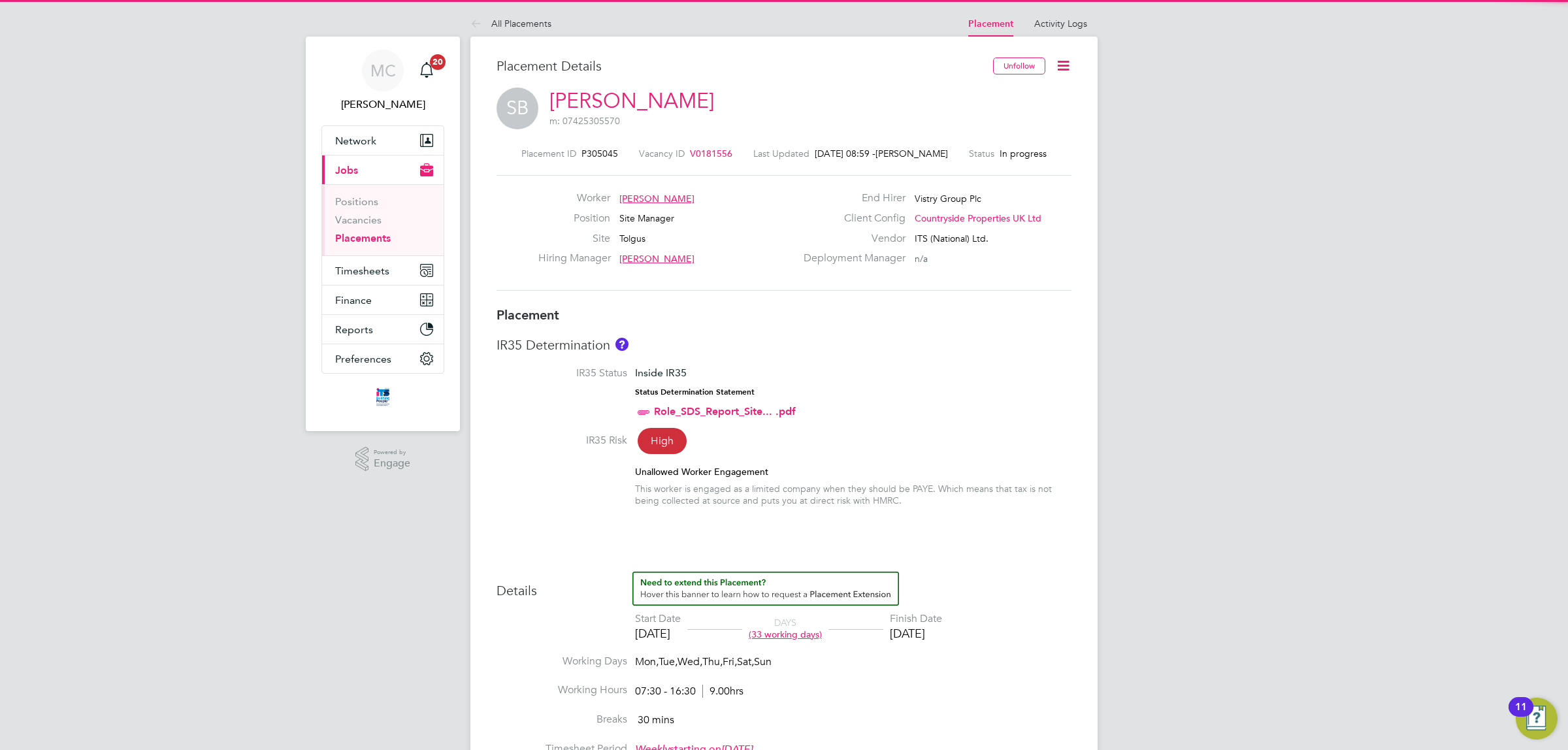
click at [1059, 63] on icon at bounding box center [1063, 65] width 16 height 16
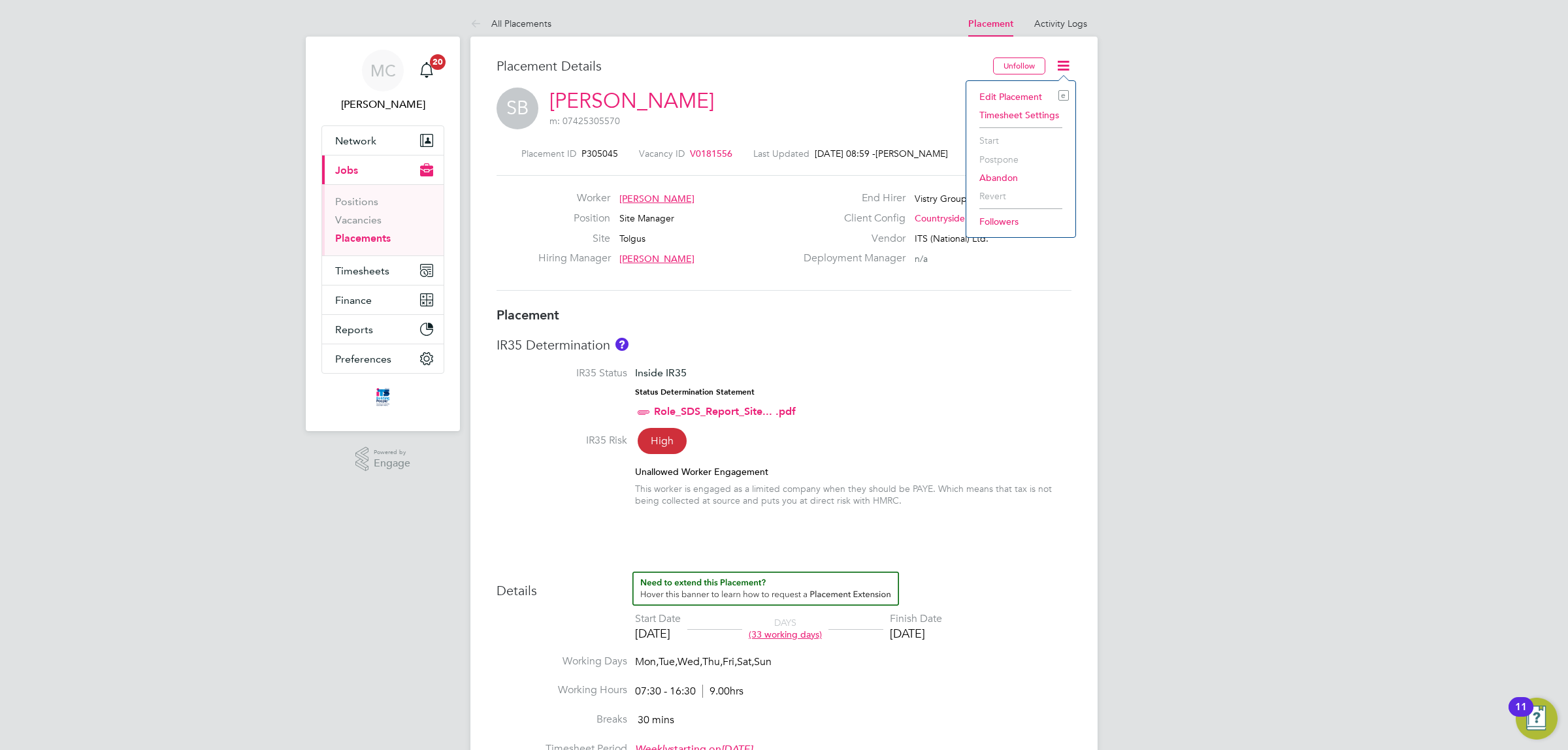
click at [1019, 93] on li "Edit Placement e" at bounding box center [1020, 96] width 96 height 18
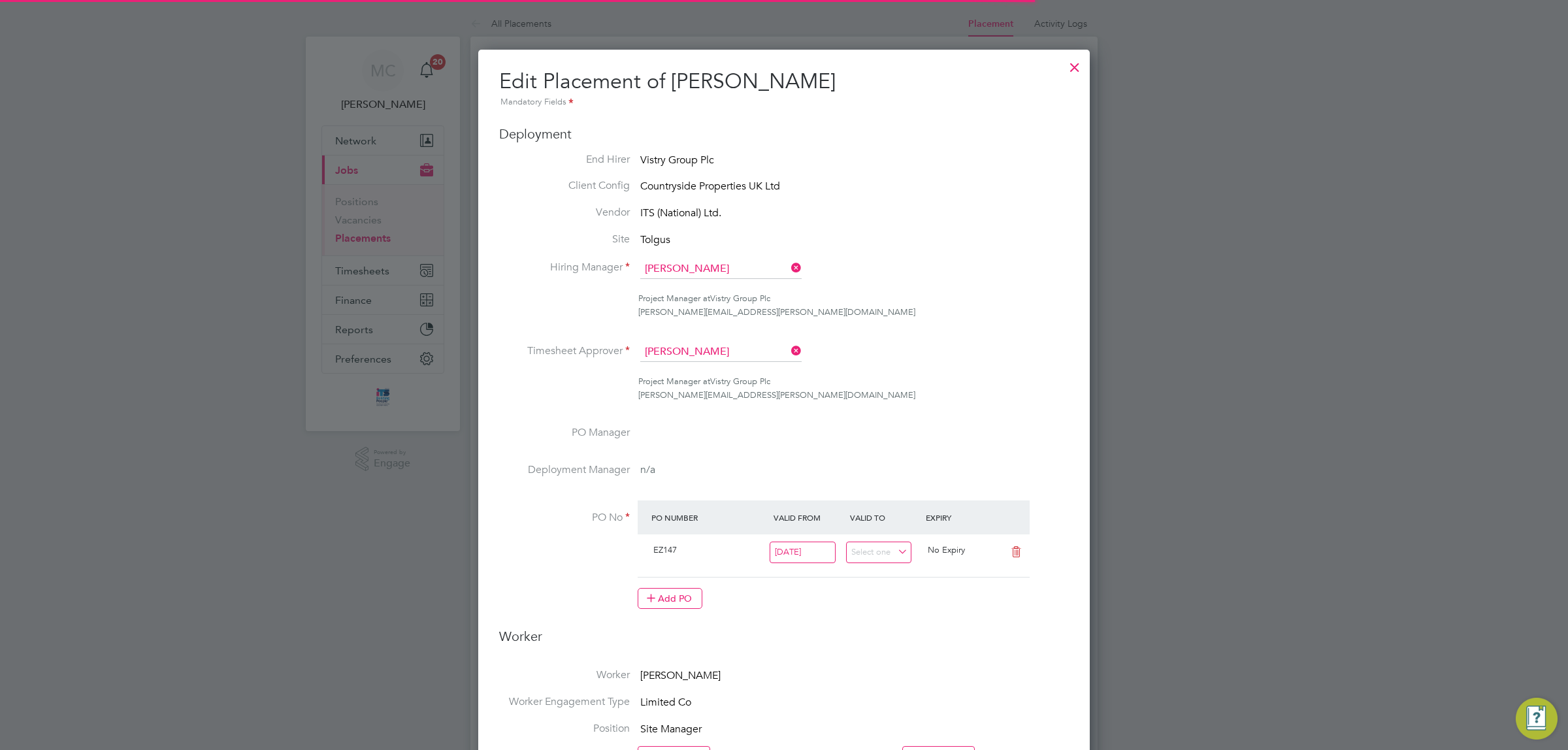
scroll to position [7, 7]
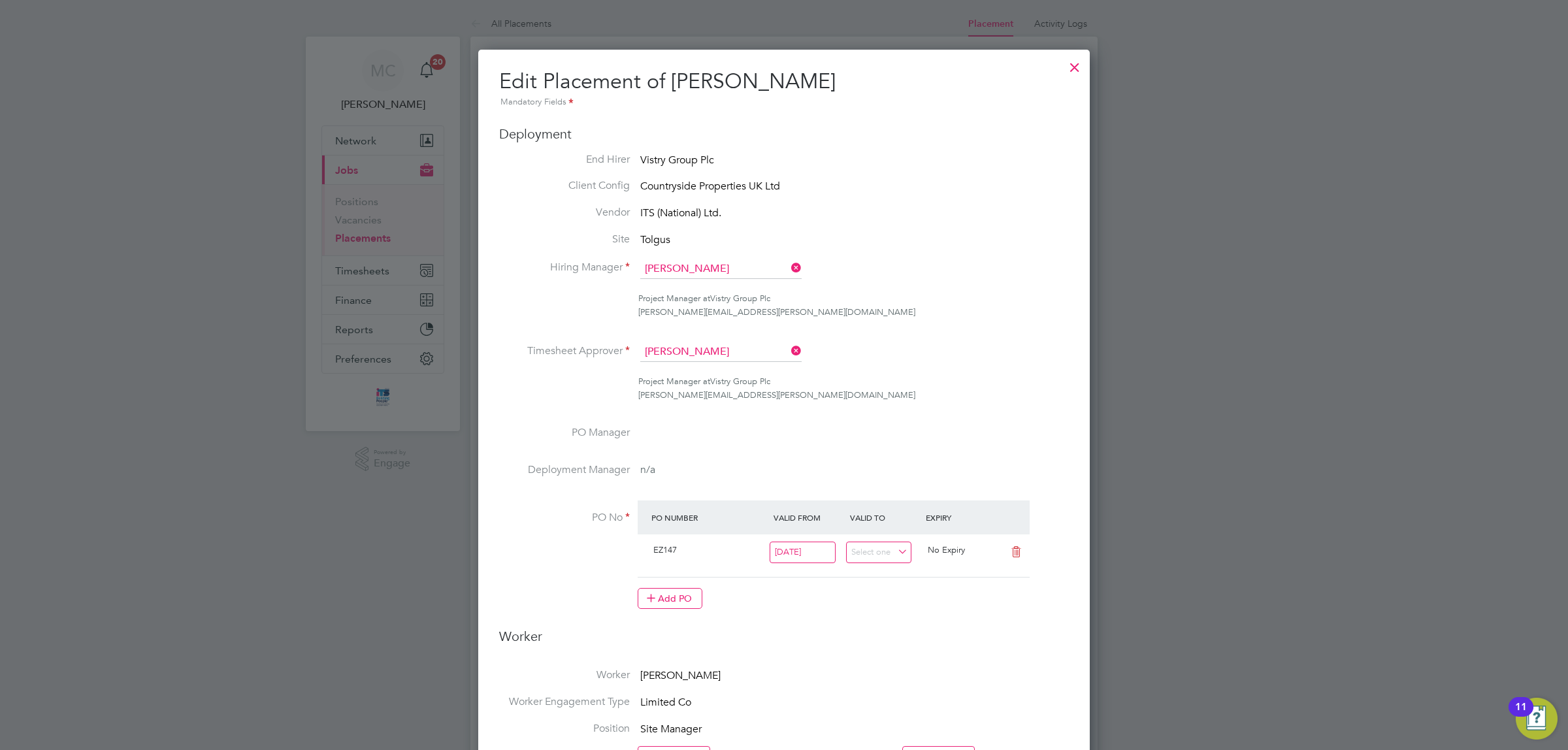
click at [1072, 67] on div at bounding box center [1074, 63] width 24 height 24
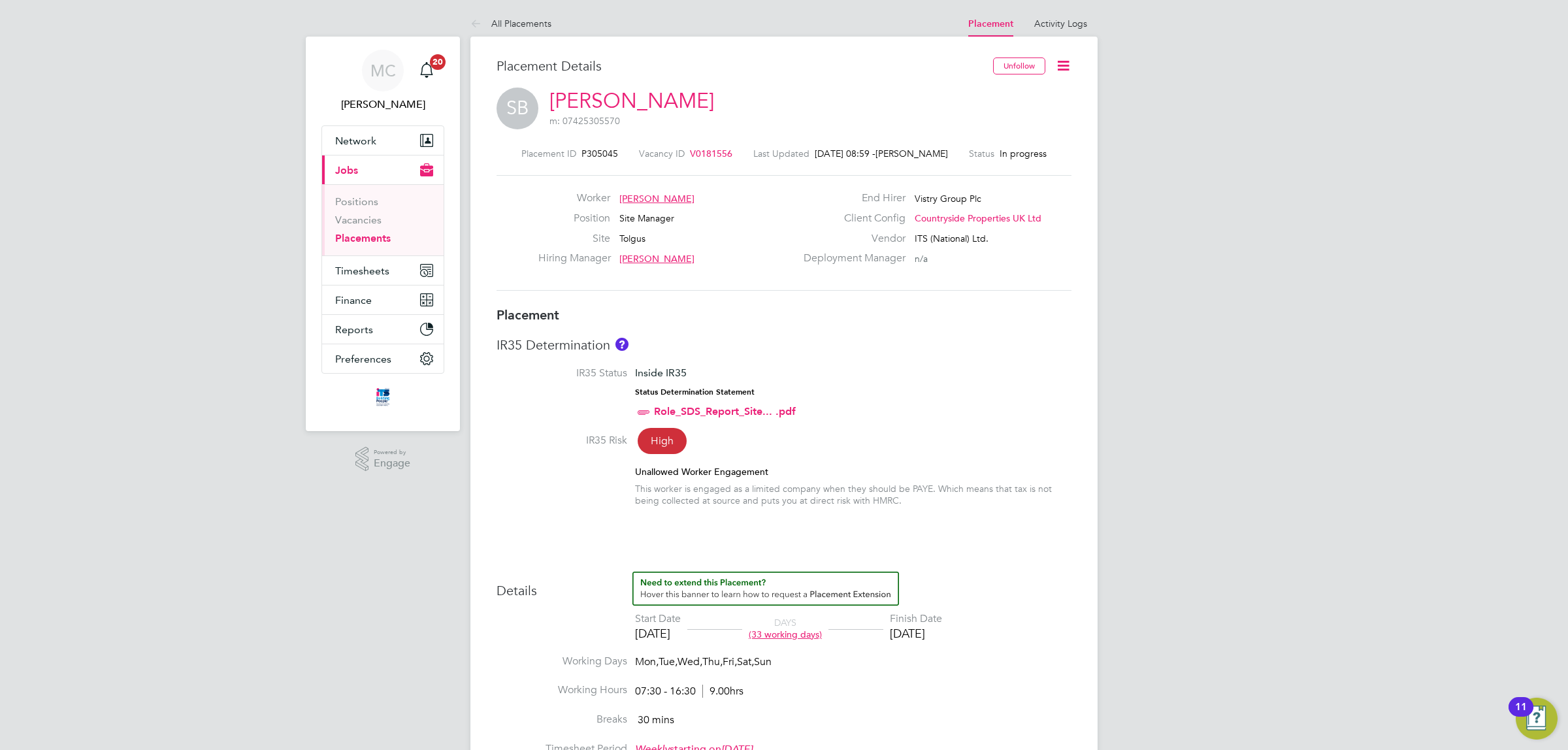
click at [377, 237] on link "Placements" at bounding box center [363, 238] width 55 height 12
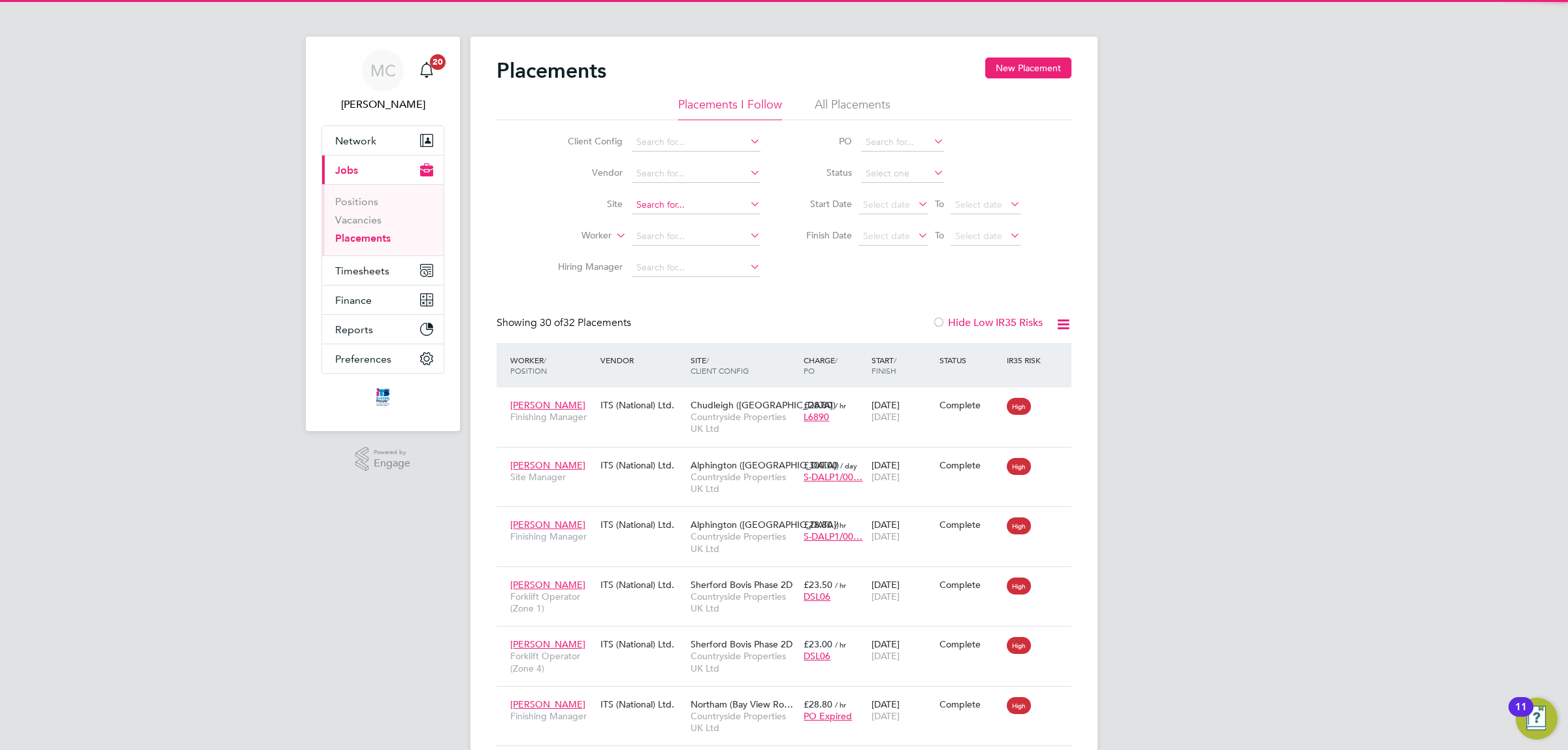
click at [677, 200] on input at bounding box center [696, 205] width 129 height 18
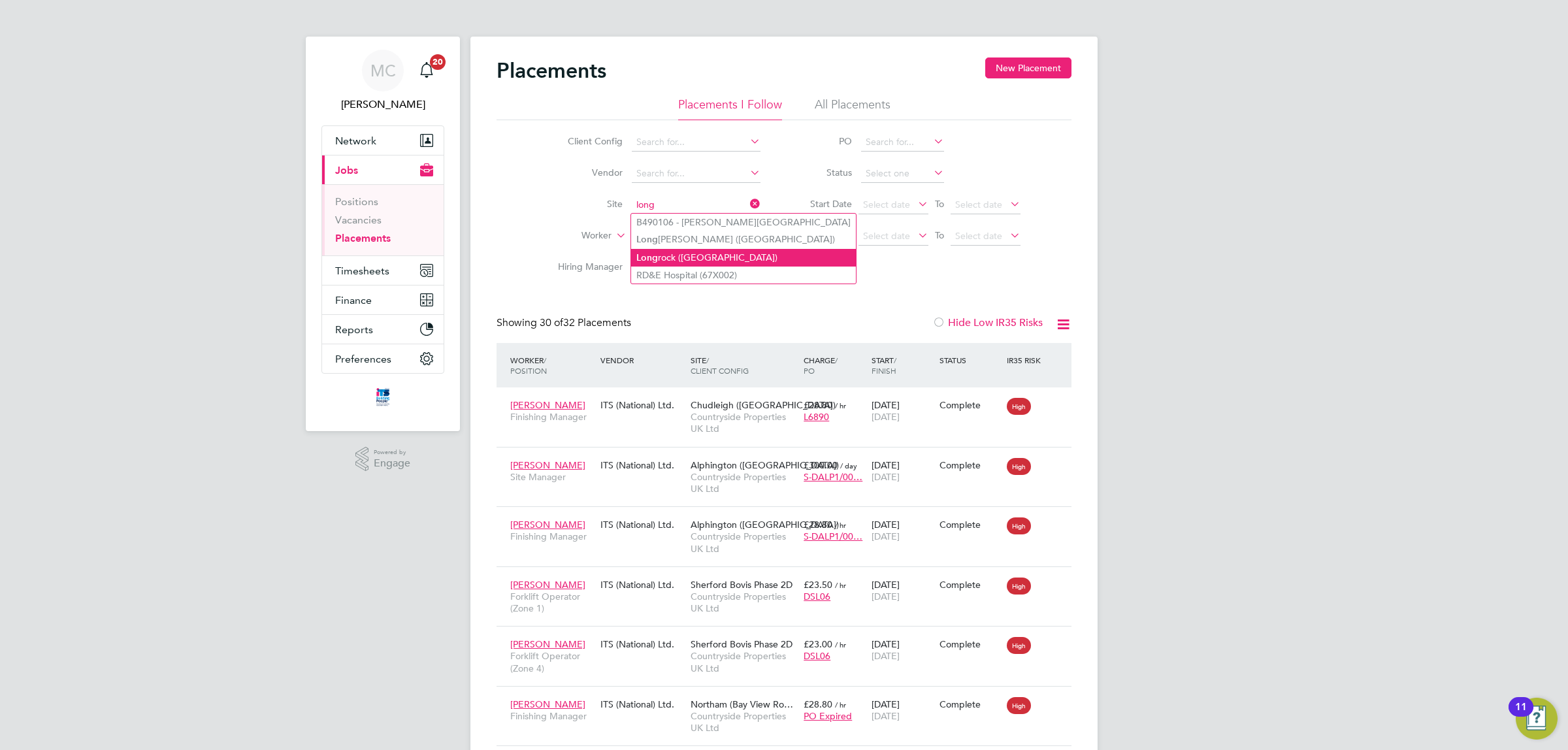
click at [678, 254] on li "Long rock ([GEOGRAPHIC_DATA])" at bounding box center [743, 258] width 225 height 18
type input "Longrock ([GEOGRAPHIC_DATA])"
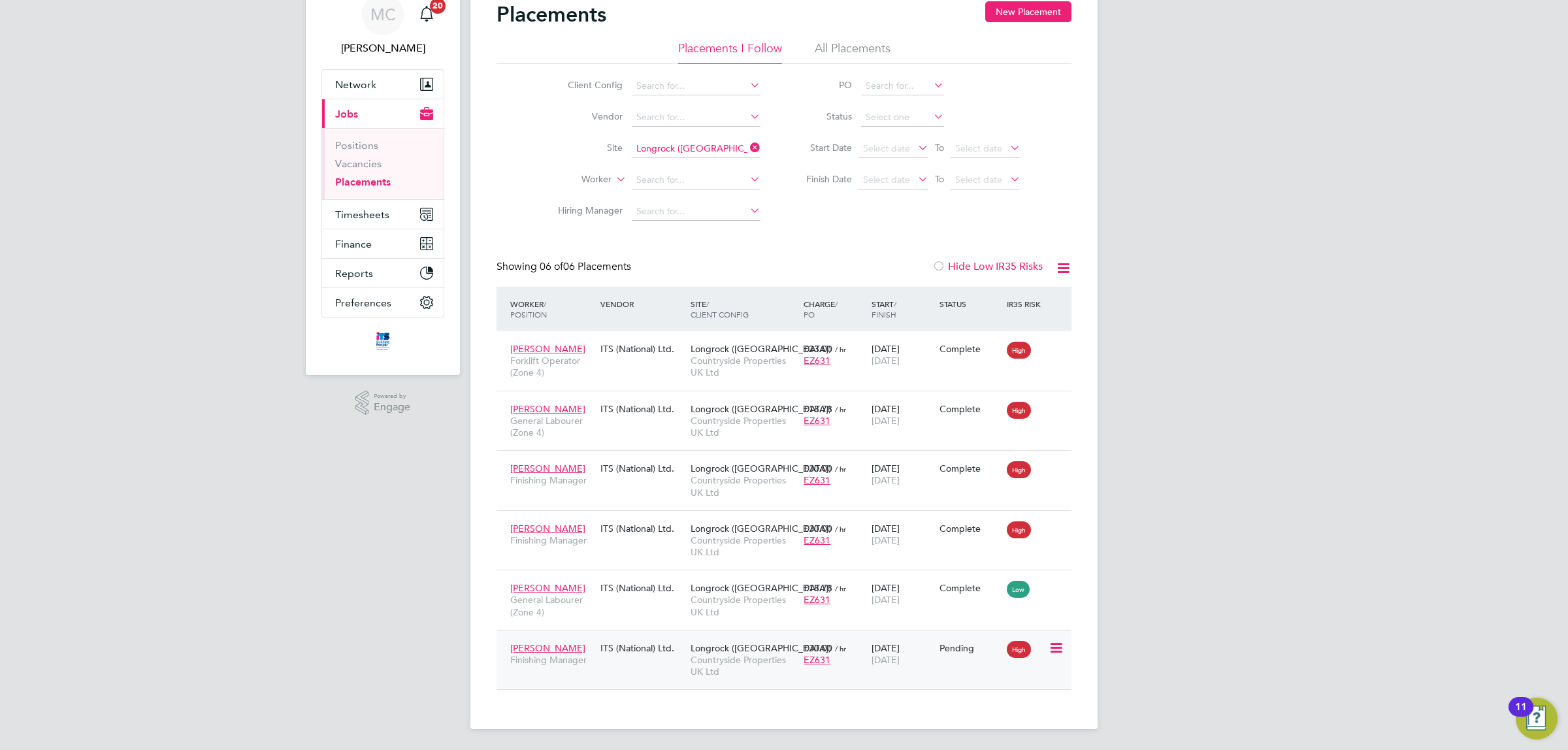
click at [1053, 642] on icon at bounding box center [1055, 647] width 13 height 16
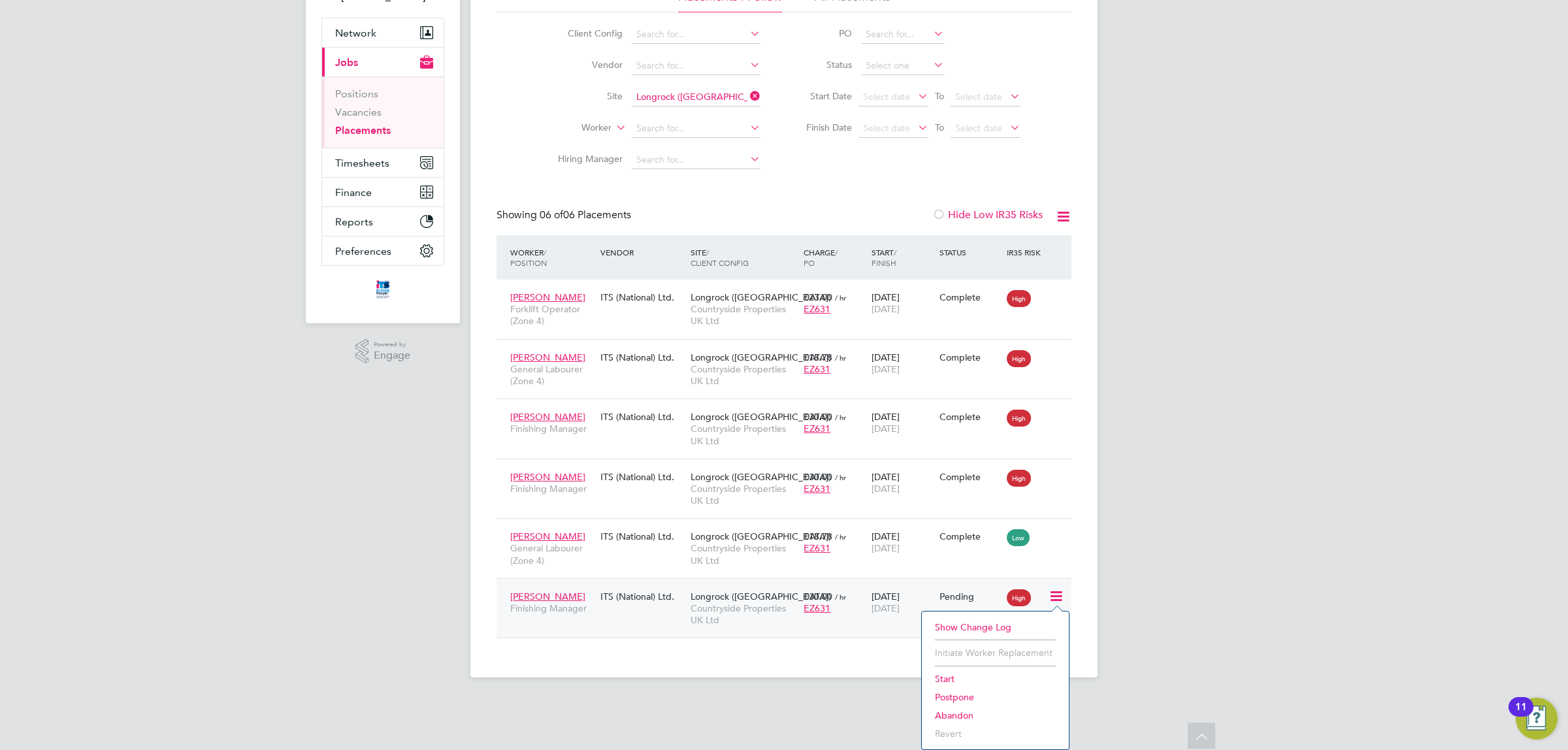
click at [946, 674] on li "Start" at bounding box center [995, 679] width 134 height 18
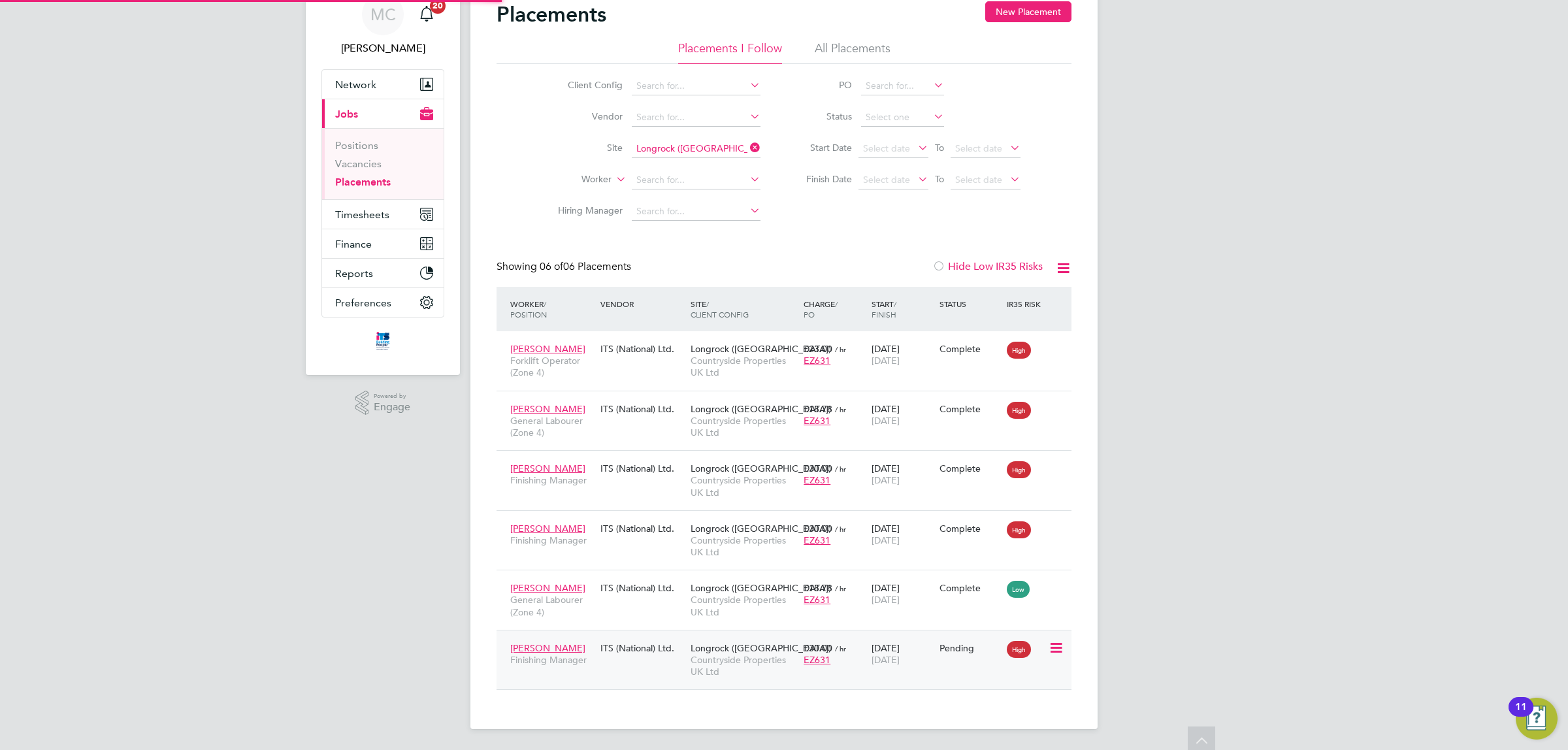
type input "[PERSON_NAME]"
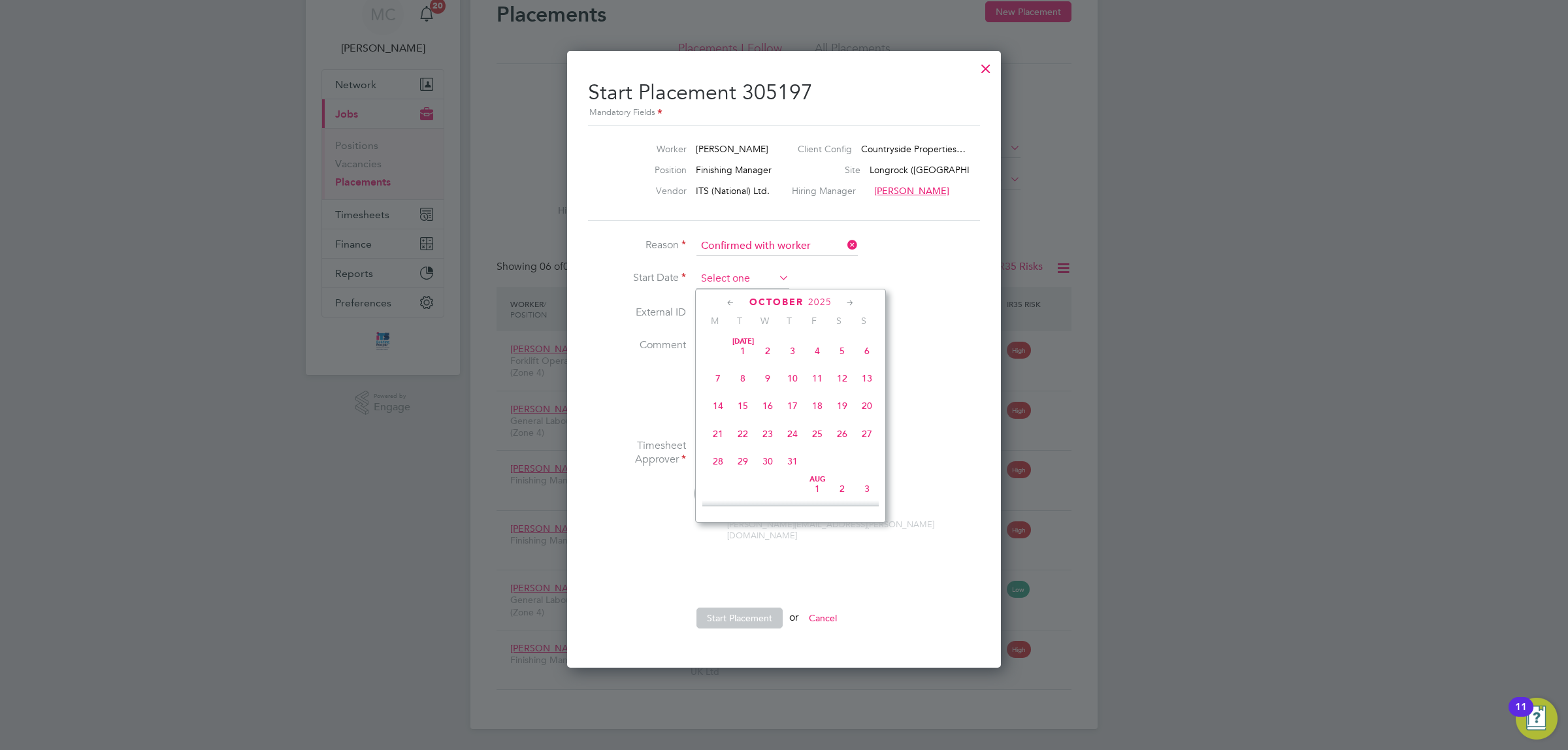
click at [727, 271] on input at bounding box center [743, 279] width 93 height 20
click at [766, 386] on span "Oct" at bounding box center [767, 383] width 25 height 7
type input "[DATE]"
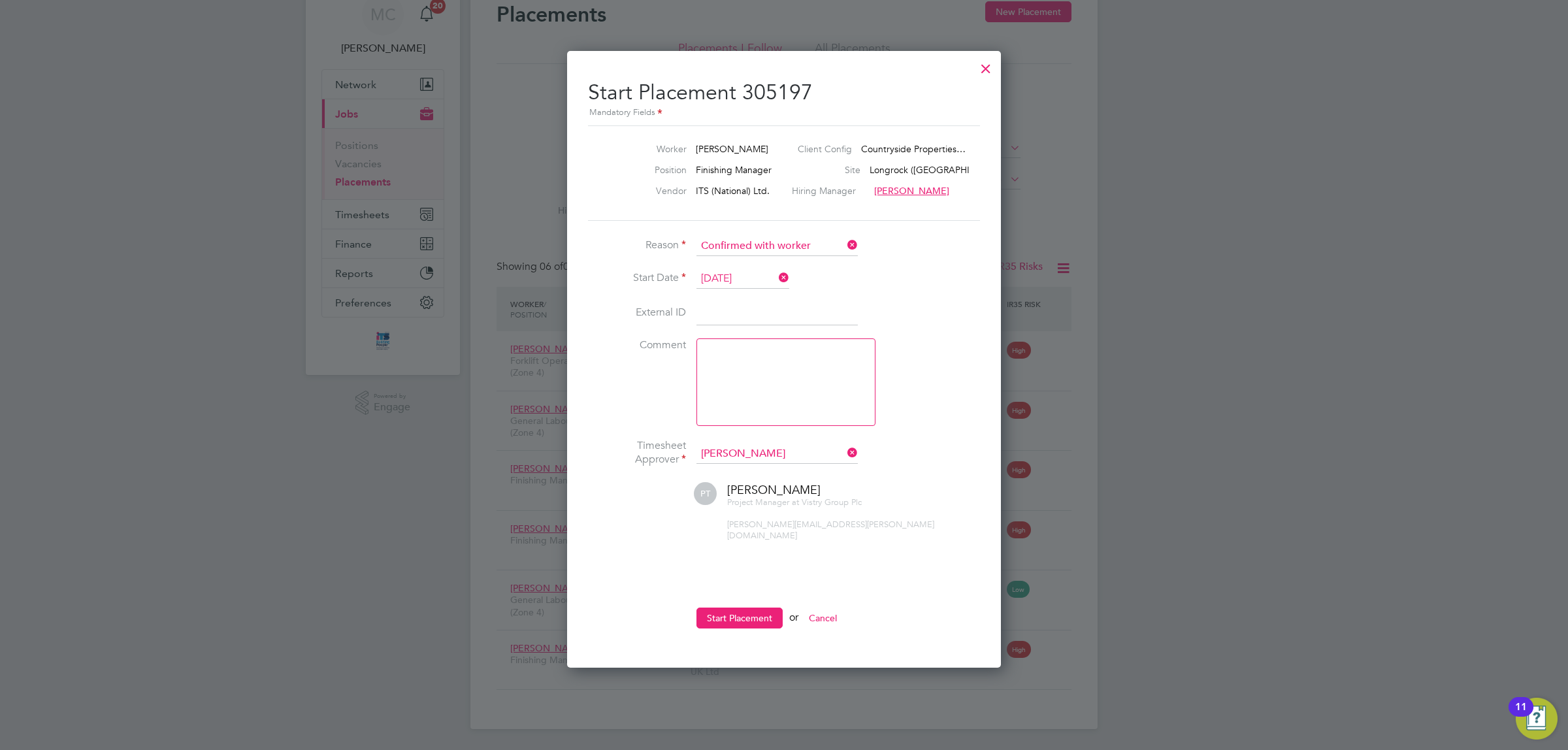
click at [735, 354] on textarea at bounding box center [785, 382] width 179 height 88
type textarea "confirmed with worker"
click at [745, 608] on button "Start Placement" at bounding box center [739, 618] width 86 height 21
